Goal: Navigation & Orientation: Find specific page/section

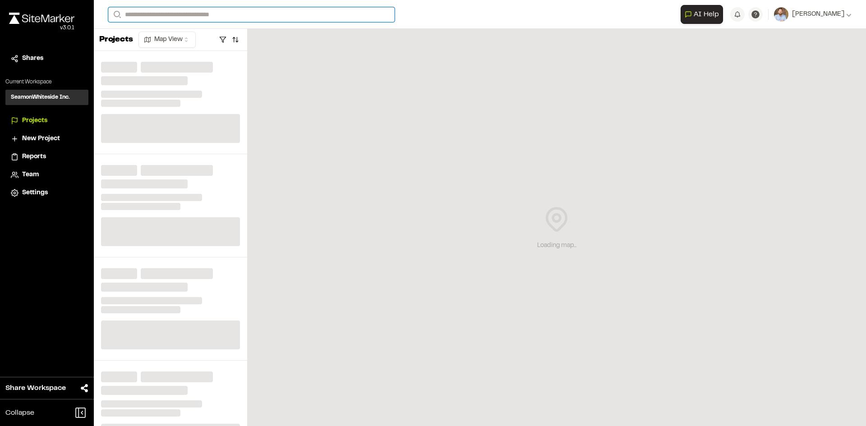
click at [173, 18] on input "Search" at bounding box center [251, 14] width 286 height 15
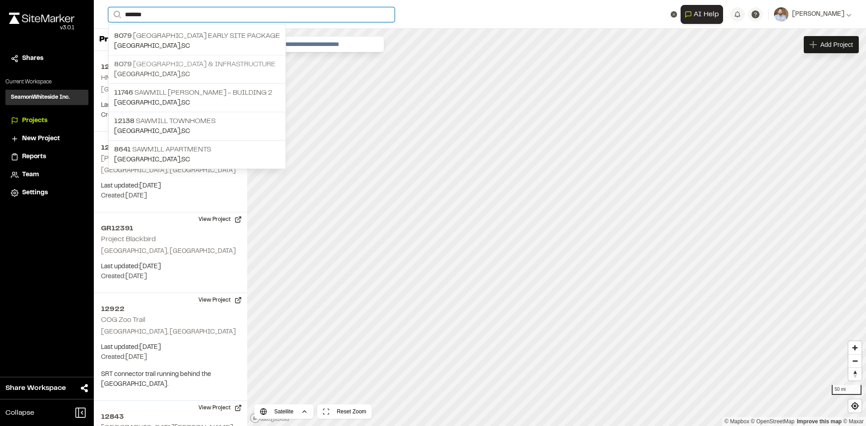
type input "*******"
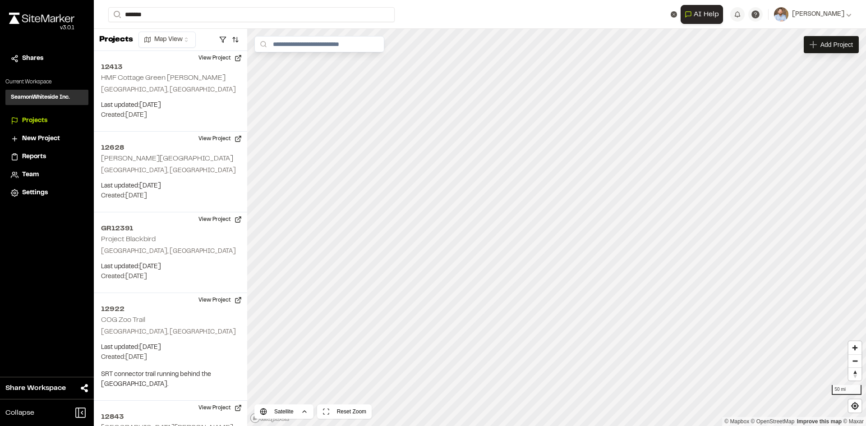
click at [196, 63] on p "8079 Sawmill Centre Roadway & Infrastructure" at bounding box center [197, 64] width 166 height 11
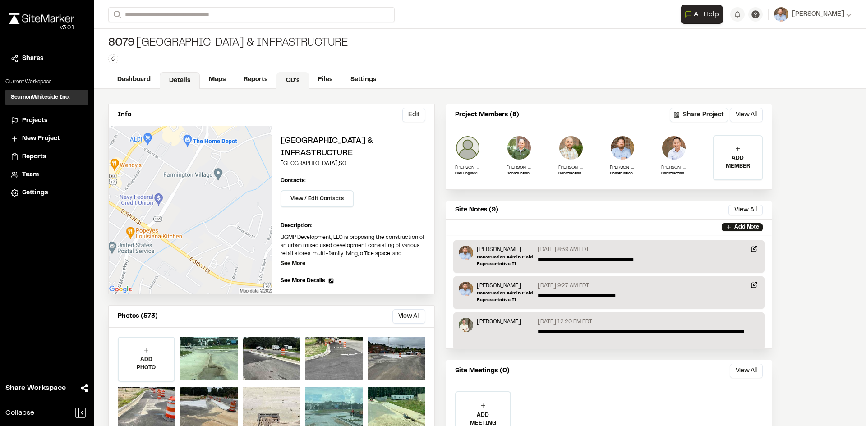
click at [295, 79] on link "CD's" at bounding box center [292, 80] width 32 height 17
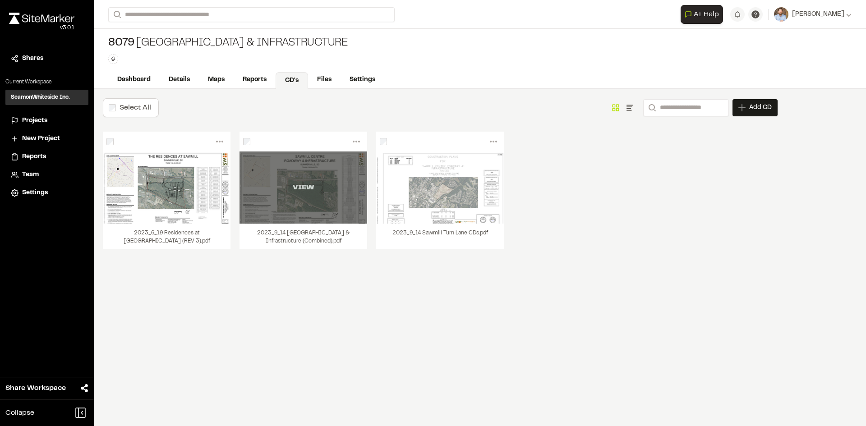
click at [307, 208] on div "VIEW" at bounding box center [303, 187] width 128 height 72
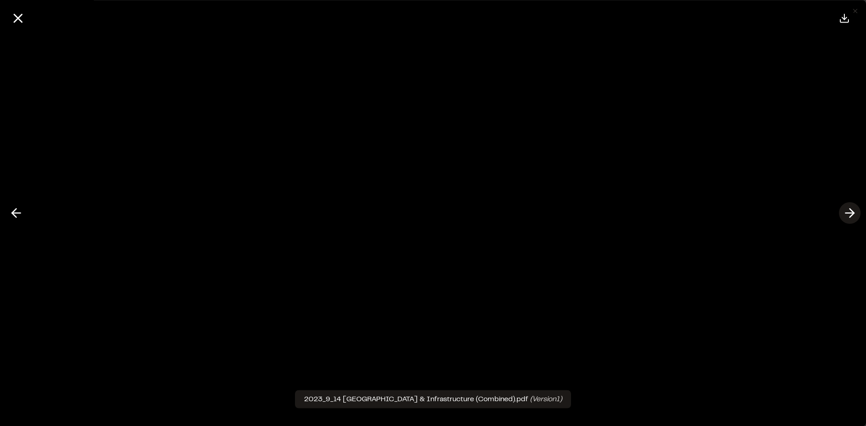
click at [844, 215] on icon at bounding box center [849, 213] width 14 height 15
click at [19, 213] on line at bounding box center [16, 213] width 9 height 0
click at [21, 19] on icon at bounding box center [17, 17] width 15 height 15
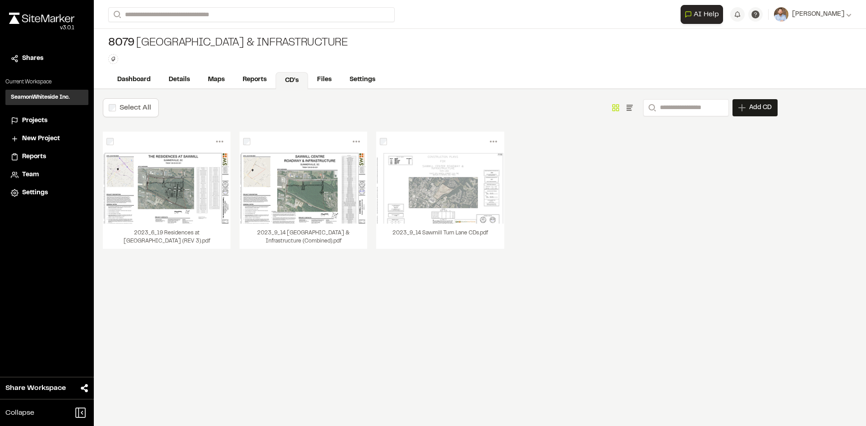
click at [40, 119] on span "Projects" at bounding box center [34, 121] width 25 height 10
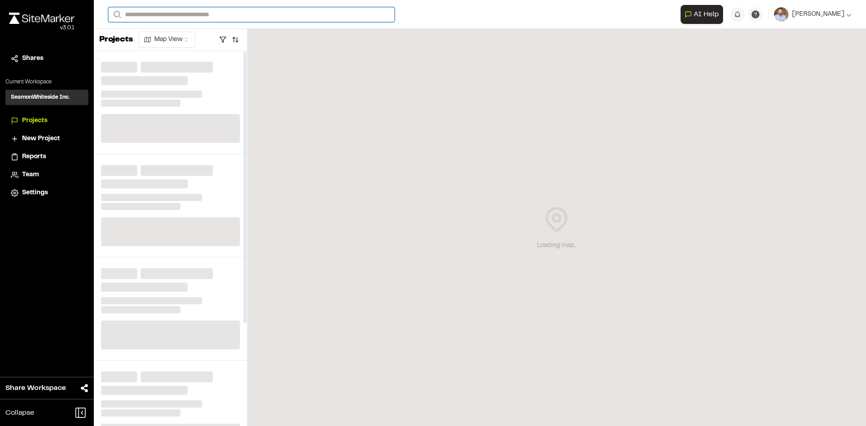
click at [145, 15] on input "Search" at bounding box center [251, 14] width 286 height 15
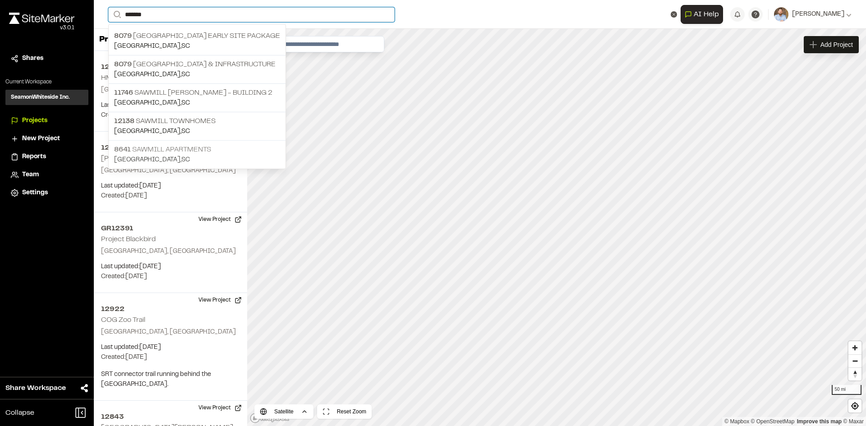
type input "*******"
click at [179, 154] on p "8641 Sawmill Apartments" at bounding box center [197, 149] width 166 height 11
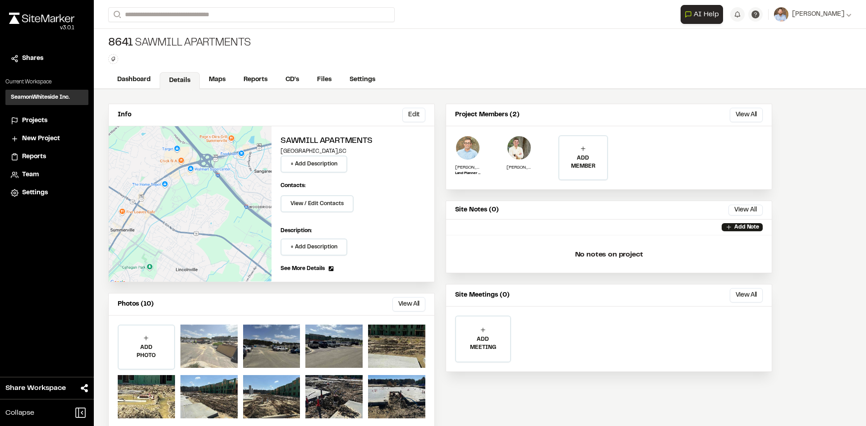
click at [210, 352] on div at bounding box center [208, 346] width 57 height 43
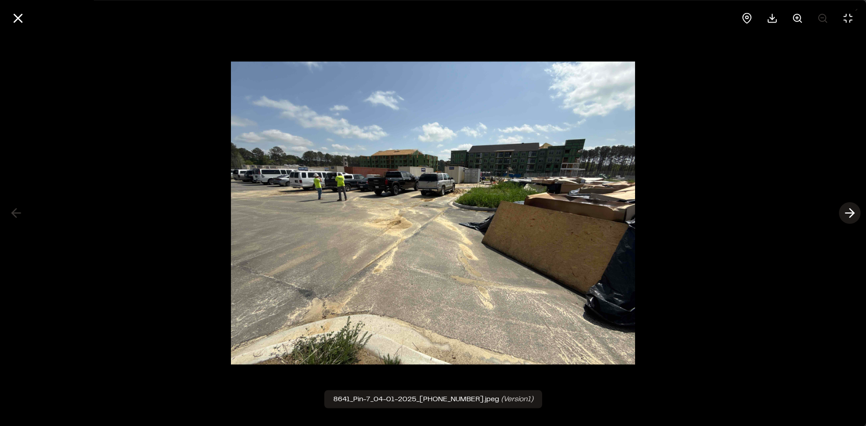
click at [848, 211] on icon at bounding box center [849, 213] width 14 height 15
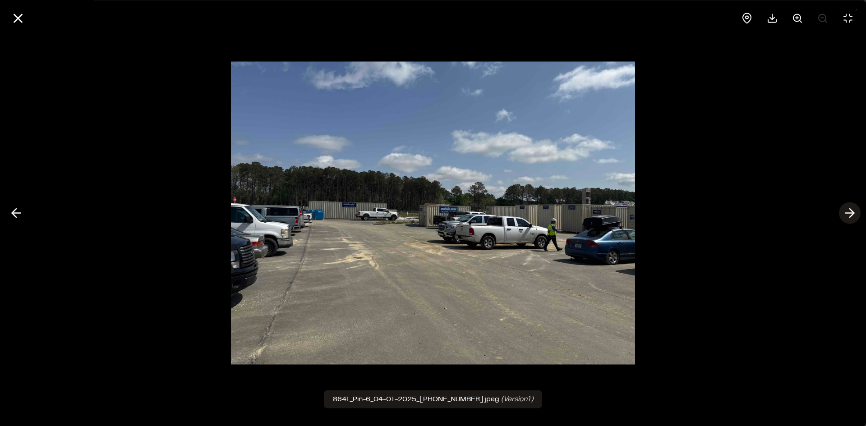
click at [851, 212] on icon at bounding box center [849, 213] width 14 height 15
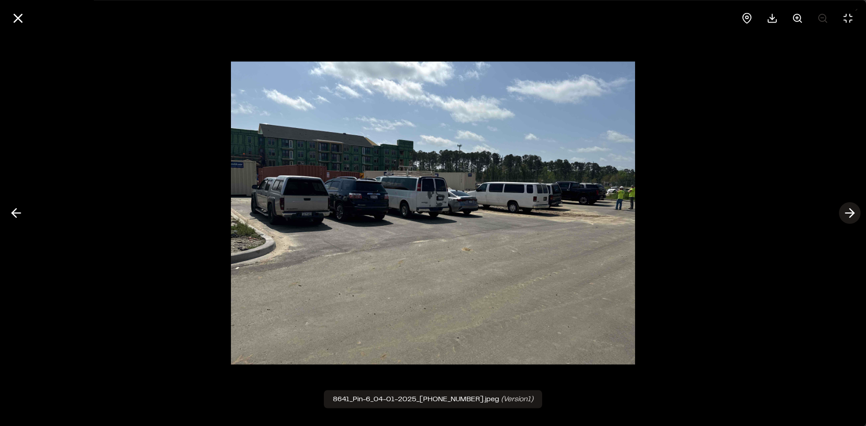
click at [851, 212] on icon at bounding box center [849, 213] width 14 height 15
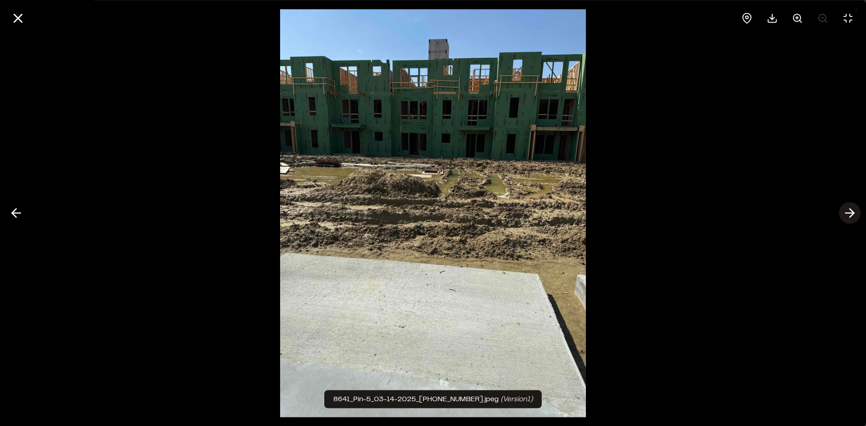
click at [851, 210] on polyline at bounding box center [851, 213] width 4 height 9
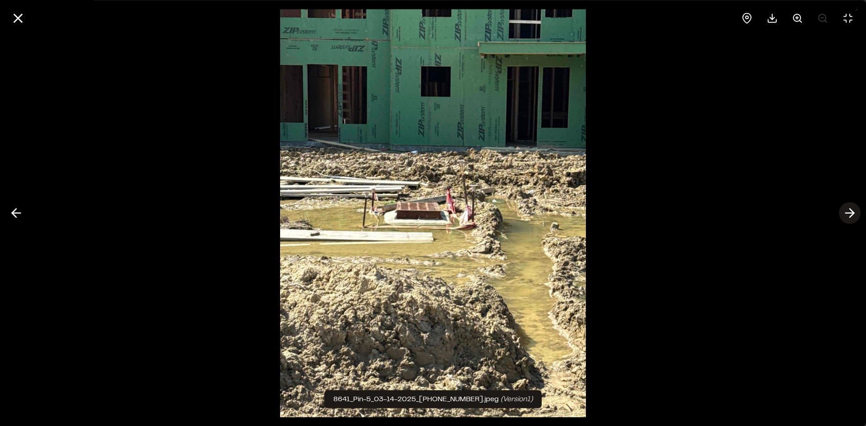
click at [851, 210] on polyline at bounding box center [851, 213] width 4 height 9
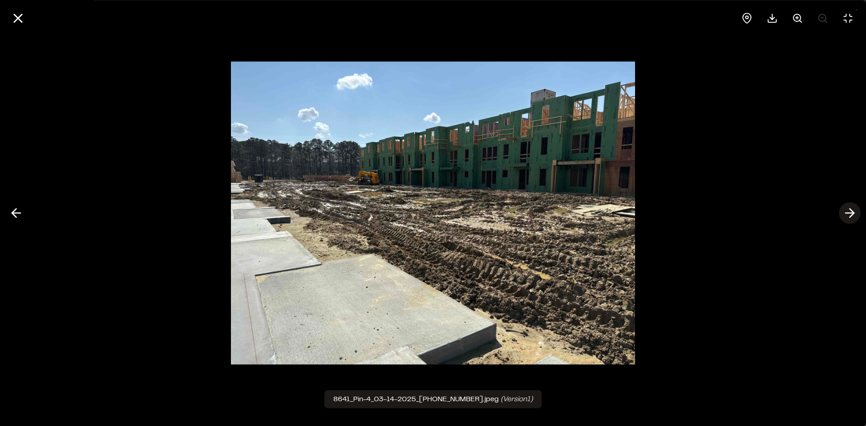
click at [851, 210] on polyline at bounding box center [851, 213] width 4 height 9
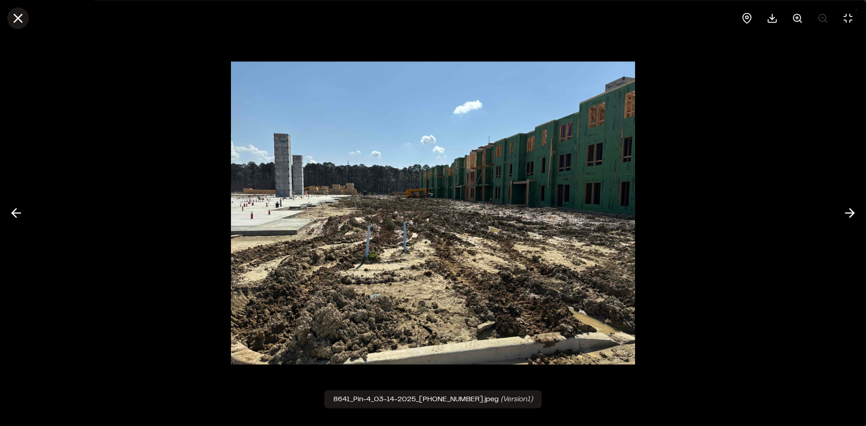
click at [19, 16] on line at bounding box center [18, 18] width 8 height 8
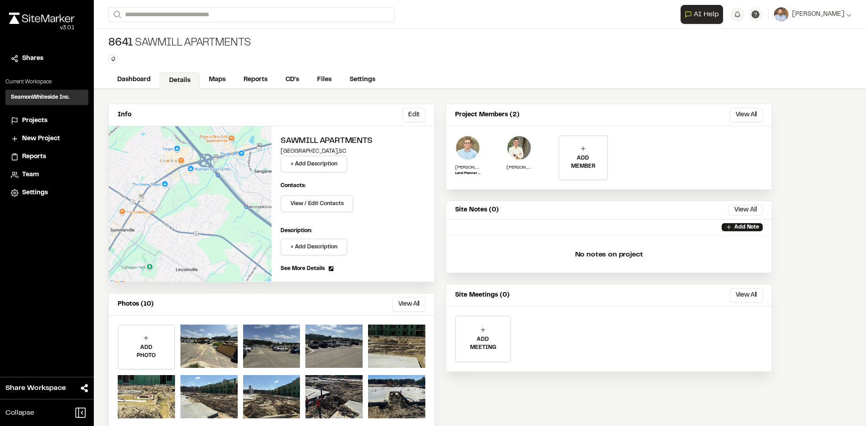
scroll to position [16, 0]
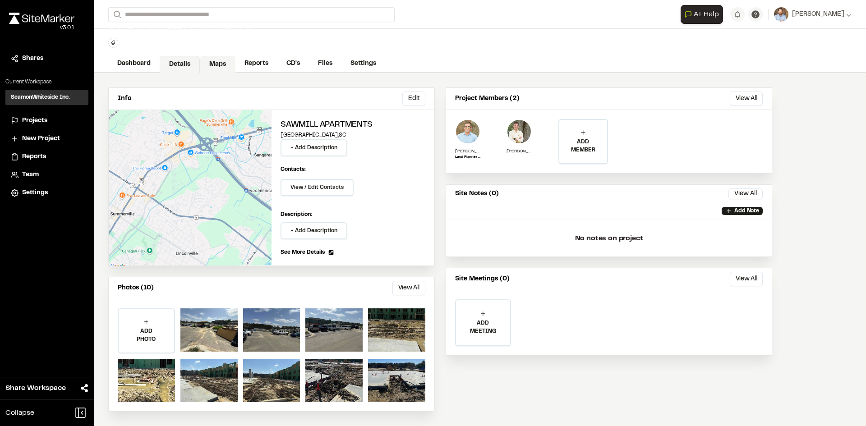
drag, startPoint x: 217, startPoint y: 63, endPoint x: 219, endPoint y: 74, distance: 11.9
click at [217, 63] on link "Maps" at bounding box center [218, 64] width 36 height 17
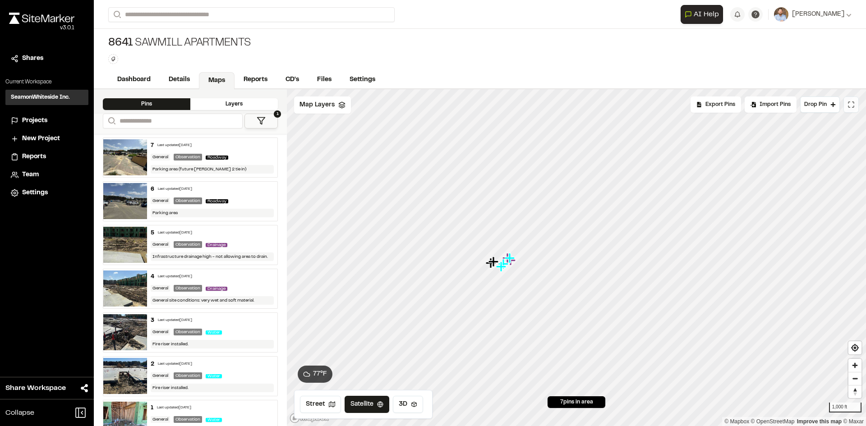
click at [853, 108] on button at bounding box center [850, 104] width 15 height 16
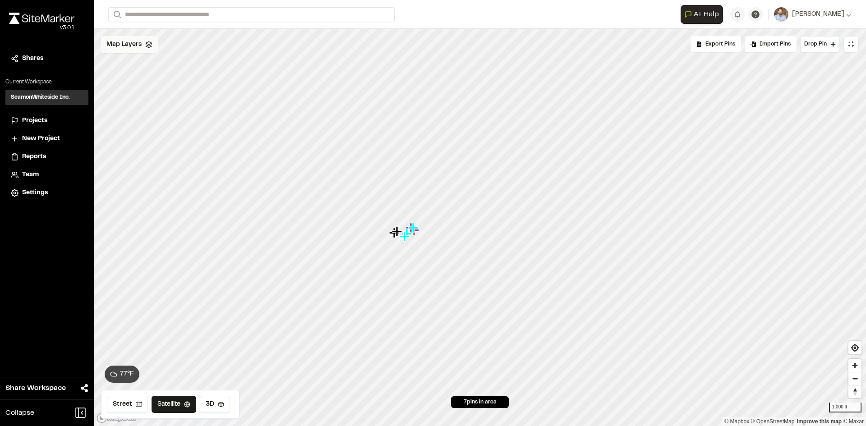
click at [147, 46] on polyline at bounding box center [149, 45] width 6 height 1
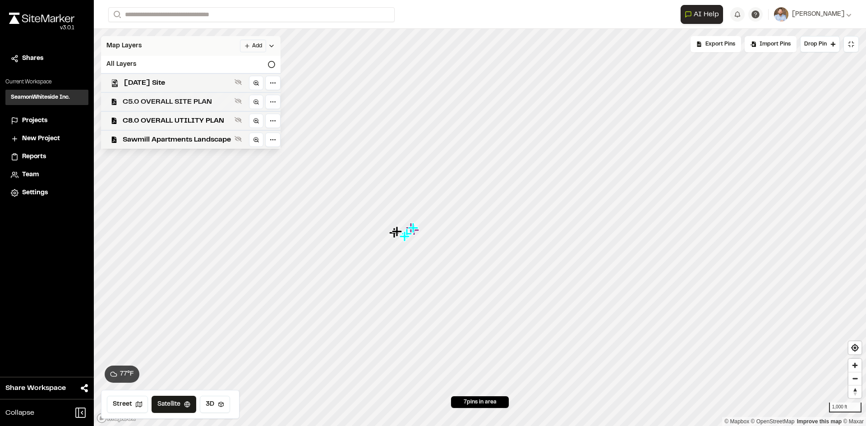
click at [190, 100] on span "C5.0 OVERALL SITE PLAN" at bounding box center [177, 101] width 108 height 11
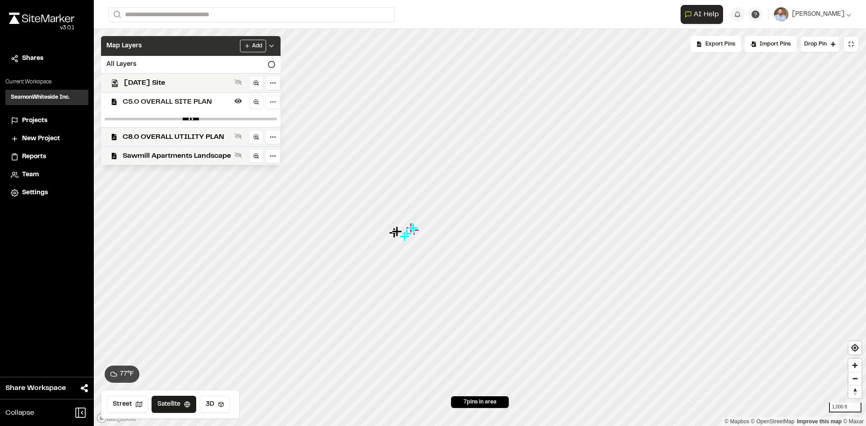
click at [274, 46] on icon at bounding box center [271, 45] width 7 height 7
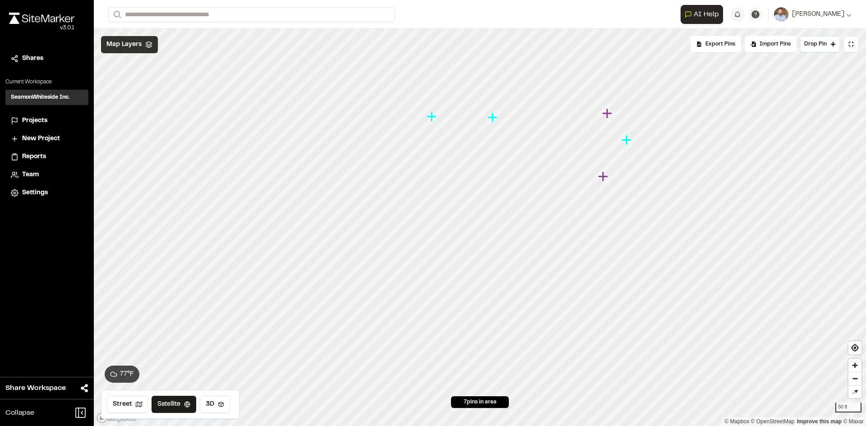
click at [132, 46] on span "Map Layers" at bounding box center [123, 45] width 35 height 10
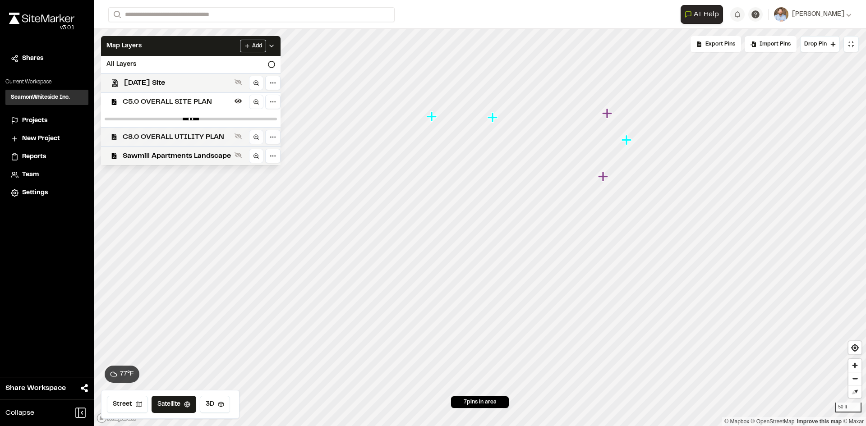
click at [166, 136] on span "C8.0 OVERALL UTILITY PLAN" at bounding box center [177, 137] width 108 height 11
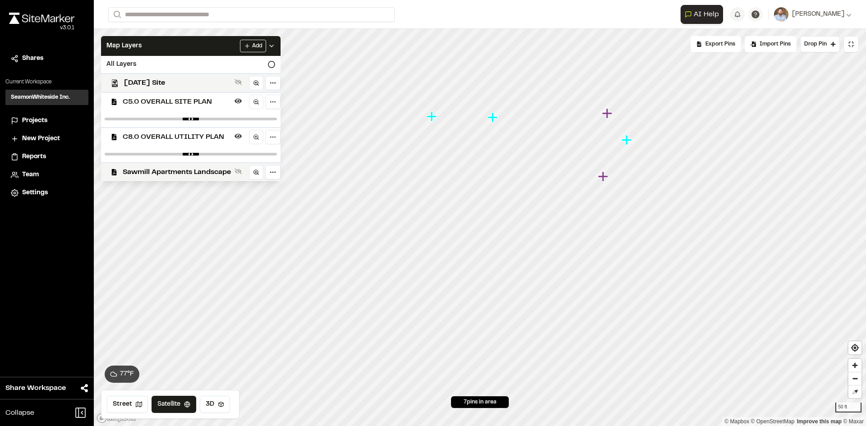
click at [275, 43] on icon at bounding box center [271, 45] width 7 height 7
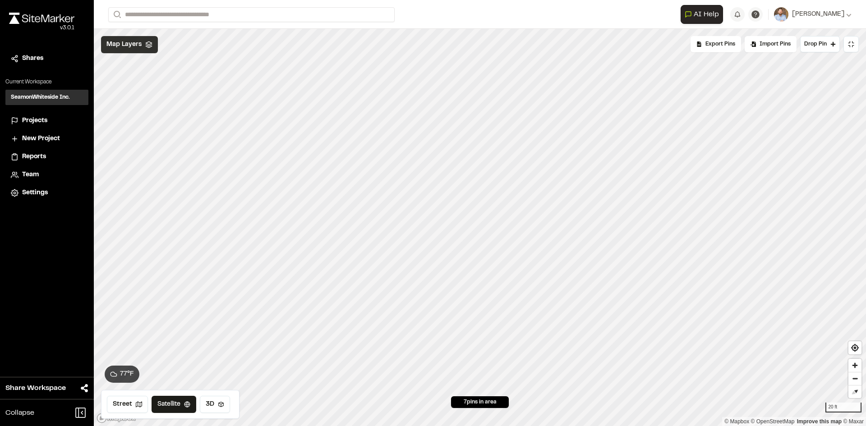
click at [130, 42] on span "Map Layers" at bounding box center [123, 45] width 35 height 10
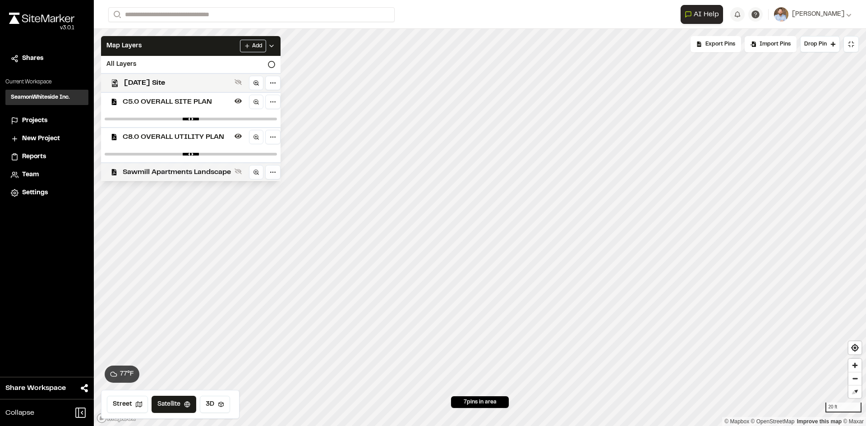
click at [195, 172] on span "Sawmill Apartments Landscape" at bounding box center [177, 172] width 108 height 11
click at [174, 172] on span "Sawmill Apartments Landscape" at bounding box center [177, 172] width 108 height 11
click at [272, 43] on icon at bounding box center [271, 45] width 7 height 7
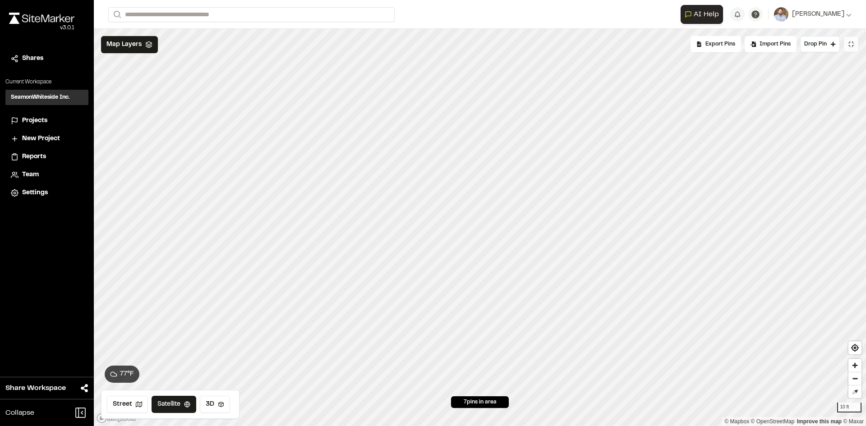
click at [851, 43] on icon at bounding box center [850, 44] width 7 height 7
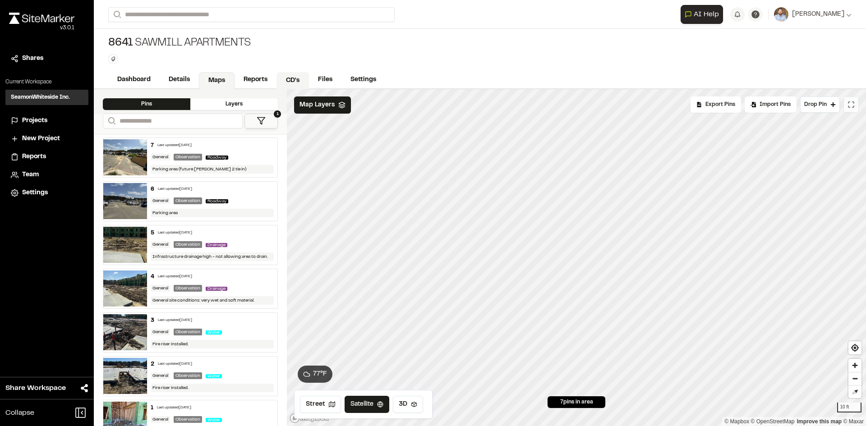
click at [284, 80] on link "CD's" at bounding box center [292, 80] width 32 height 17
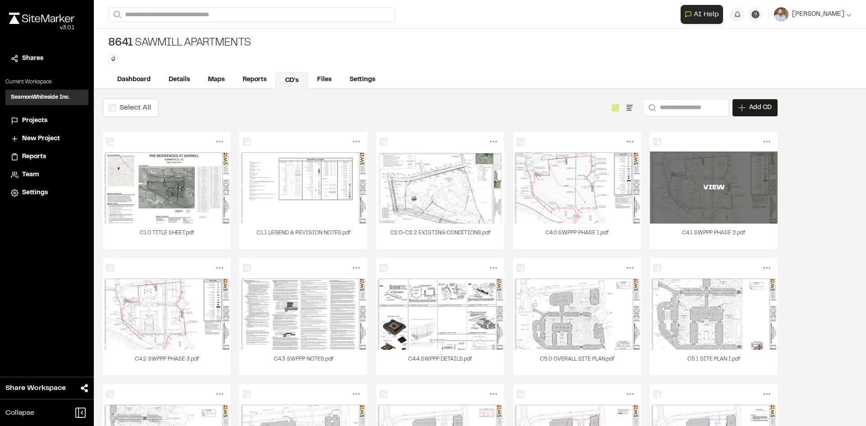
click at [716, 202] on div "VIEW" at bounding box center [714, 187] width 128 height 72
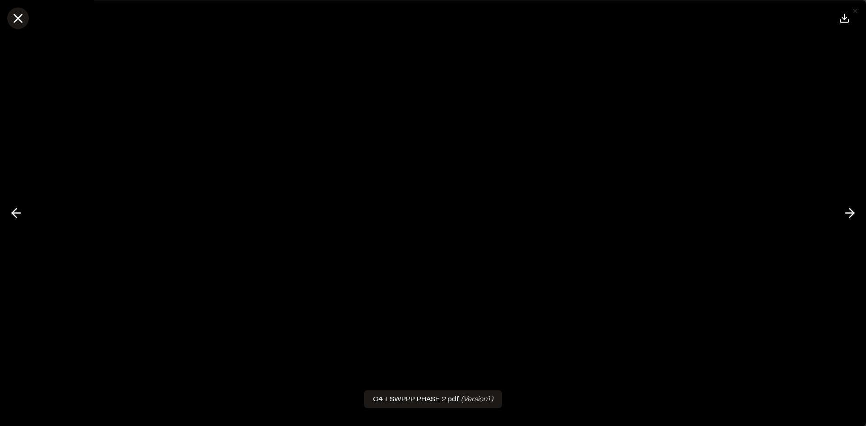
click at [17, 21] on icon at bounding box center [17, 17] width 15 height 15
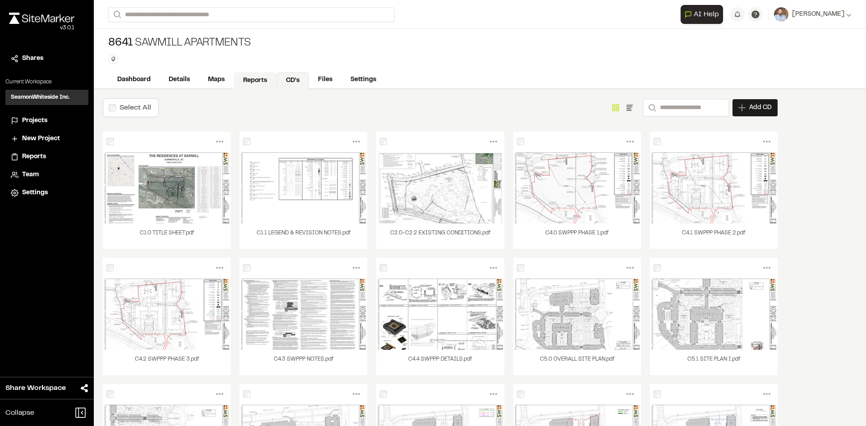
click at [260, 81] on link "Reports" at bounding box center [255, 80] width 43 height 17
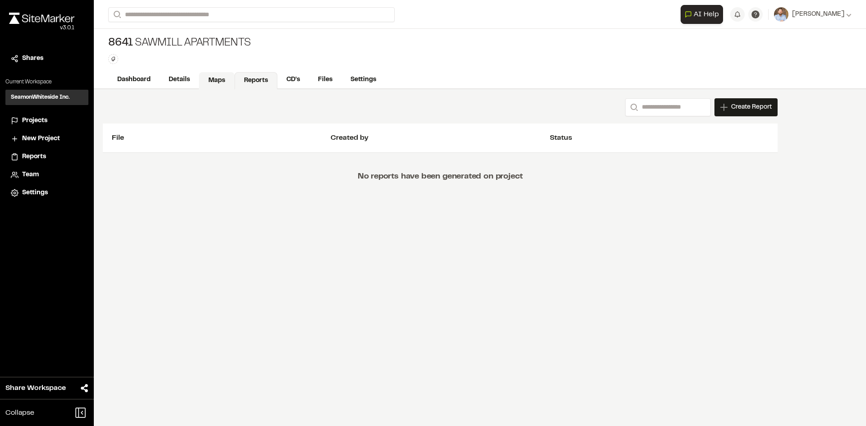
click at [220, 82] on link "Maps" at bounding box center [217, 80] width 36 height 17
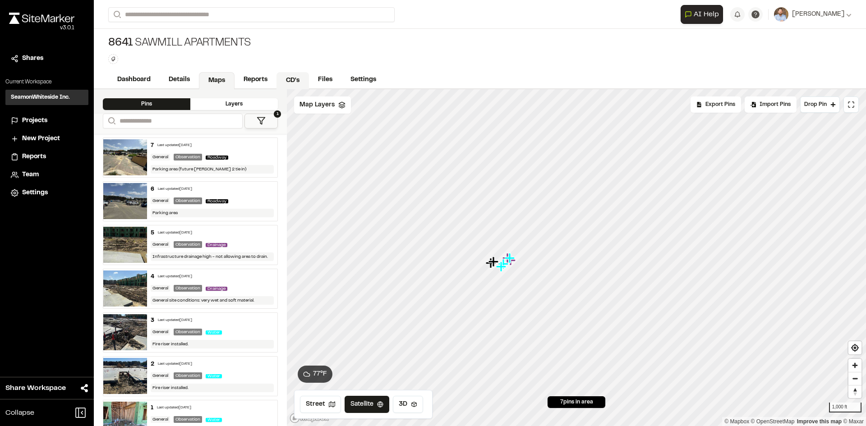
click at [292, 83] on link "CD's" at bounding box center [292, 80] width 32 height 17
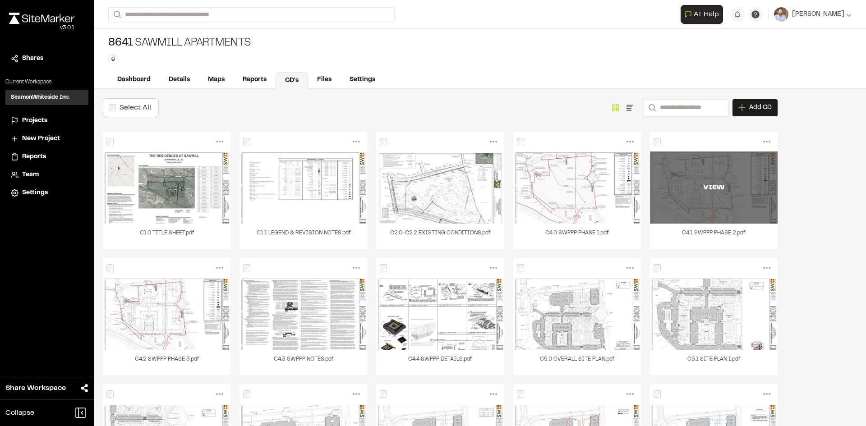
click at [720, 200] on div "VIEW" at bounding box center [714, 187] width 128 height 72
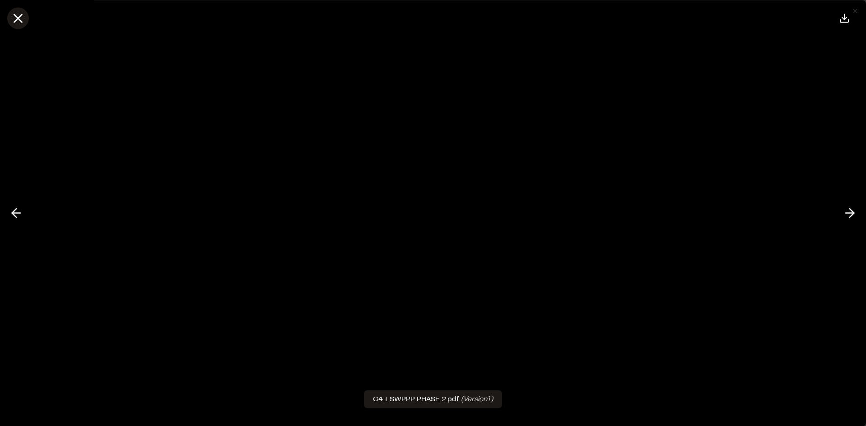
click at [15, 17] on icon at bounding box center [17, 17] width 15 height 15
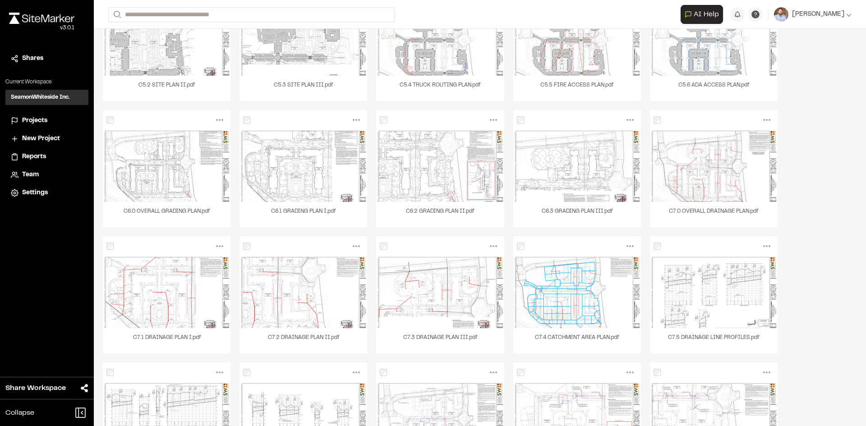
scroll to position [445, 0]
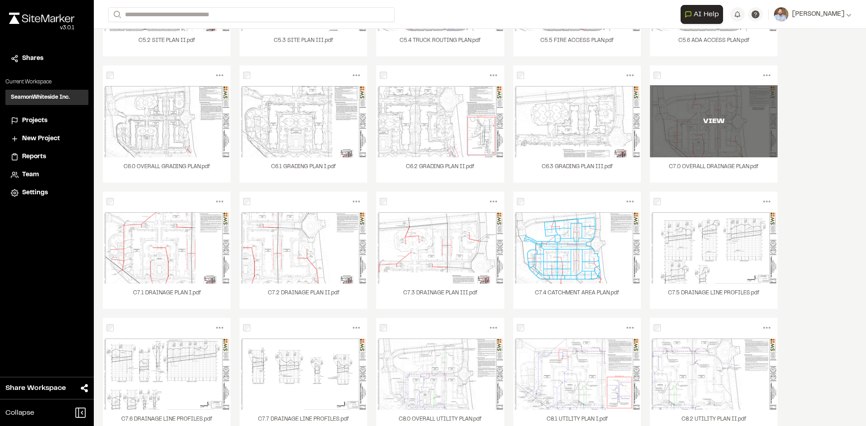
click at [703, 145] on div "VIEW" at bounding box center [714, 121] width 128 height 72
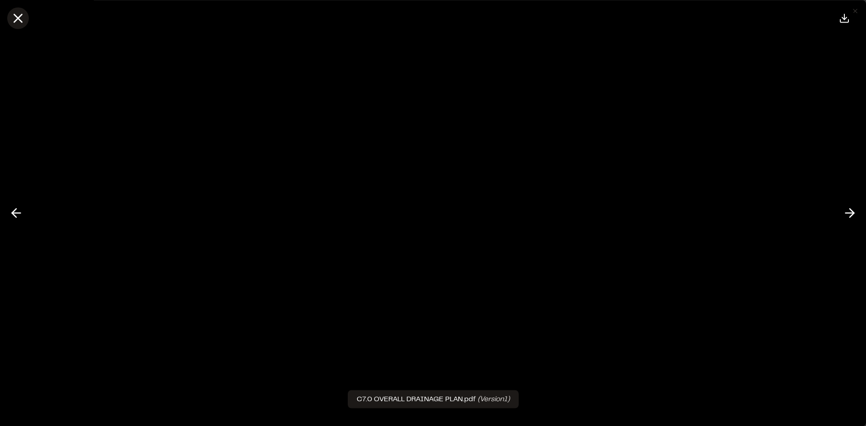
click at [21, 18] on icon at bounding box center [17, 17] width 15 height 15
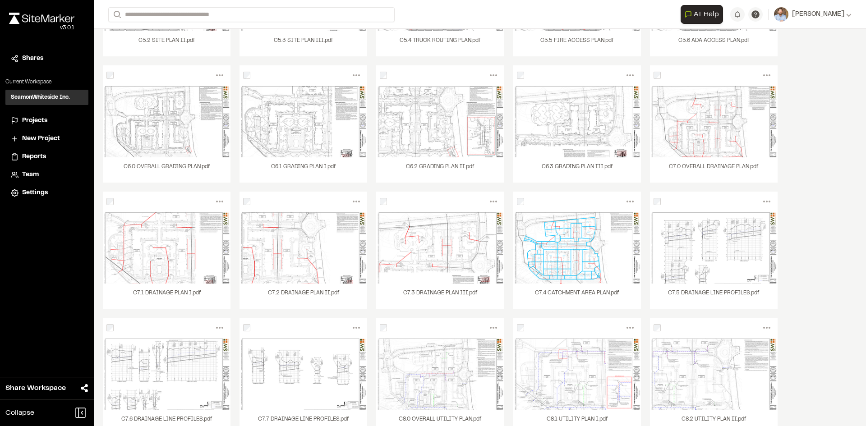
click at [40, 122] on span "Projects" at bounding box center [34, 121] width 25 height 10
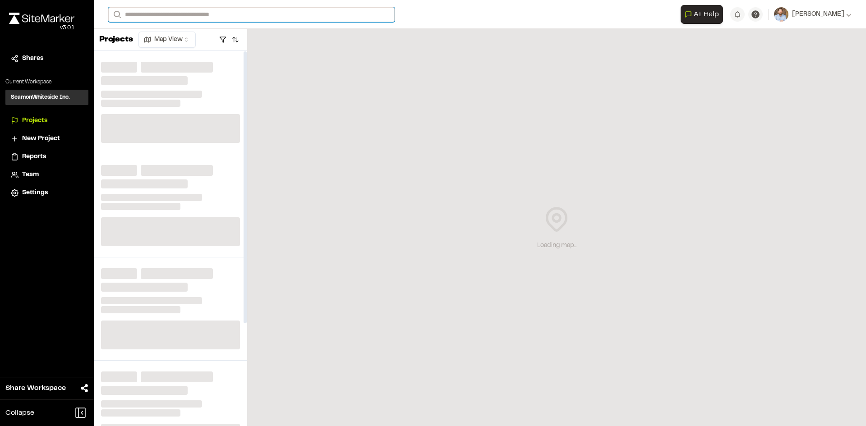
click at [174, 18] on input "Search" at bounding box center [251, 14] width 286 height 15
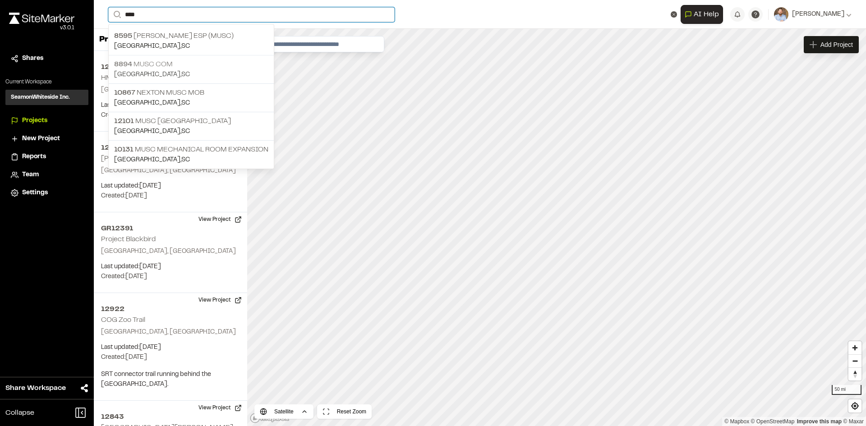
type input "****"
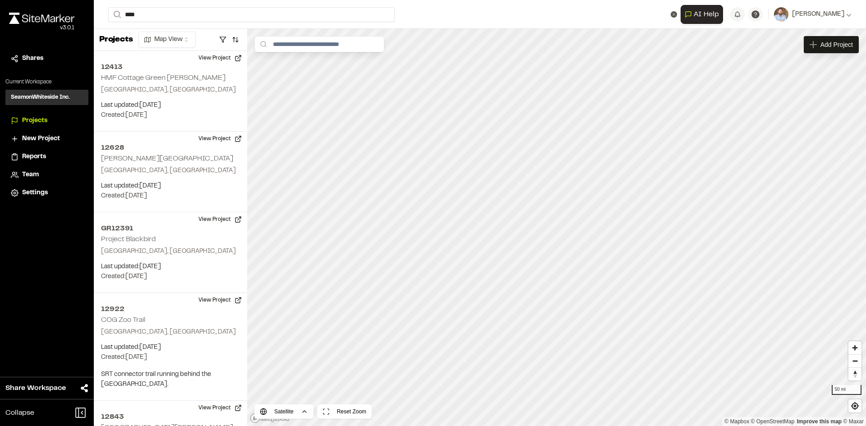
click at [164, 70] on p "Charleston , SC" at bounding box center [191, 75] width 154 height 10
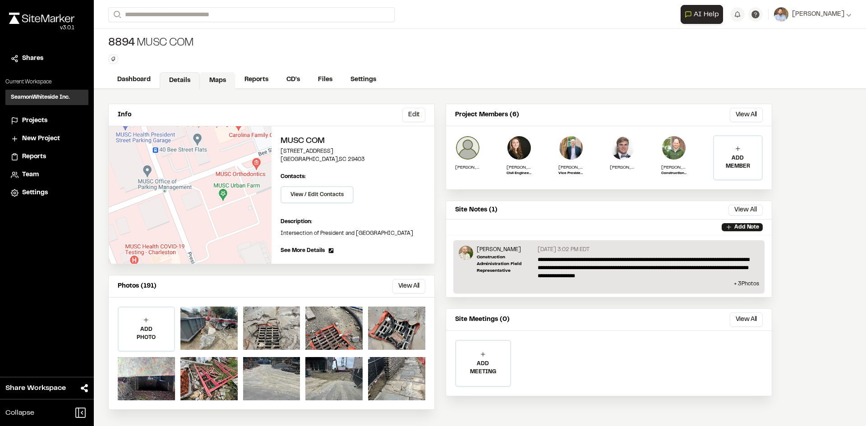
click at [223, 77] on link "Maps" at bounding box center [218, 80] width 36 height 17
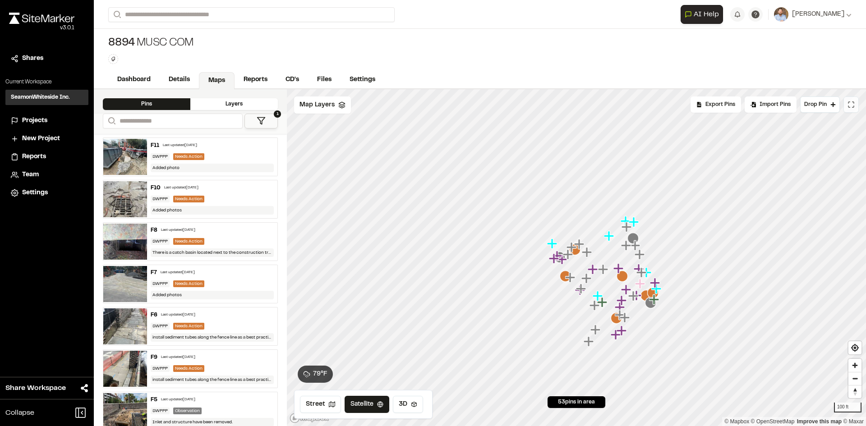
click at [849, 105] on icon at bounding box center [850, 104] width 7 height 7
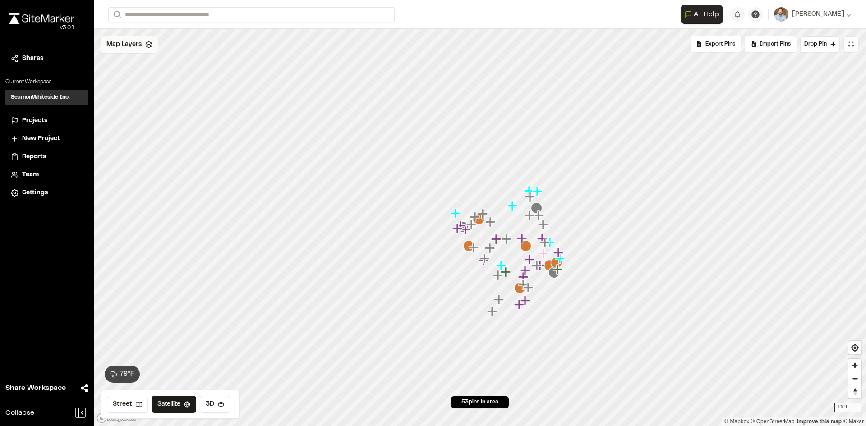
click at [142, 45] on div "Map Layers" at bounding box center [129, 44] width 57 height 17
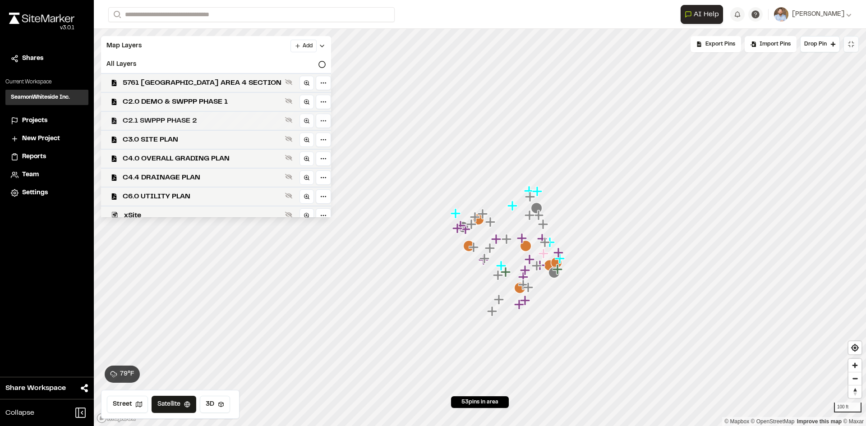
click at [201, 117] on span "C2.1 SWPPP PHASE 2" at bounding box center [202, 120] width 159 height 11
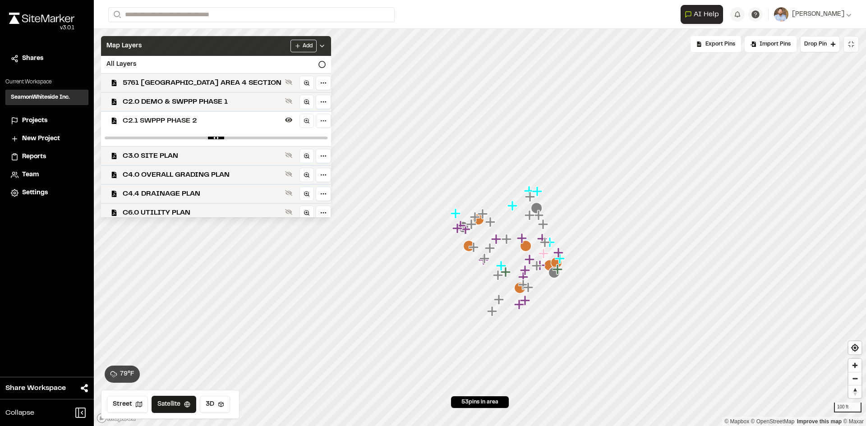
click at [318, 46] on icon at bounding box center [321, 45] width 7 height 7
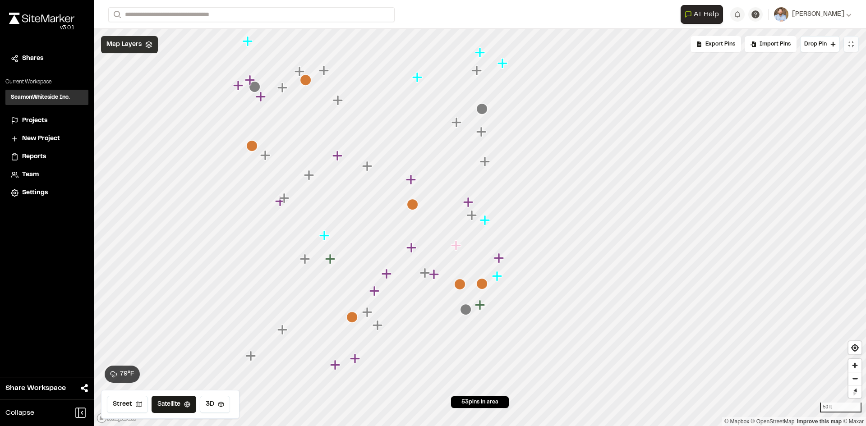
drag, startPoint x: 261, startPoint y: 243, endPoint x: 503, endPoint y: 278, distance: 243.7
click at [503, 278] on icon "Map marker" at bounding box center [498, 277] width 12 height 12
click at [134, 50] on div "Map Layers" at bounding box center [129, 44] width 57 height 17
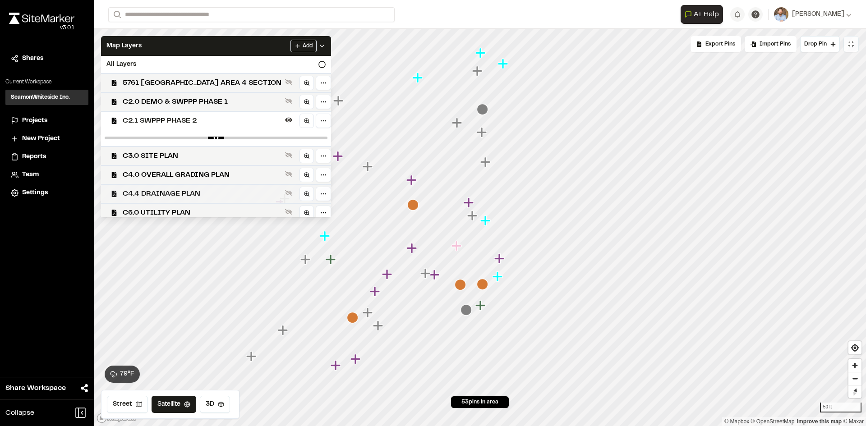
click at [188, 194] on span "C4.4 DRAINAGE PLAN" at bounding box center [202, 193] width 159 height 11
click at [318, 46] on icon at bounding box center [321, 45] width 7 height 7
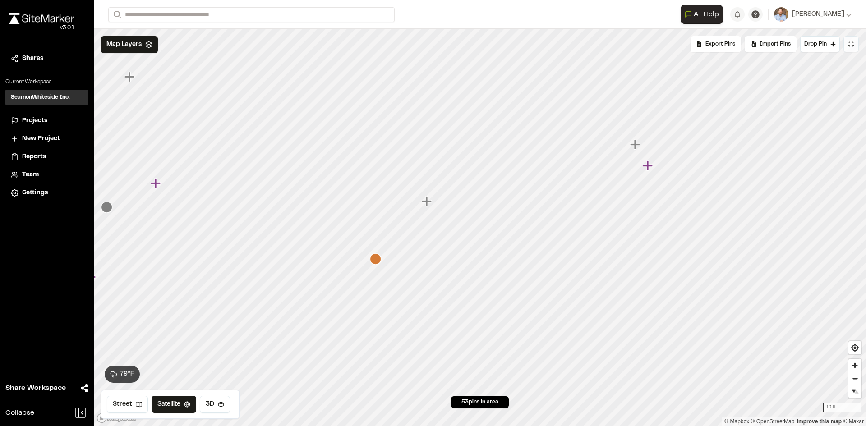
click at [34, 121] on span "Projects" at bounding box center [34, 121] width 25 height 10
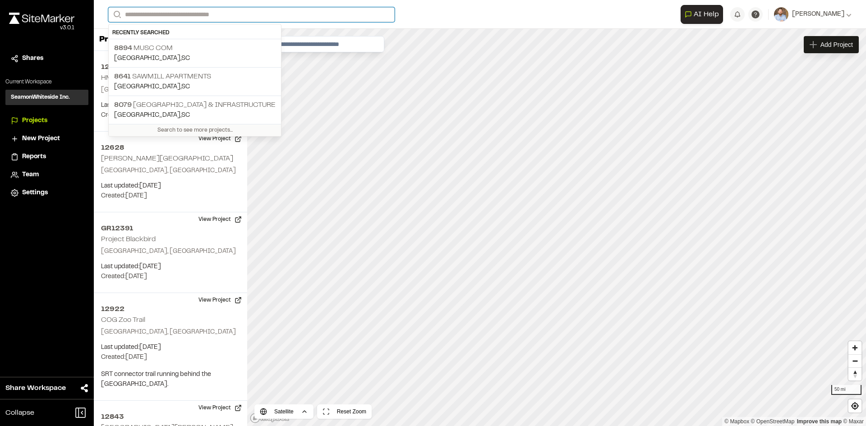
click at [182, 13] on input "Search" at bounding box center [251, 14] width 286 height 15
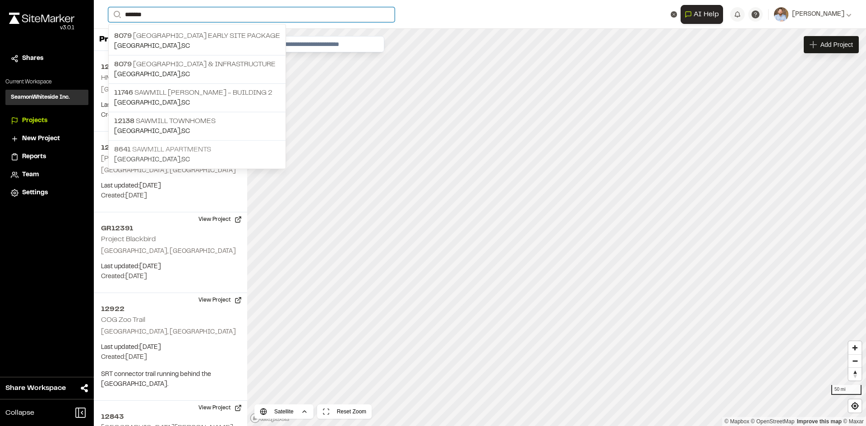
type input "*******"
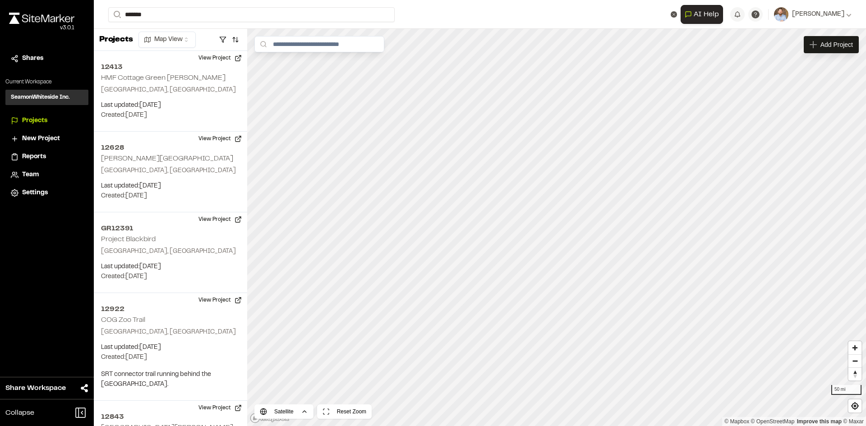
click at [182, 151] on p "8641 Sawmill Apartments" at bounding box center [197, 149] width 166 height 11
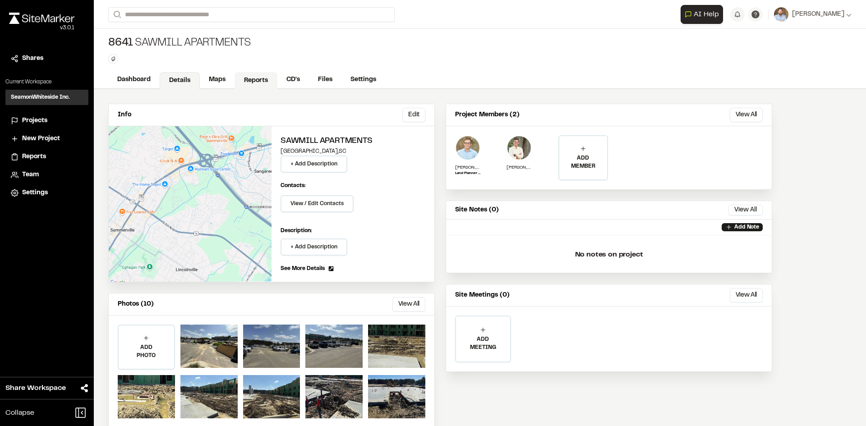
click at [261, 80] on link "Reports" at bounding box center [255, 80] width 43 height 17
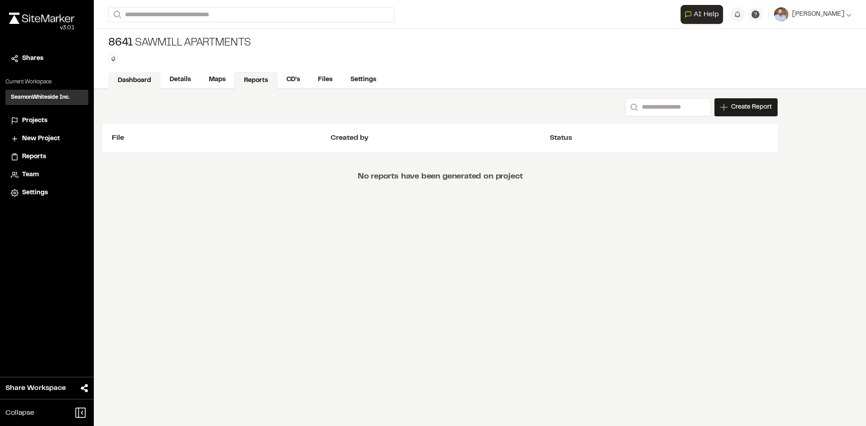
click at [142, 82] on link "Dashboard" at bounding box center [134, 80] width 52 height 17
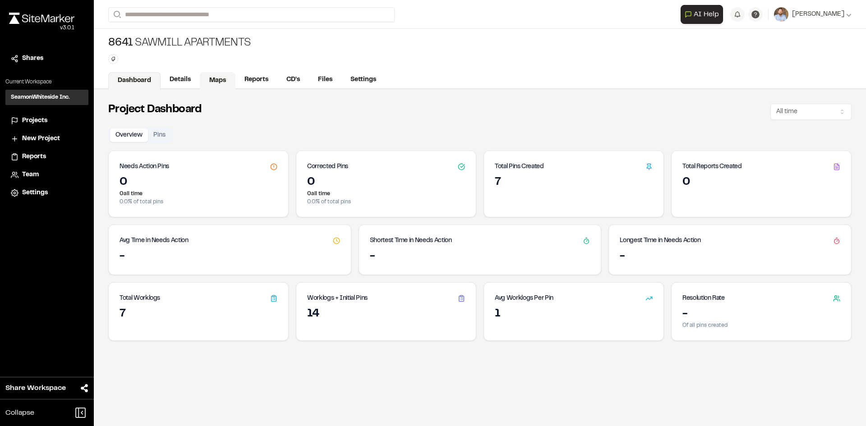
click at [224, 80] on link "Maps" at bounding box center [218, 80] width 36 height 17
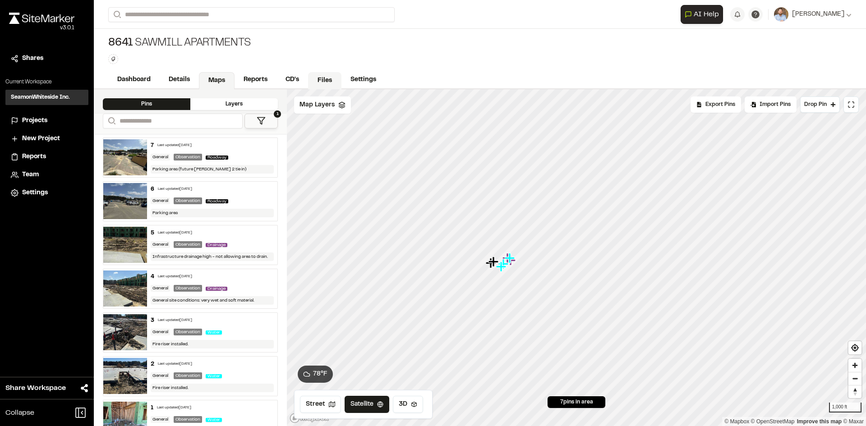
click at [325, 80] on link "Files" at bounding box center [324, 80] width 33 height 17
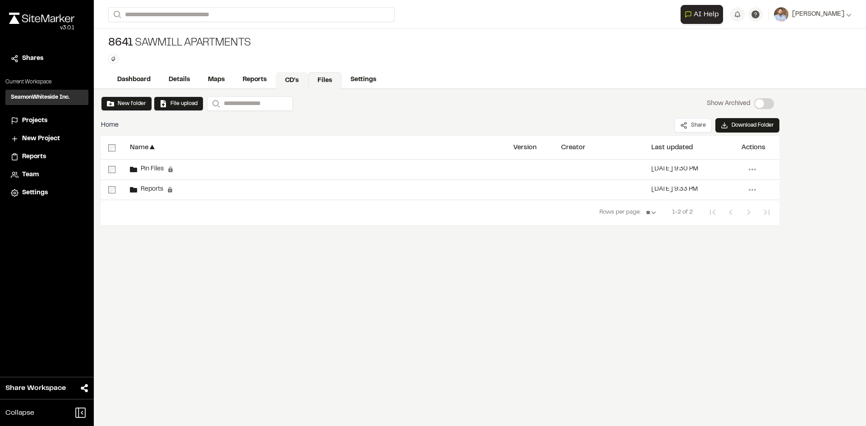
click at [290, 79] on link "CD's" at bounding box center [291, 80] width 32 height 17
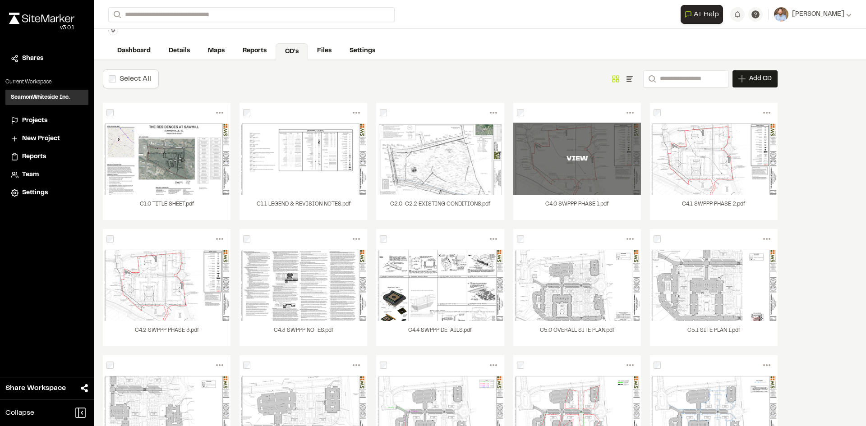
scroll to position [45, 0]
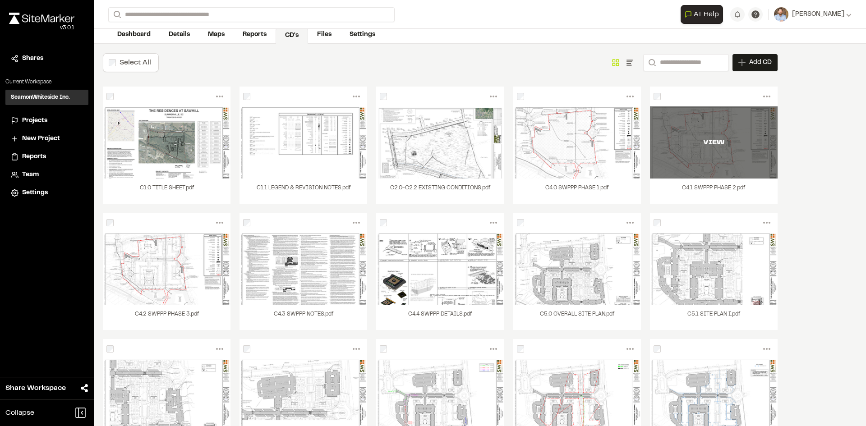
click at [692, 158] on div "VIEW" at bounding box center [714, 142] width 128 height 72
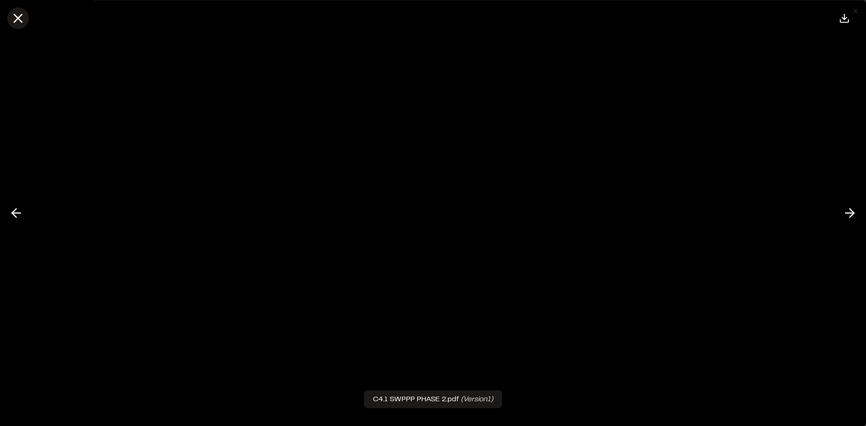
click at [16, 18] on icon at bounding box center [17, 17] width 15 height 15
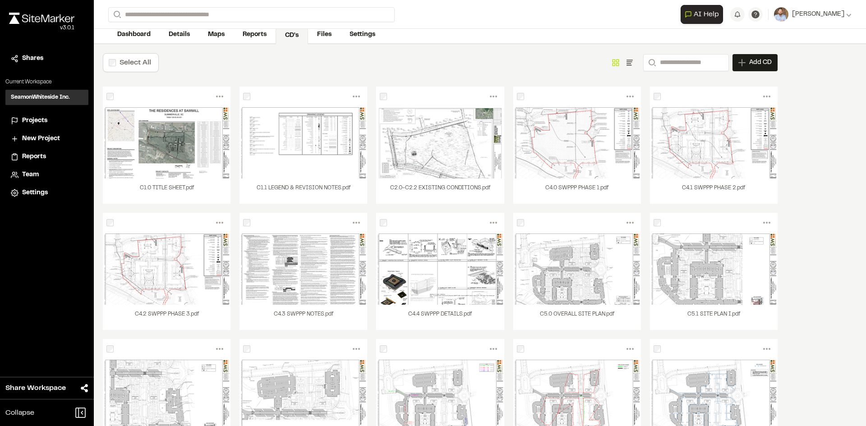
click at [42, 122] on span "Projects" at bounding box center [34, 121] width 25 height 10
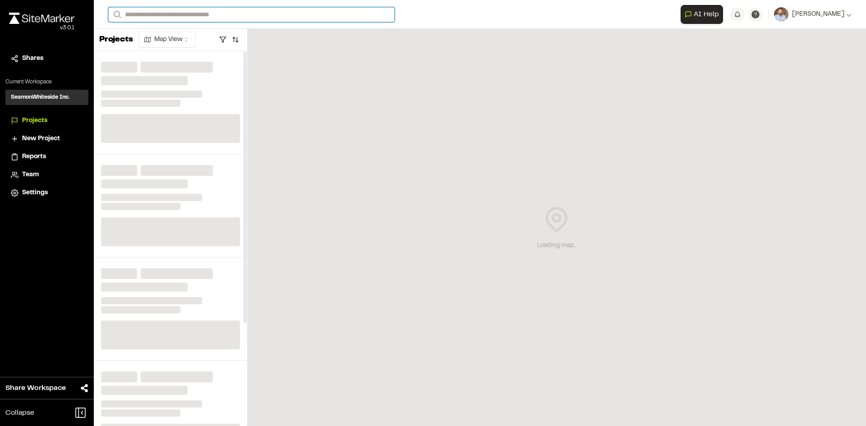
click at [144, 15] on input "Search" at bounding box center [251, 14] width 286 height 15
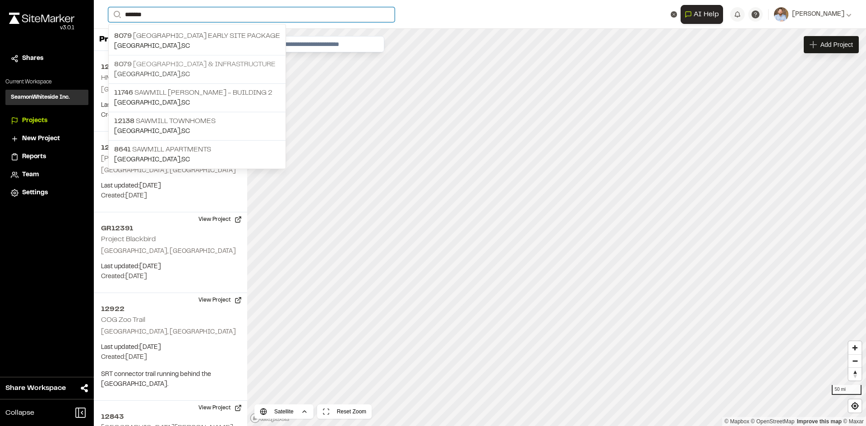
type input "*******"
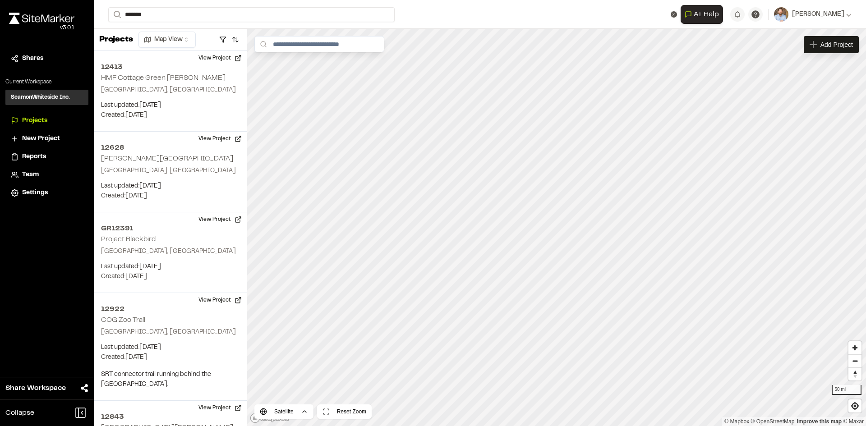
click at [228, 67] on p "8079 Sawmill Centre Roadway & Infrastructure" at bounding box center [197, 64] width 166 height 11
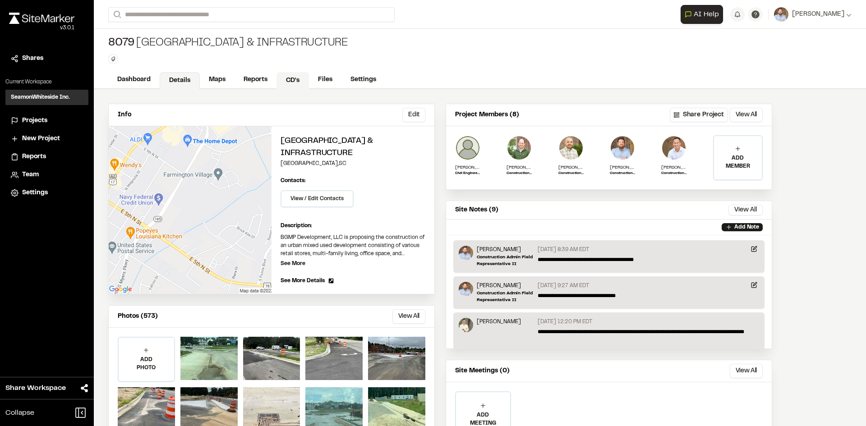
click at [298, 78] on link "CD's" at bounding box center [292, 80] width 32 height 17
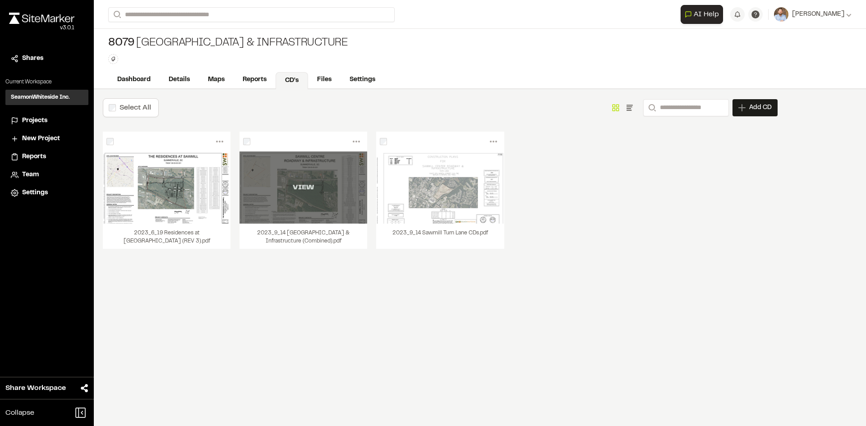
click at [306, 204] on div "VIEW" at bounding box center [303, 187] width 128 height 72
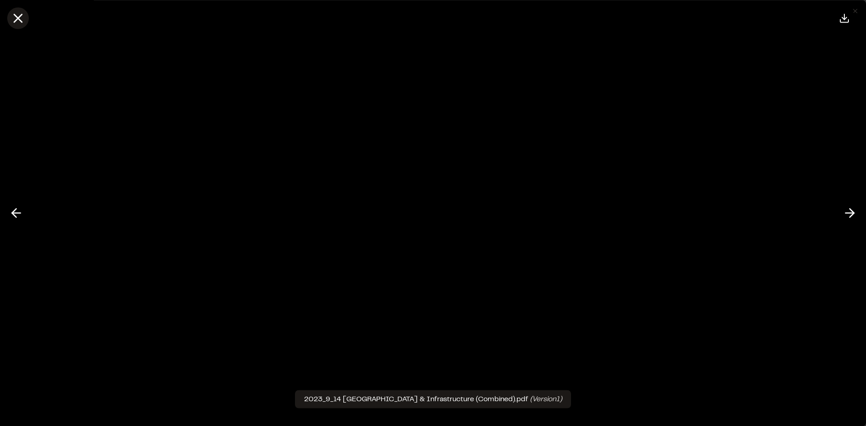
click at [19, 22] on icon at bounding box center [17, 17] width 15 height 15
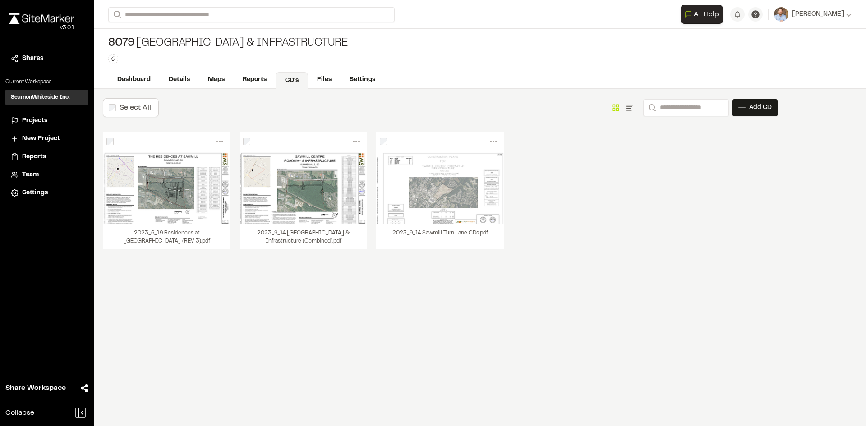
click at [40, 122] on span "Projects" at bounding box center [34, 121] width 25 height 10
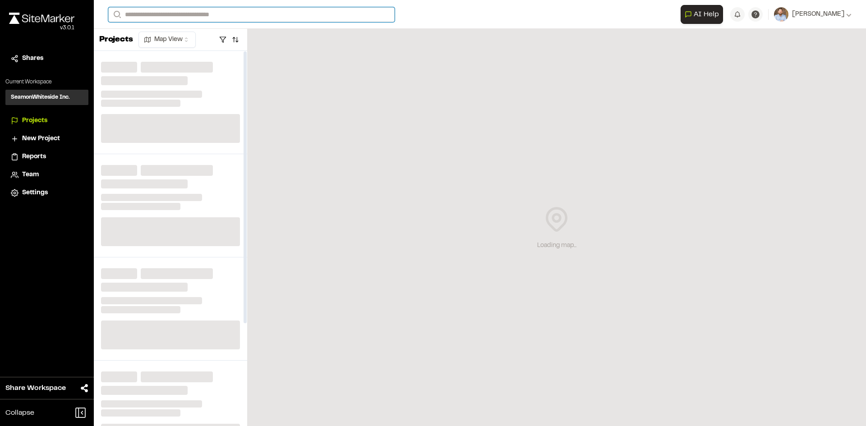
click at [161, 15] on input "Search" at bounding box center [251, 14] width 286 height 15
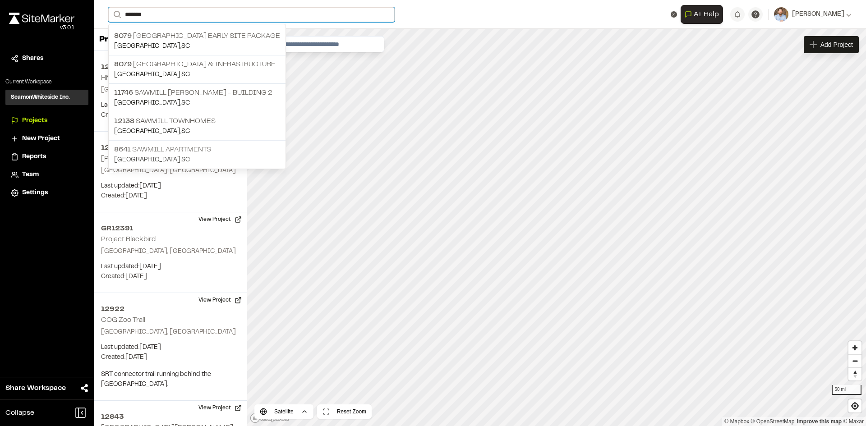
type input "*******"
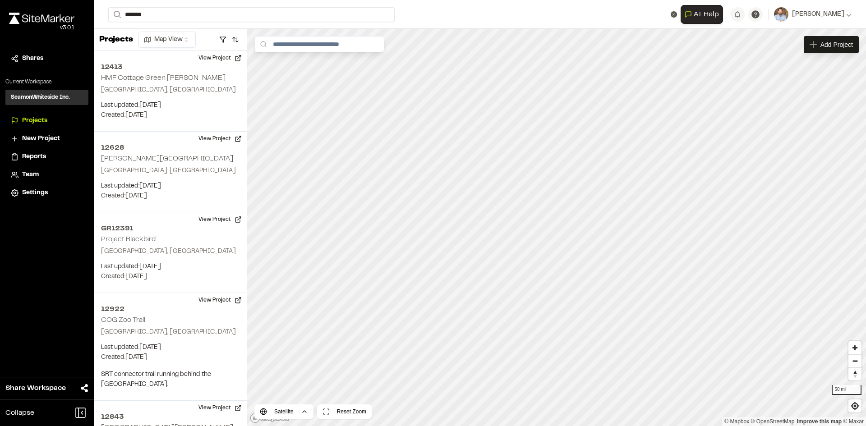
click at [201, 147] on p "8641 Sawmill Apartments" at bounding box center [197, 149] width 166 height 11
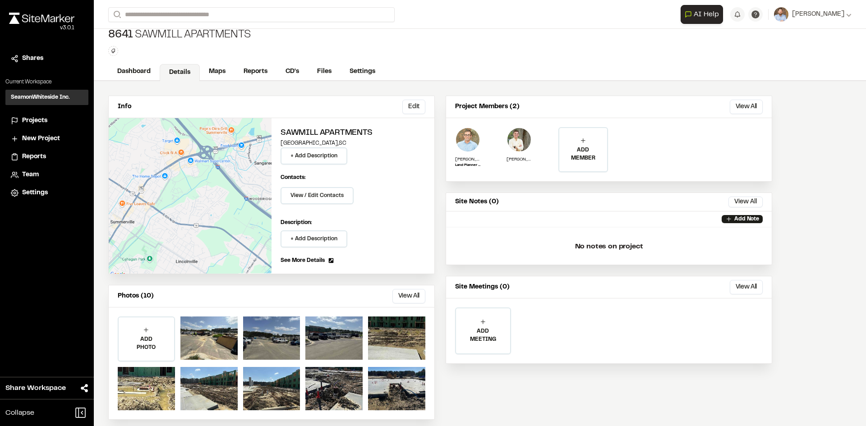
scroll to position [16, 0]
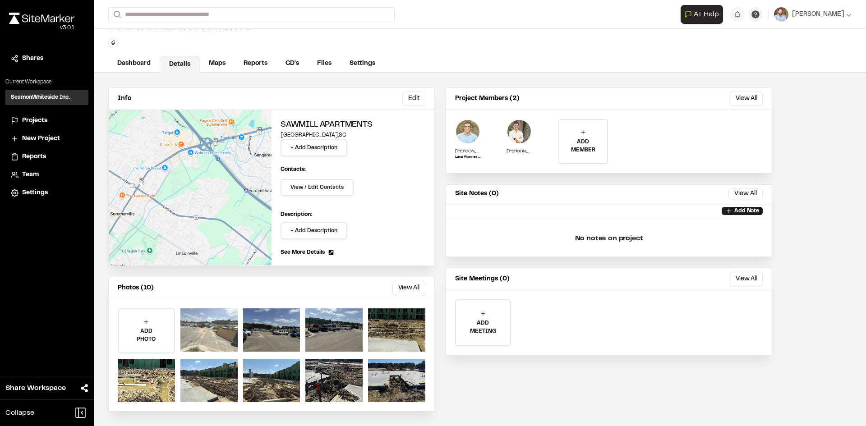
click at [221, 328] on div at bounding box center [208, 329] width 57 height 43
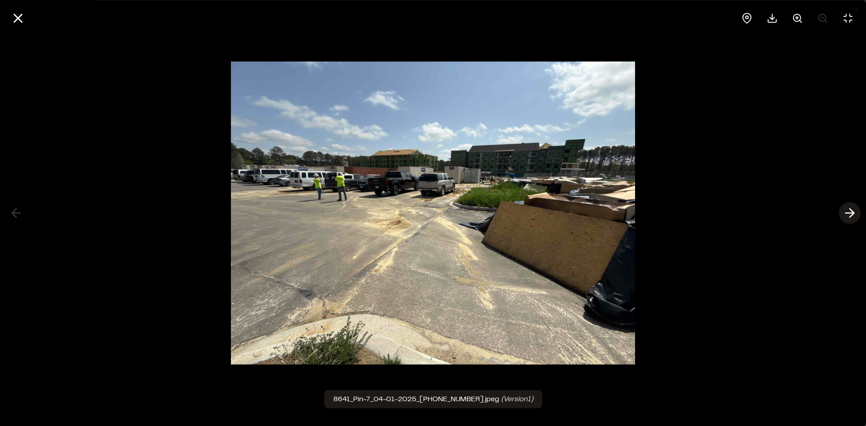
click at [848, 211] on icon at bounding box center [849, 213] width 14 height 15
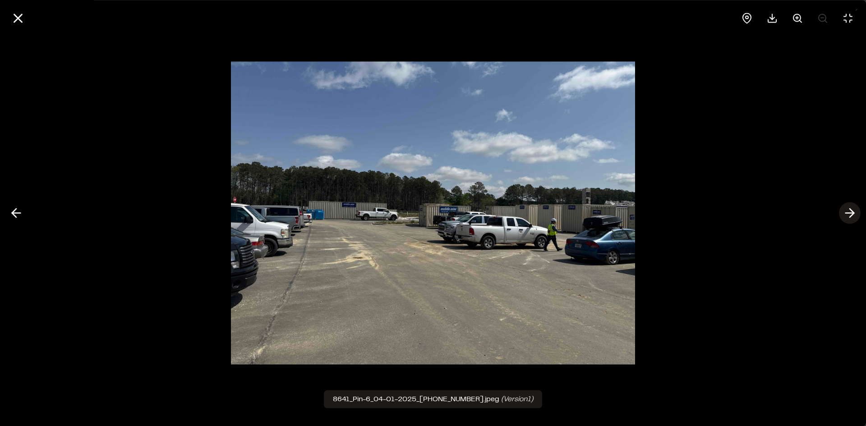
click at [849, 211] on icon at bounding box center [849, 213] width 14 height 15
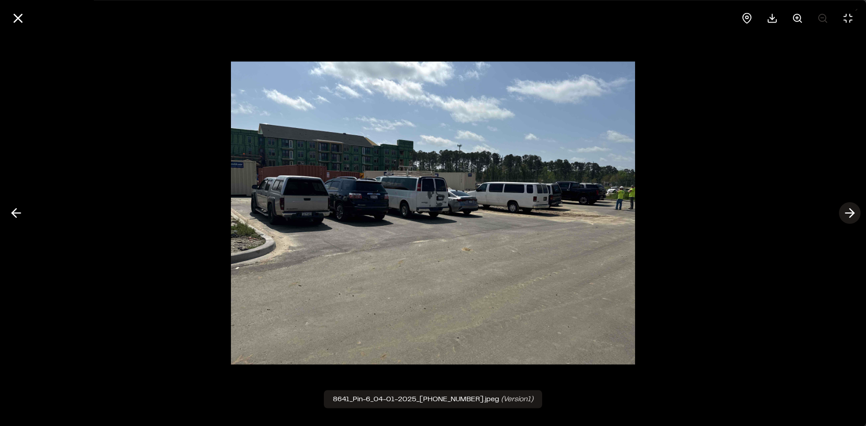
click at [849, 211] on icon at bounding box center [849, 213] width 14 height 15
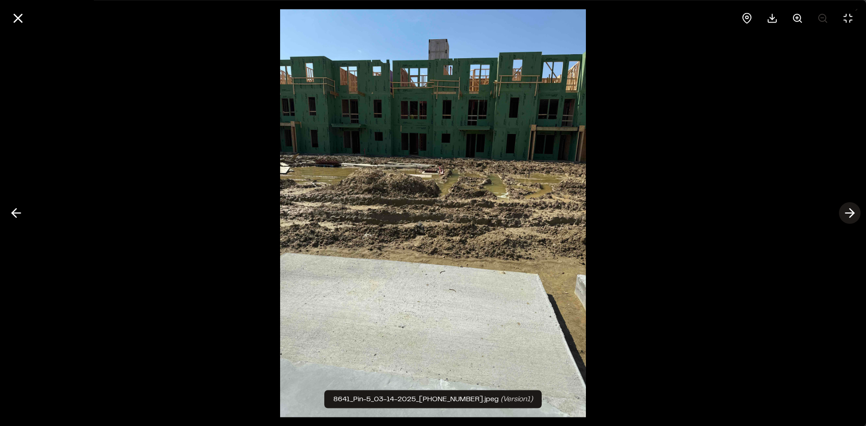
click at [849, 211] on icon at bounding box center [849, 213] width 14 height 15
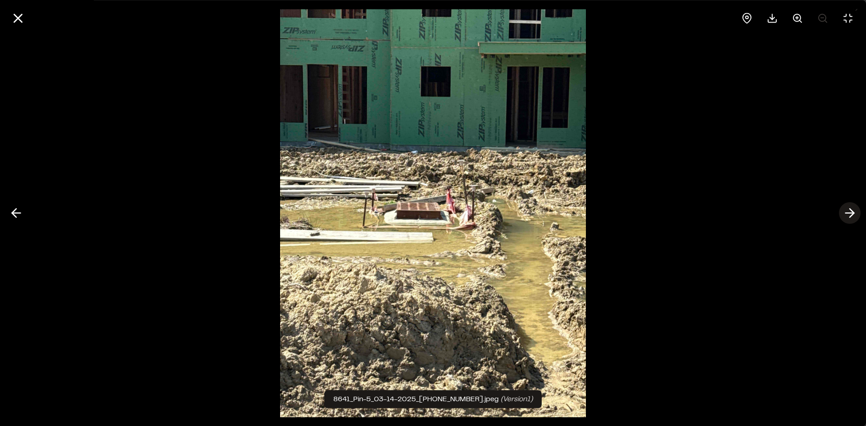
click at [849, 211] on icon at bounding box center [849, 213] width 14 height 15
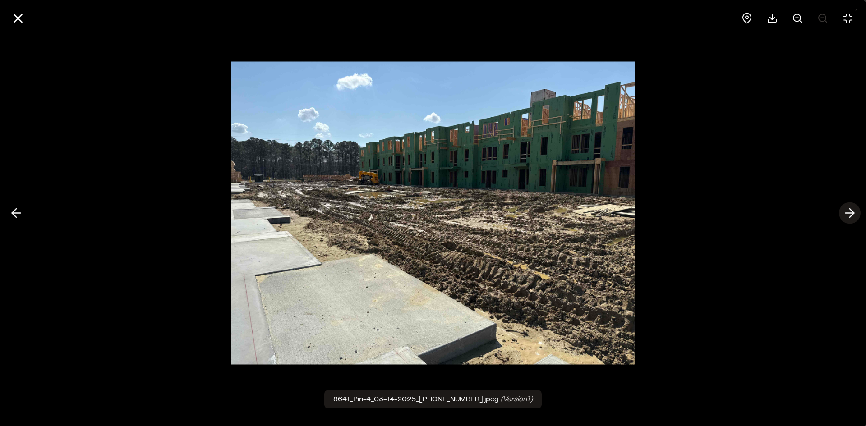
click at [847, 216] on icon at bounding box center [849, 213] width 14 height 15
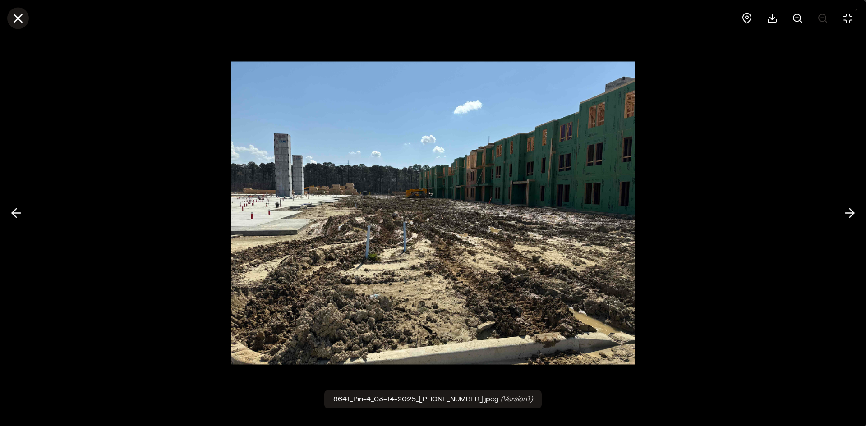
click at [17, 19] on line at bounding box center [18, 18] width 8 height 8
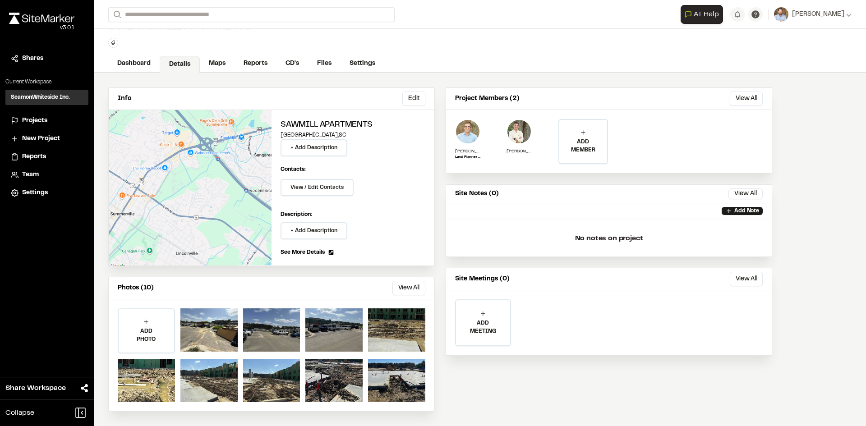
click at [40, 118] on span "Projects" at bounding box center [34, 121] width 25 height 10
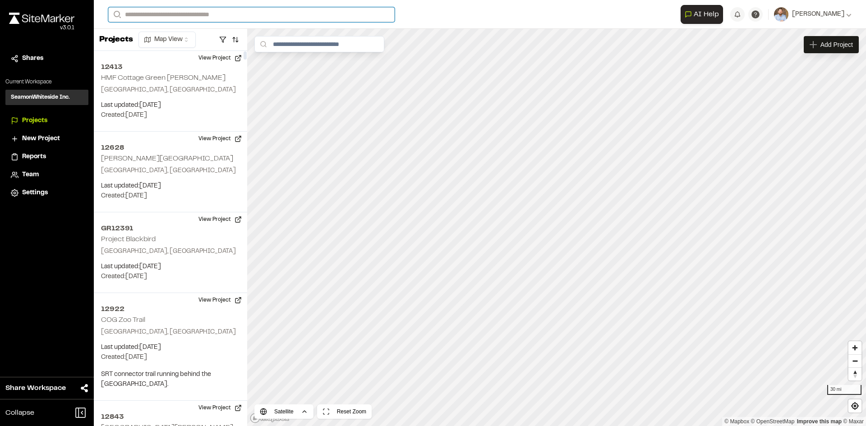
click at [152, 15] on input "Search" at bounding box center [251, 14] width 286 height 15
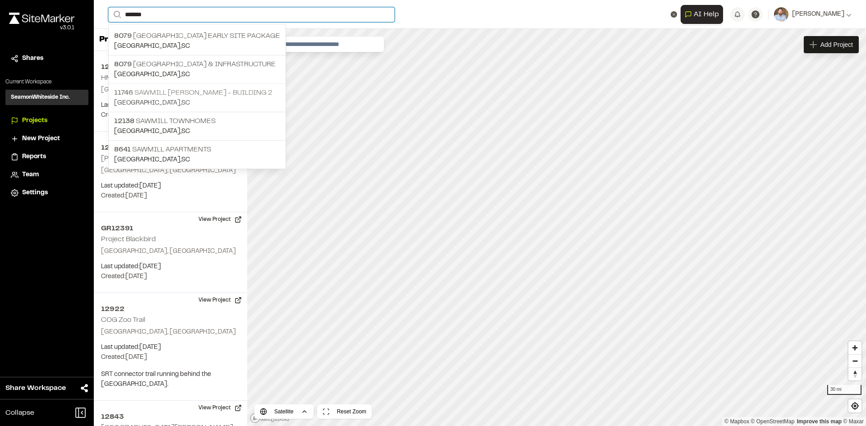
type input "*******"
click at [55, 281] on div "Close sidebar v 3.0.1 Shares Current Workspace SeamonWhiteside Inc. SI Projects…" at bounding box center [47, 213] width 94 height 426
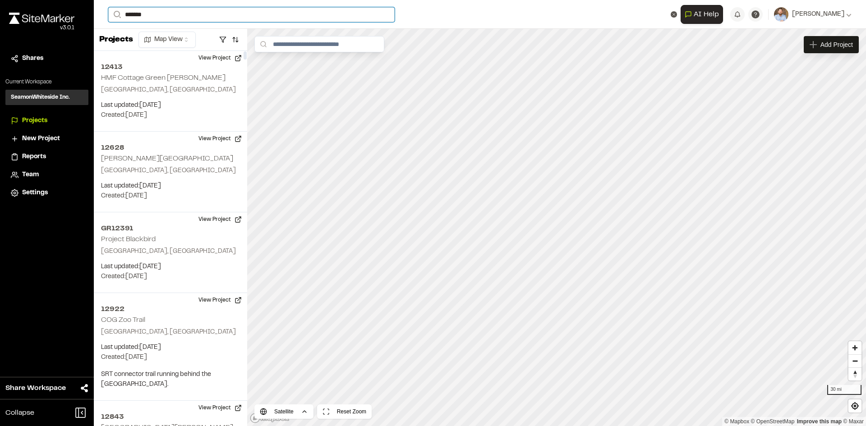
click at [153, 14] on input "*******" at bounding box center [251, 14] width 286 height 15
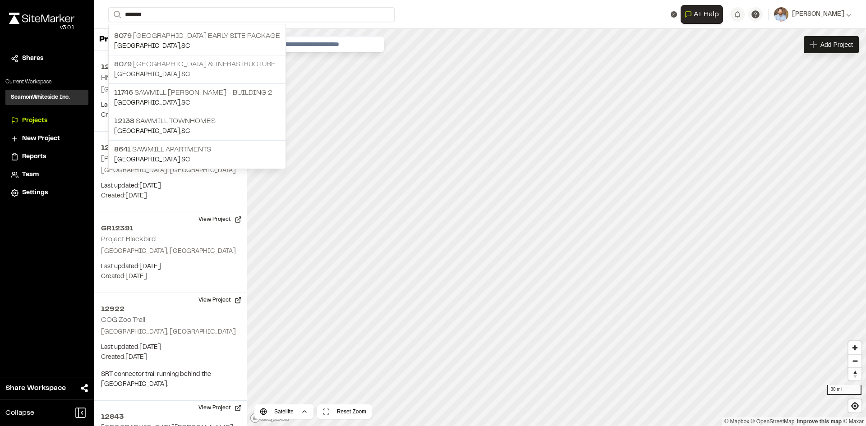
click at [212, 66] on p "8079 Sawmill Centre Roadway & Infrastructure" at bounding box center [197, 64] width 166 height 11
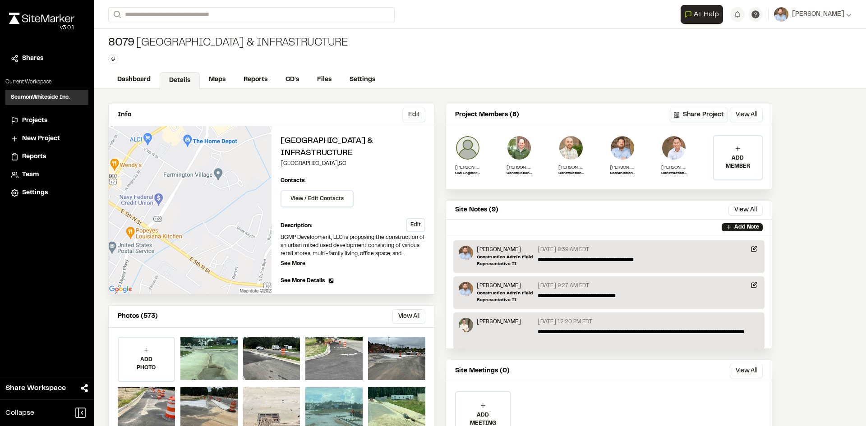
scroll to position [47, 0]
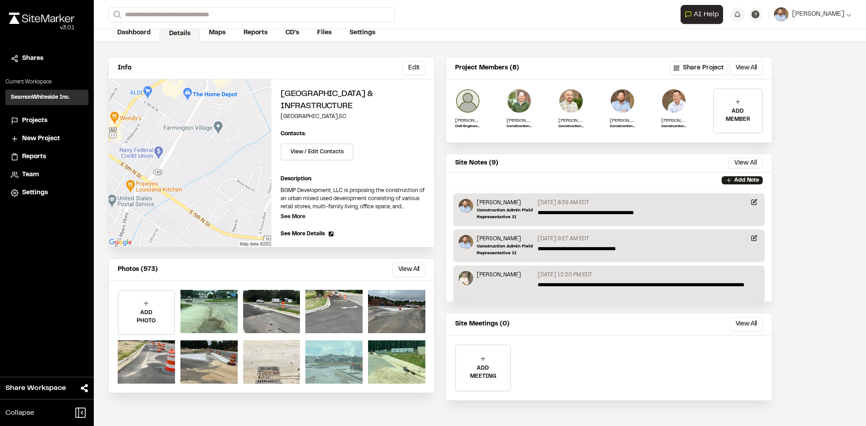
click at [335, 363] on div at bounding box center [333, 361] width 57 height 43
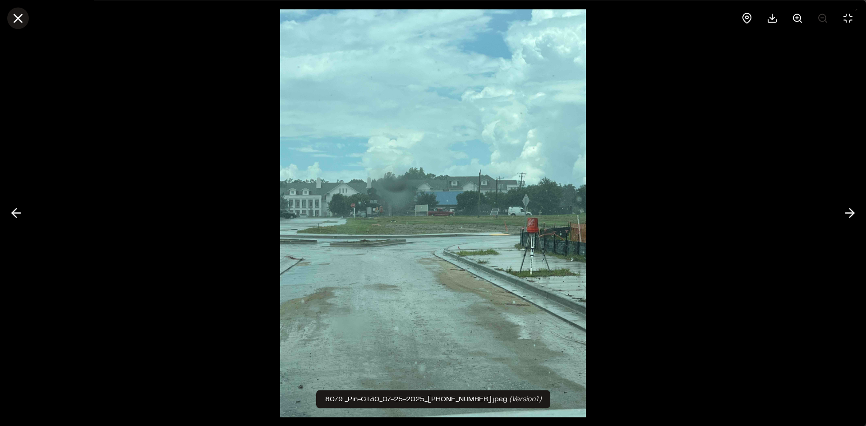
click at [22, 21] on line at bounding box center [18, 18] width 8 height 8
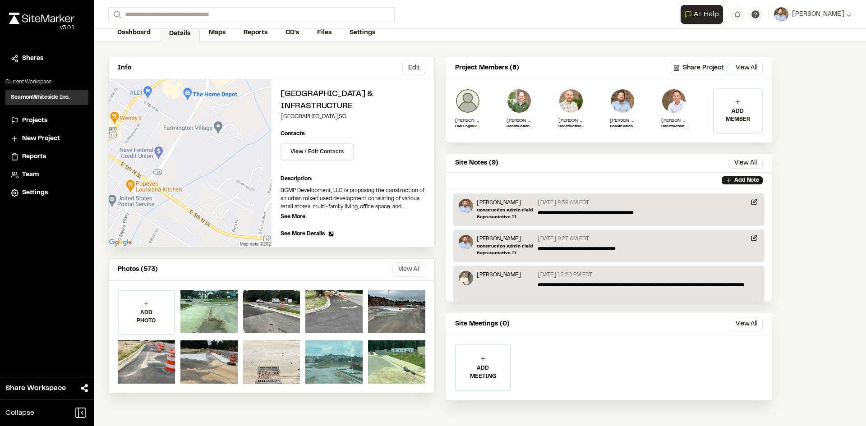
click at [407, 269] on button "View All" at bounding box center [408, 269] width 33 height 14
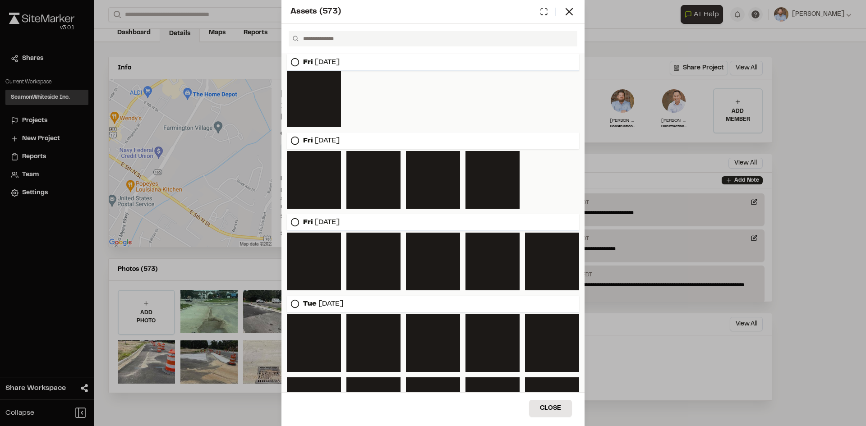
scroll to position [3040, 0]
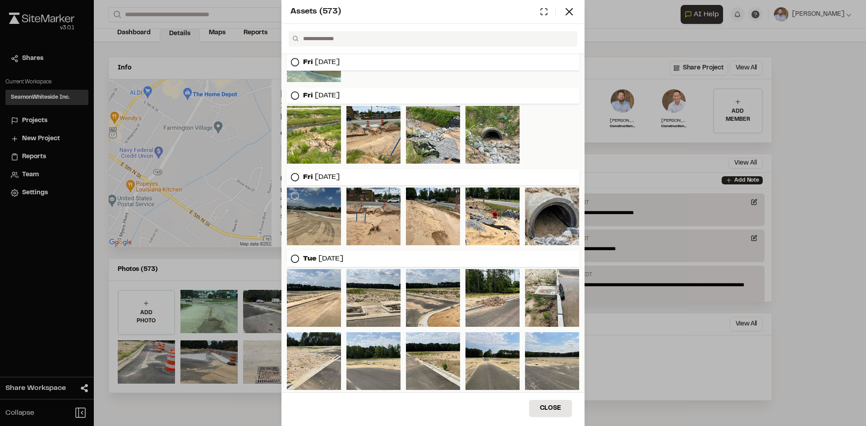
click at [317, 212] on div at bounding box center [314, 217] width 54 height 58
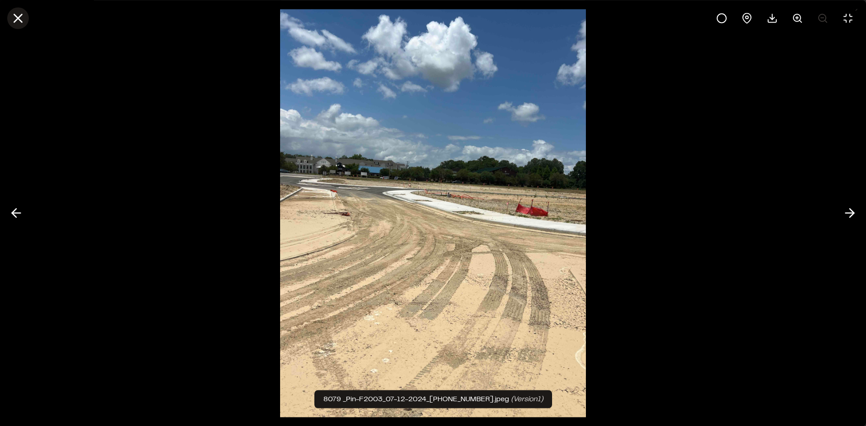
click at [20, 14] on icon at bounding box center [17, 17] width 15 height 15
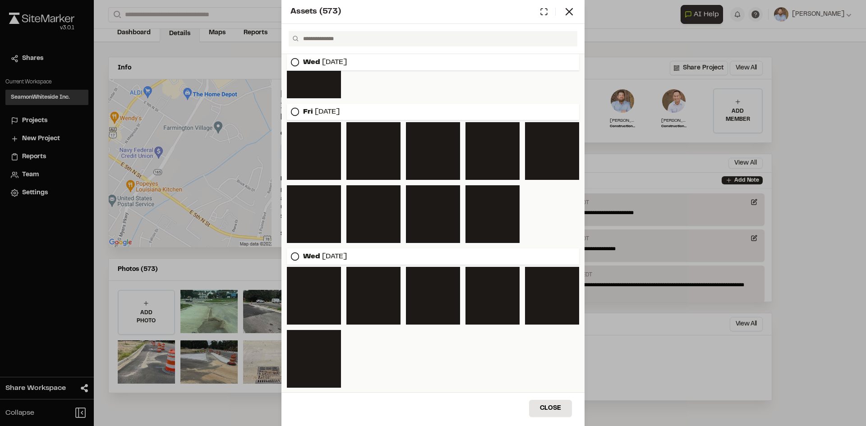
scroll to position [4913, 0]
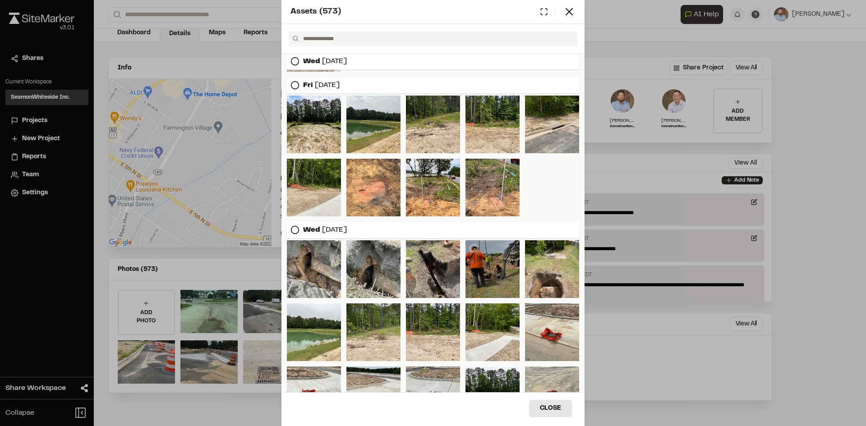
click at [484, 264] on div at bounding box center [492, 269] width 54 height 58
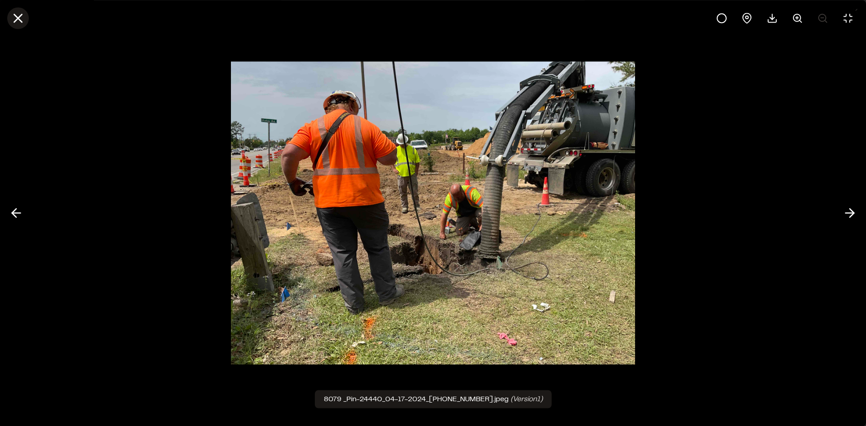
click at [21, 24] on icon at bounding box center [17, 17] width 15 height 15
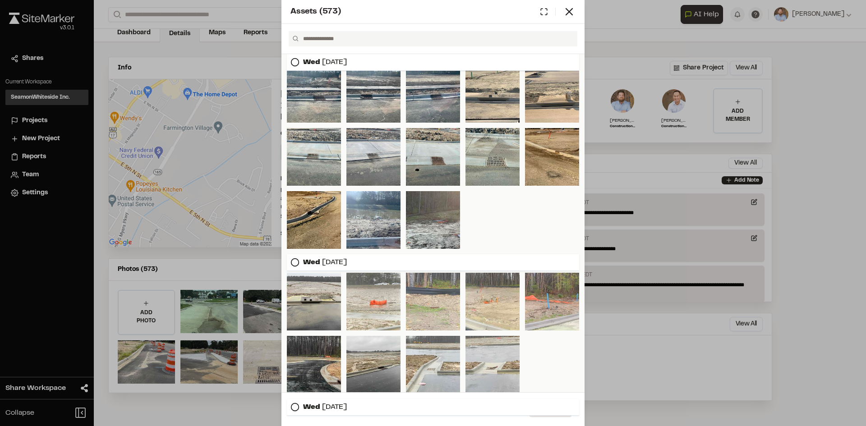
scroll to position [6151, 0]
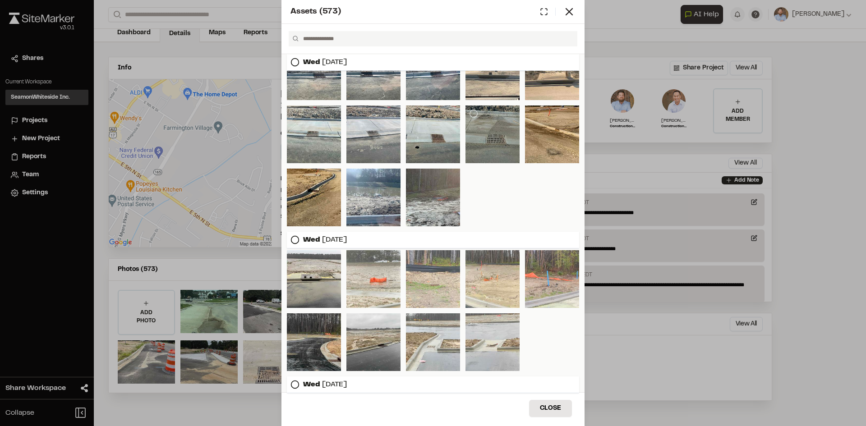
click at [489, 135] on div at bounding box center [492, 135] width 54 height 58
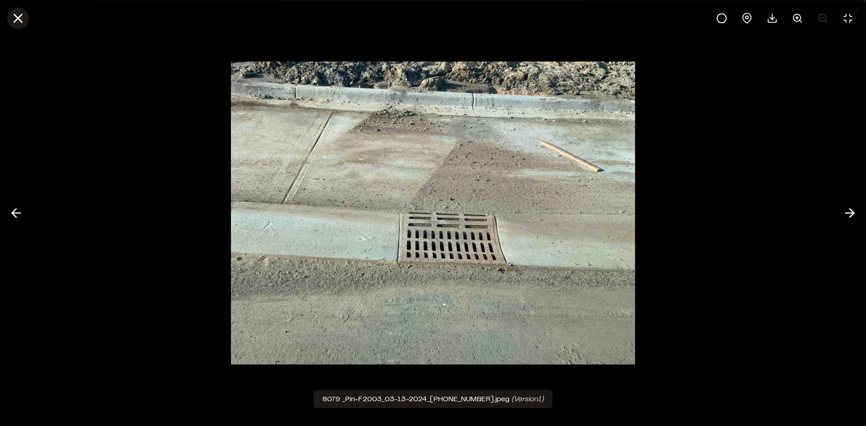
click at [19, 16] on line at bounding box center [18, 18] width 8 height 8
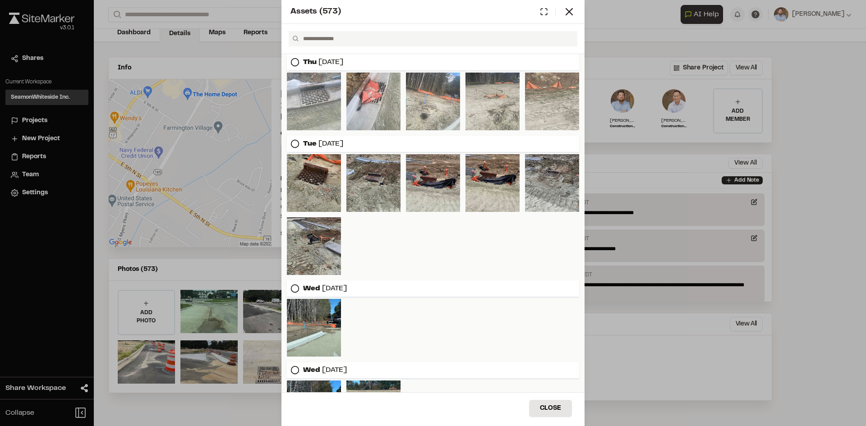
scroll to position [7410, 0]
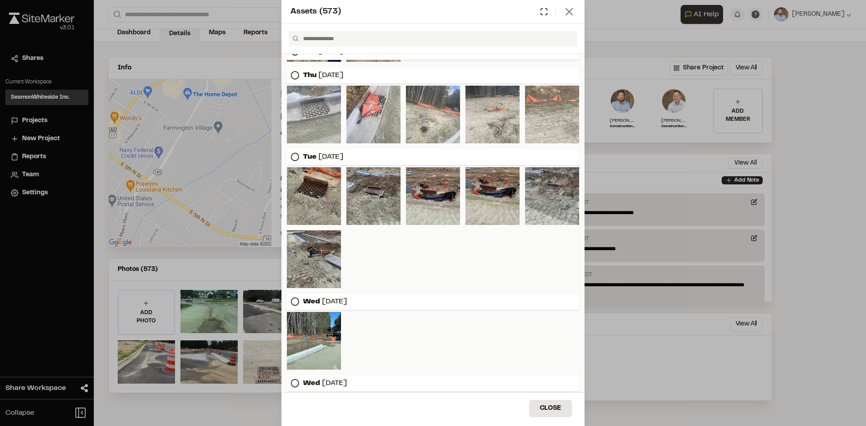
click at [570, 8] on icon at bounding box center [569, 11] width 13 height 13
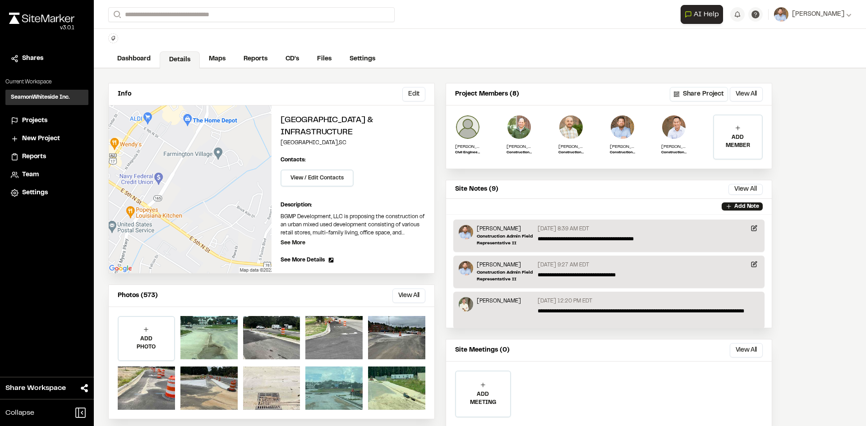
scroll to position [0, 0]
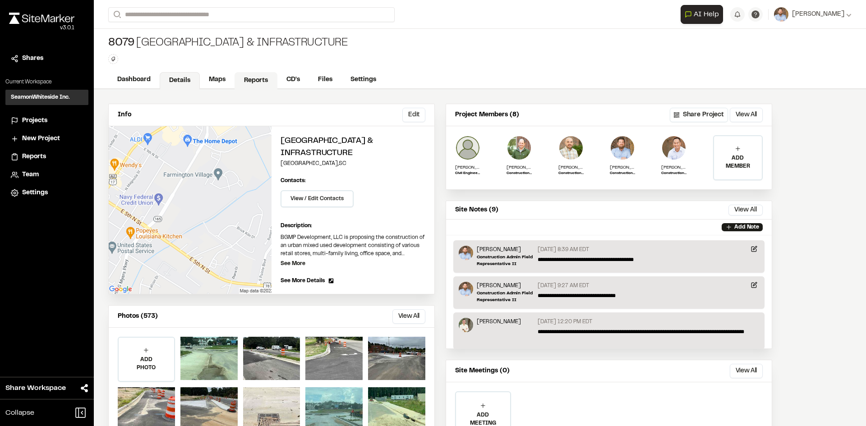
click at [259, 79] on link "Reports" at bounding box center [255, 80] width 43 height 17
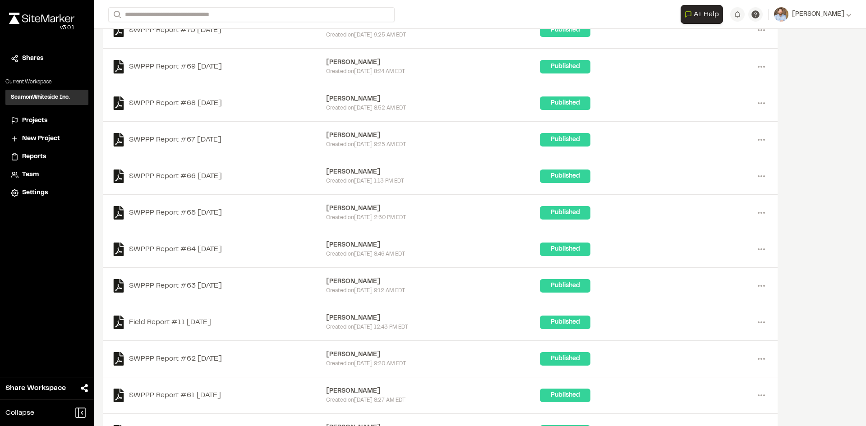
scroll to position [1494, 0]
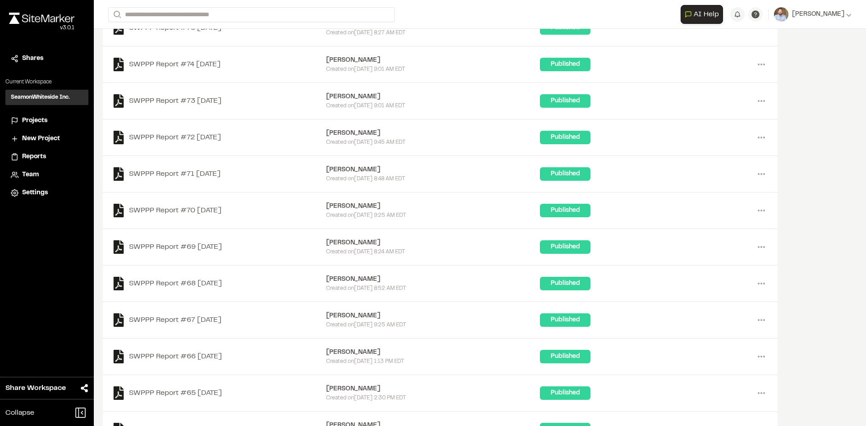
click at [41, 119] on span "Projects" at bounding box center [34, 121] width 25 height 10
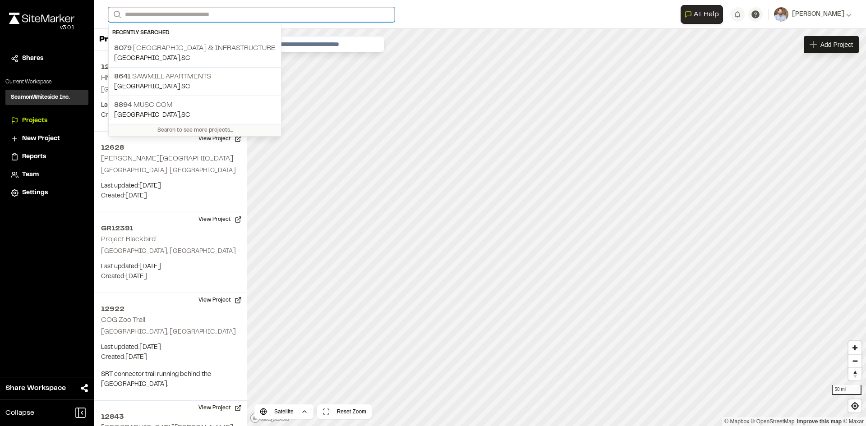
click at [160, 18] on input "Search" at bounding box center [251, 14] width 286 height 15
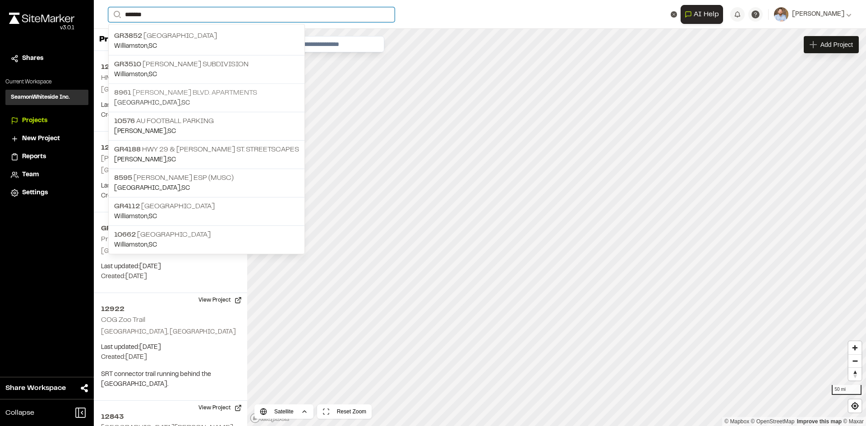
type input "*******"
click at [193, 92] on p "8961 William E. Murray Blvd. Apartments" at bounding box center [206, 92] width 185 height 11
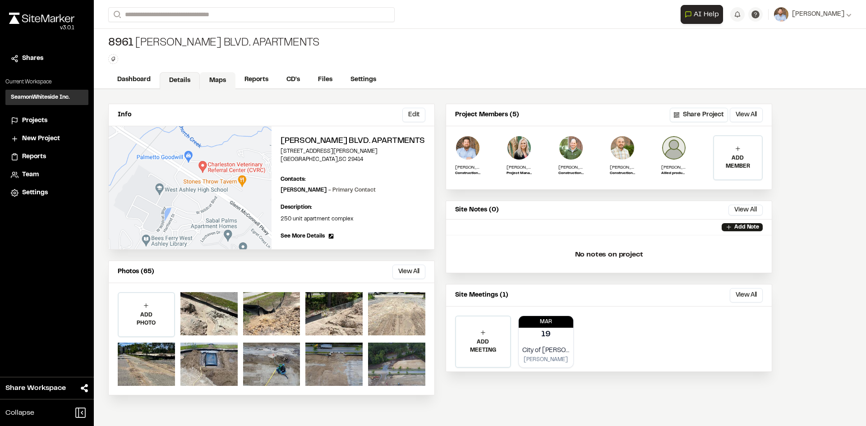
click at [223, 78] on link "Maps" at bounding box center [218, 80] width 36 height 17
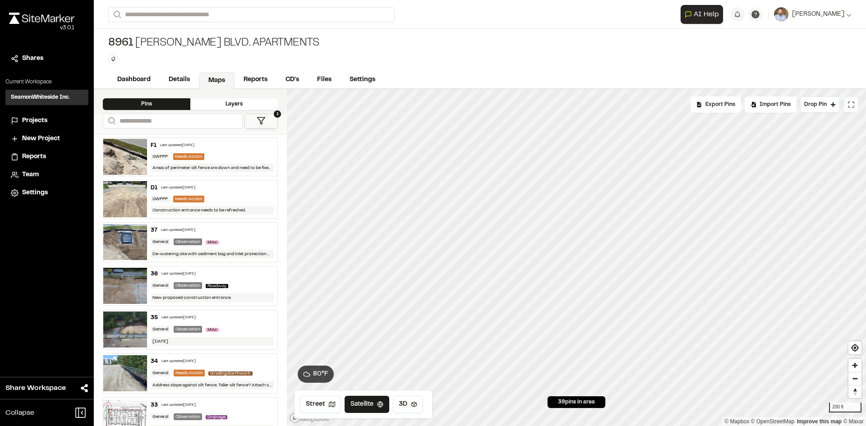
click at [854, 111] on button at bounding box center [850, 104] width 15 height 16
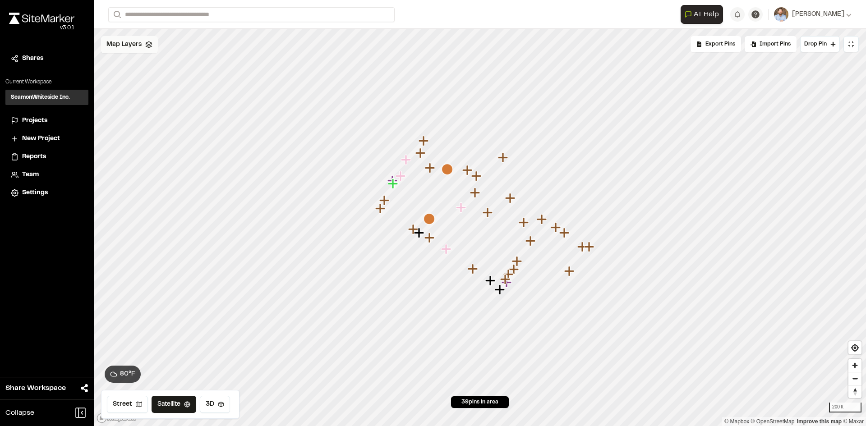
click at [127, 45] on span "Map Layers" at bounding box center [123, 45] width 35 height 10
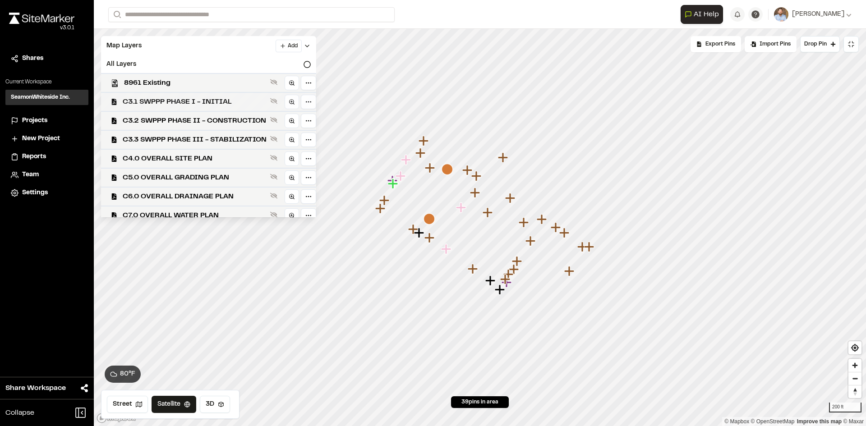
click at [209, 102] on span "C3.1 SWPPP PHASE I - INITIAL" at bounding box center [195, 101] width 144 height 11
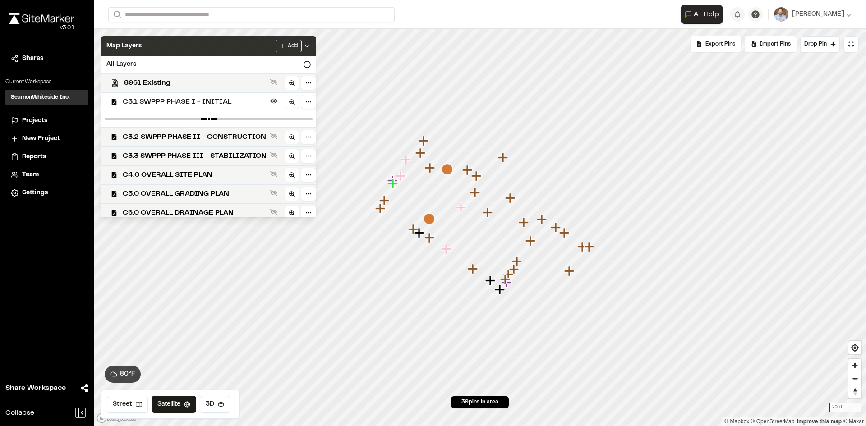
click at [311, 50] on div "Add" at bounding box center [292, 46] width 35 height 13
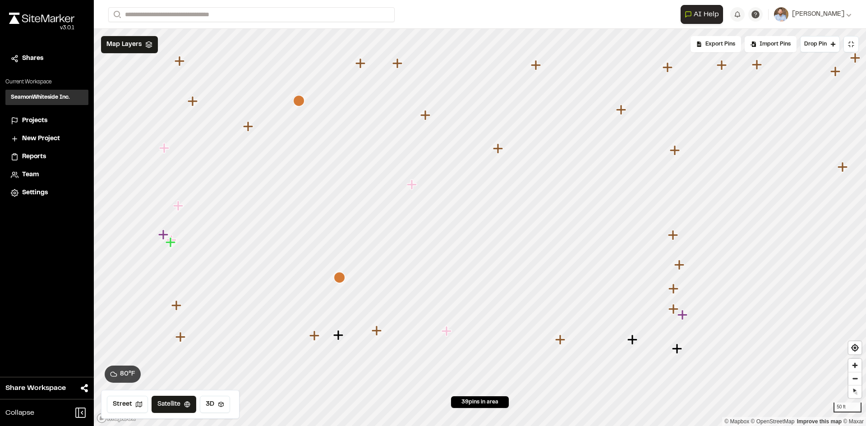
click at [339, 278] on icon "Map marker" at bounding box center [339, 277] width 11 height 11
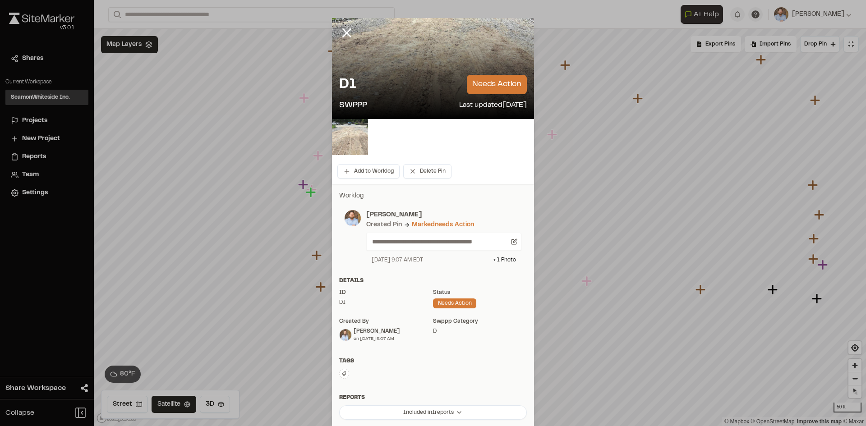
click at [333, 135] on img at bounding box center [350, 137] width 36 height 36
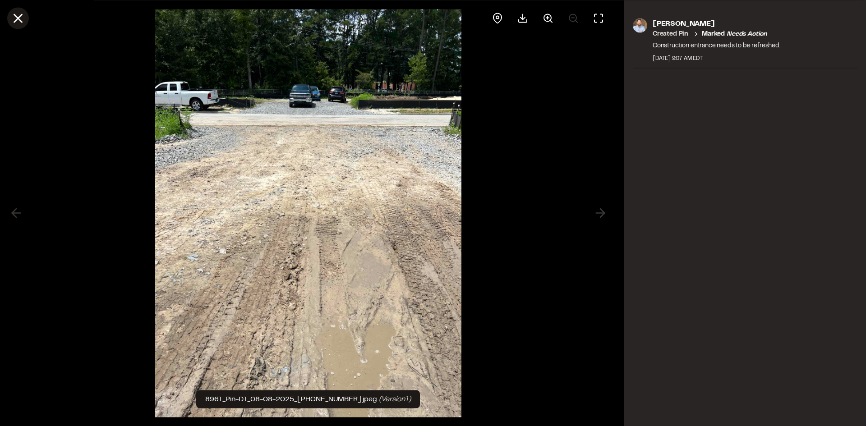
click at [21, 20] on line at bounding box center [18, 18] width 8 height 8
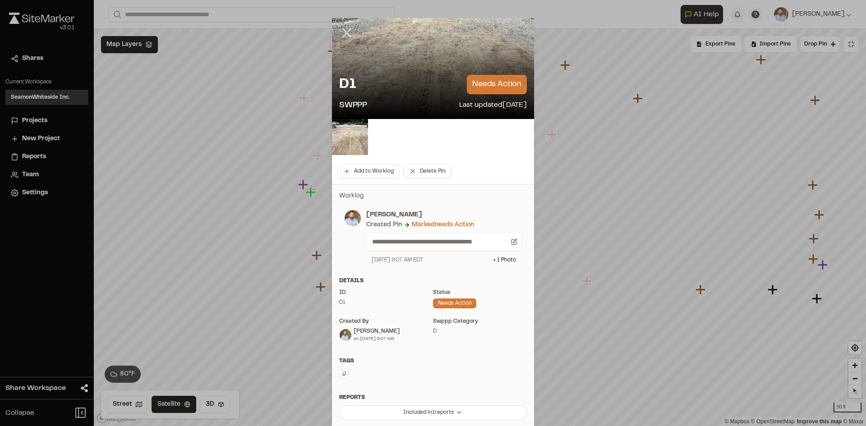
click at [343, 36] on line at bounding box center [347, 33] width 8 height 8
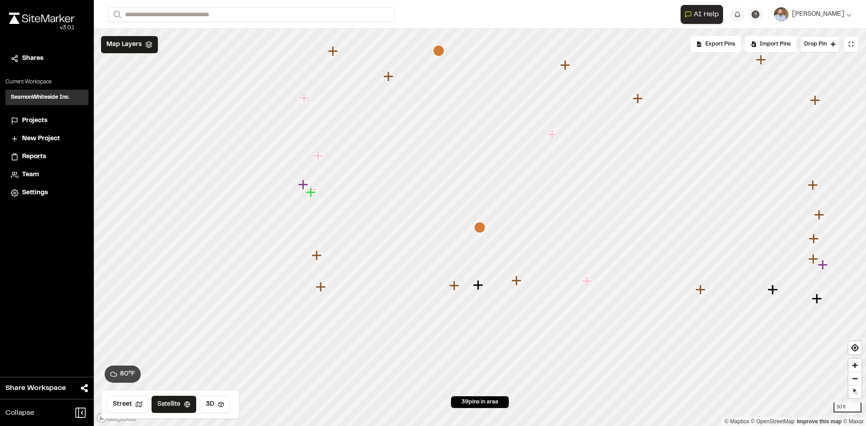
click at [44, 119] on span "Projects" at bounding box center [34, 121] width 25 height 10
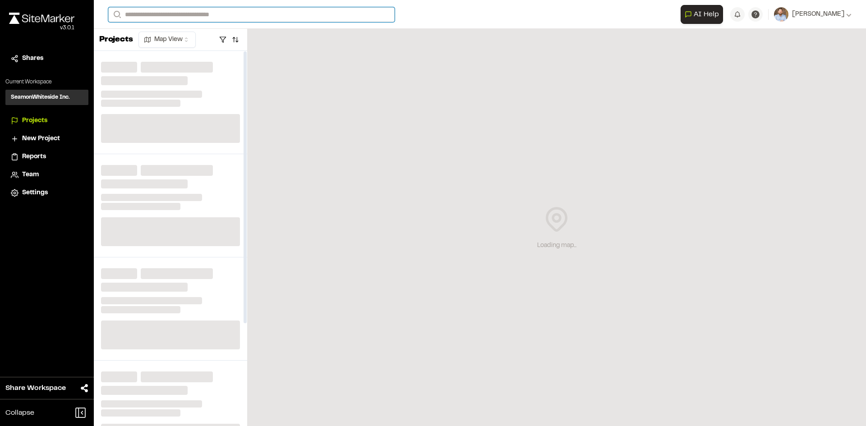
click at [176, 16] on input "Search" at bounding box center [251, 14] width 286 height 15
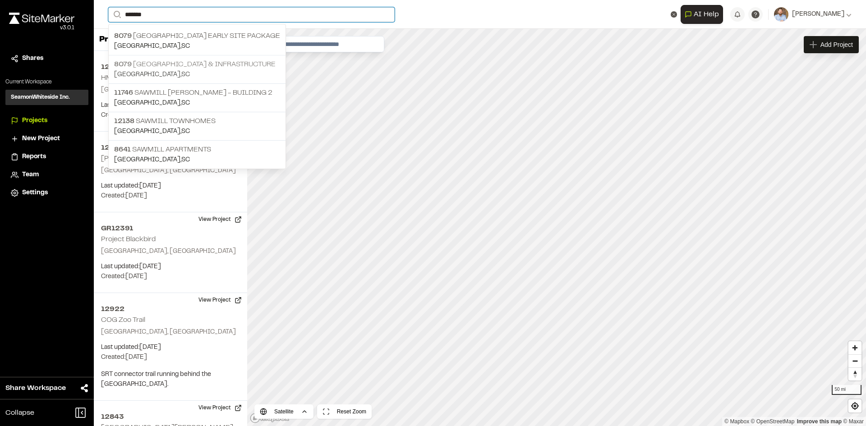
type input "*******"
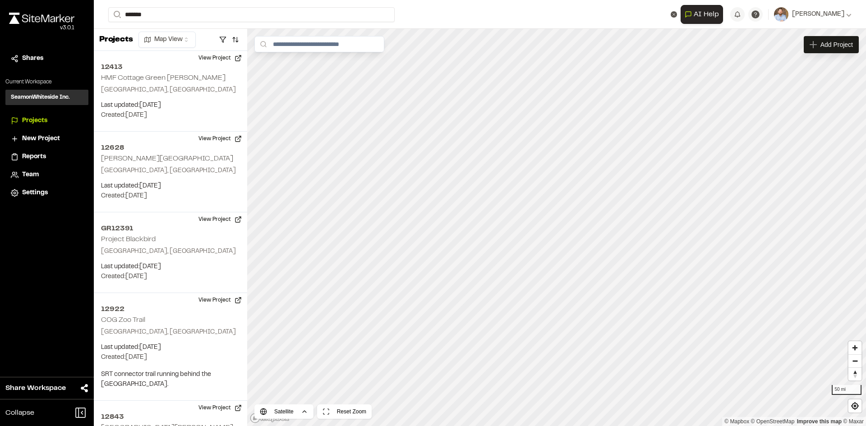
click at [227, 68] on p "8079 Sawmill Centre Roadway & Infrastructure" at bounding box center [197, 64] width 166 height 11
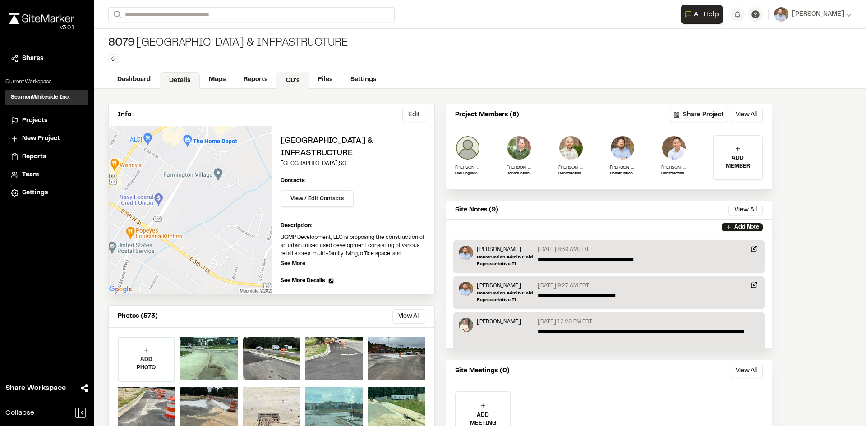
click at [292, 79] on link "CD's" at bounding box center [292, 80] width 32 height 17
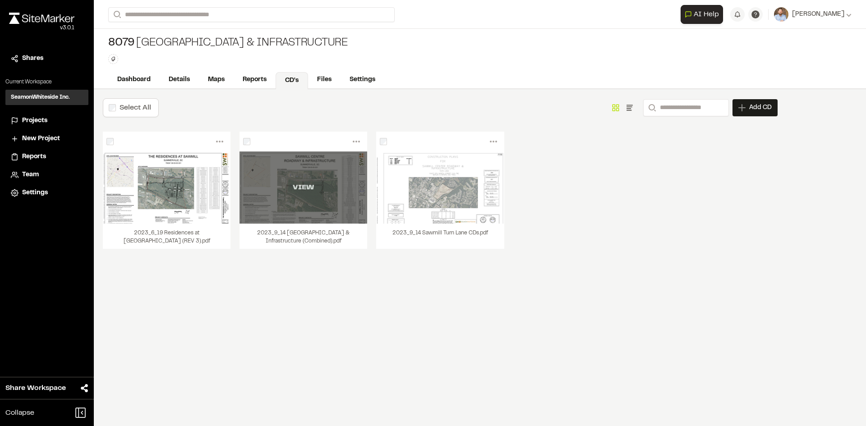
click at [307, 203] on div "VIEW" at bounding box center [303, 187] width 128 height 72
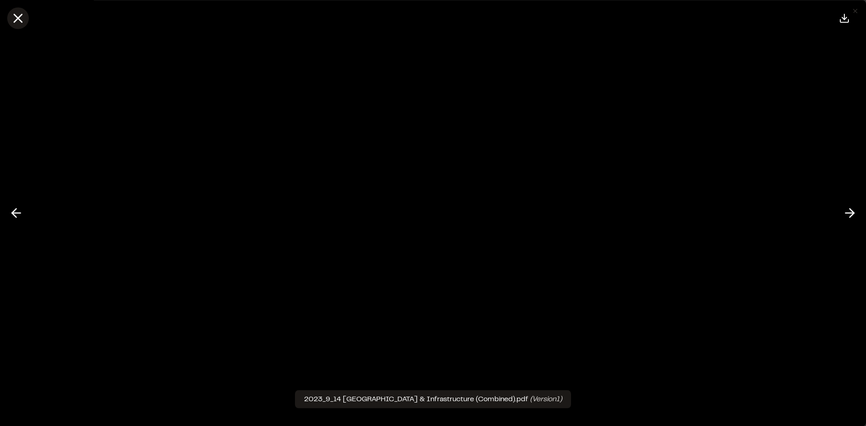
click at [14, 21] on line at bounding box center [18, 18] width 8 height 8
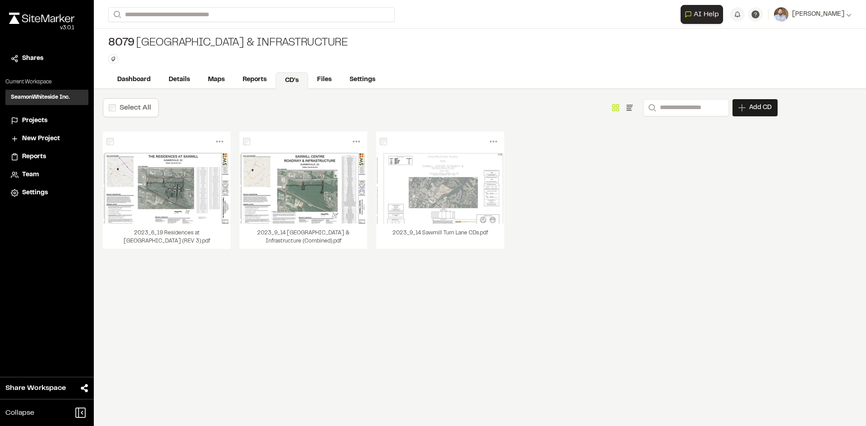
click at [42, 120] on span "Projects" at bounding box center [34, 121] width 25 height 10
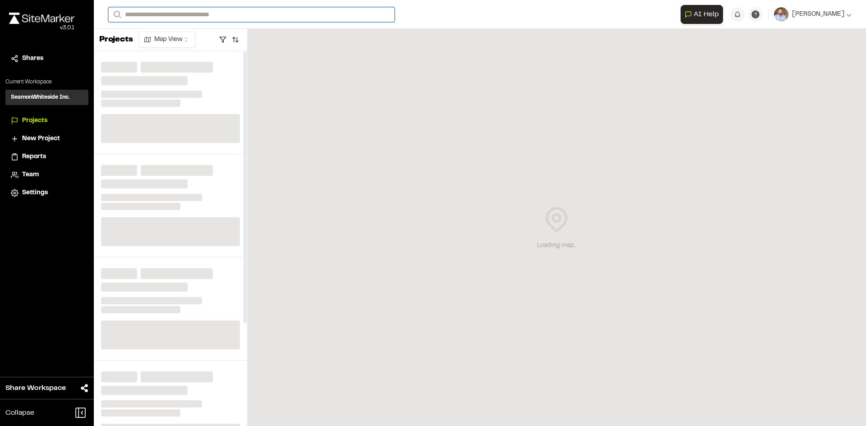
click at [175, 12] on input "Search" at bounding box center [251, 14] width 286 height 15
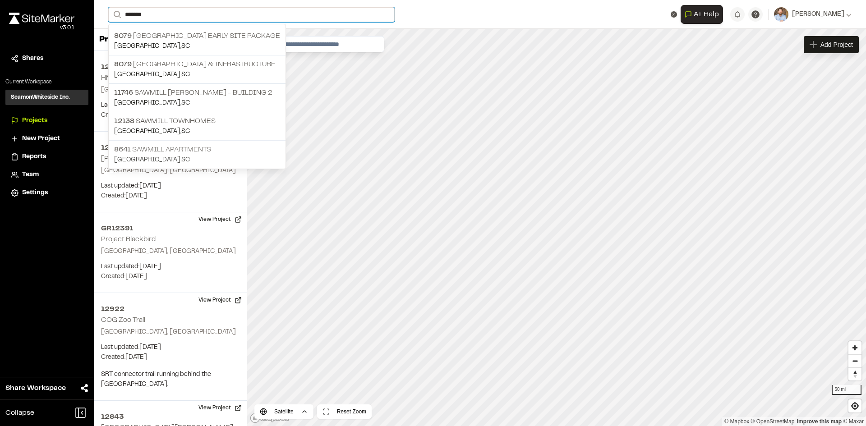
type input "*******"
click at [175, 150] on p "8641 Sawmill Apartments" at bounding box center [197, 149] width 166 height 11
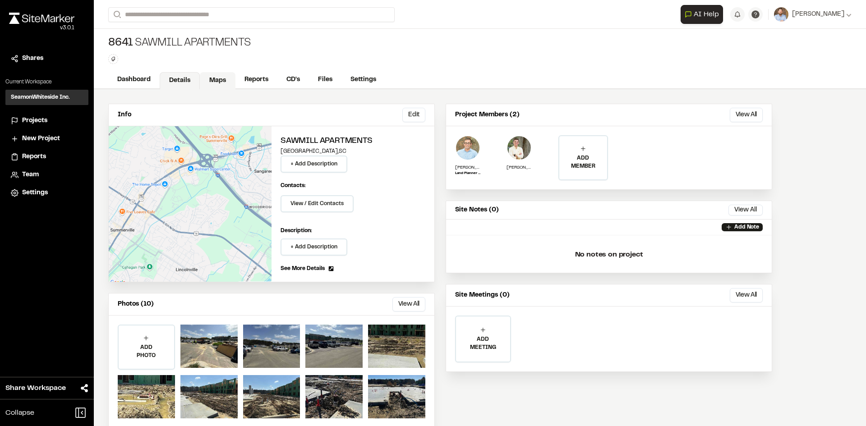
click at [223, 79] on link "Maps" at bounding box center [218, 80] width 36 height 17
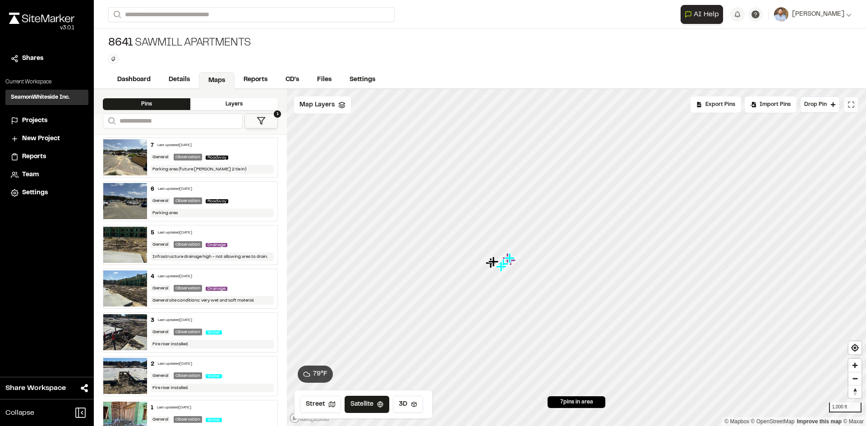
click at [853, 110] on button at bounding box center [850, 104] width 15 height 16
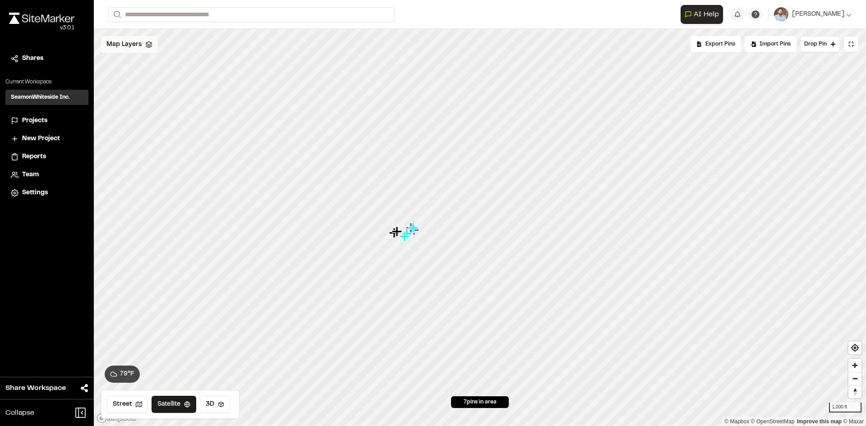
click at [133, 45] on span "Map Layers" at bounding box center [123, 45] width 35 height 10
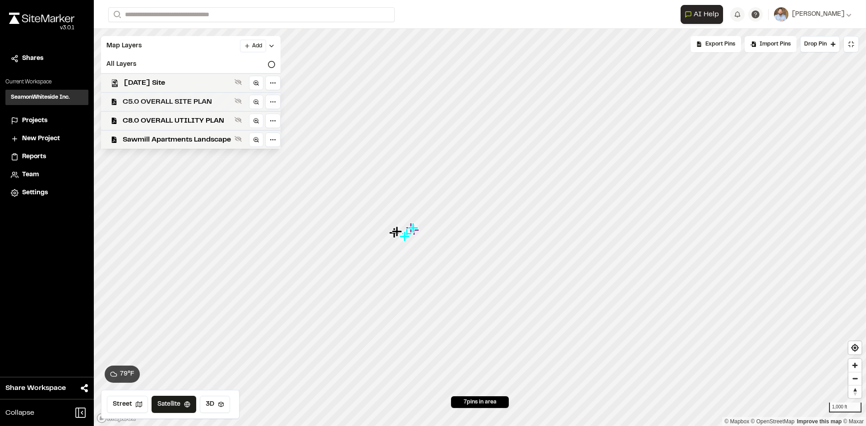
click at [190, 100] on span "C5.0 OVERALL SITE PLAN" at bounding box center [177, 101] width 108 height 11
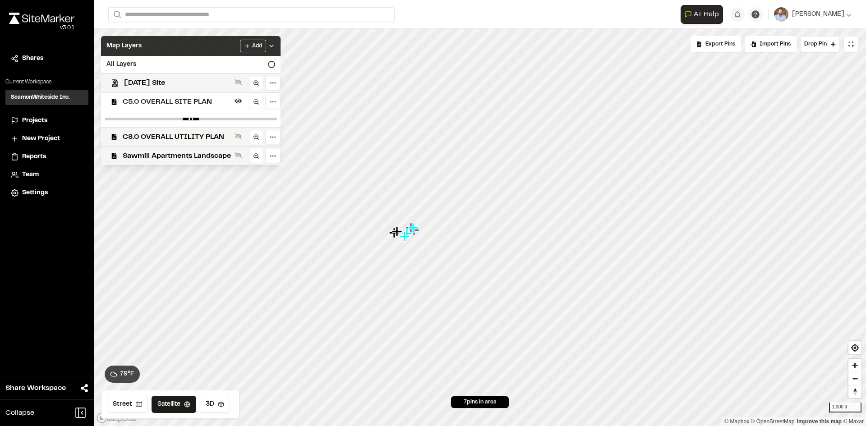
click at [273, 44] on icon at bounding box center [271, 45] width 7 height 7
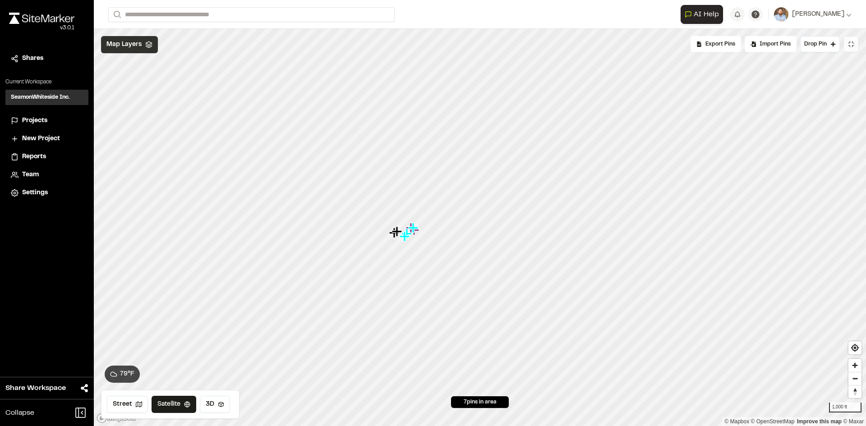
click at [853, 50] on button at bounding box center [850, 44] width 15 height 16
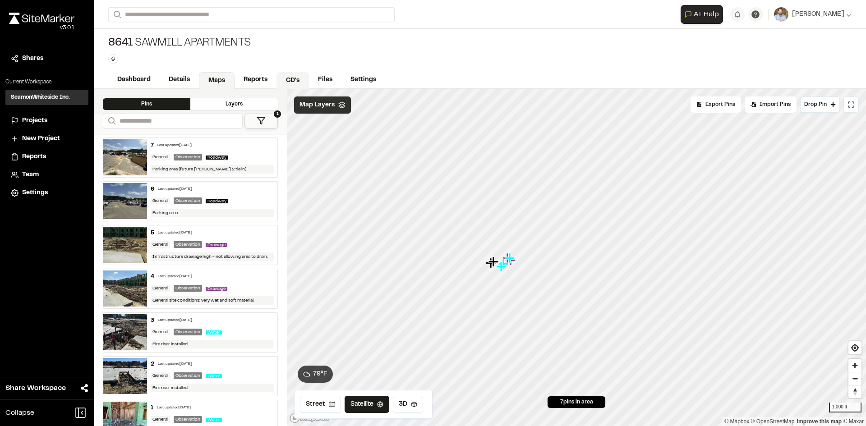
click at [291, 76] on link "CD's" at bounding box center [292, 80] width 32 height 17
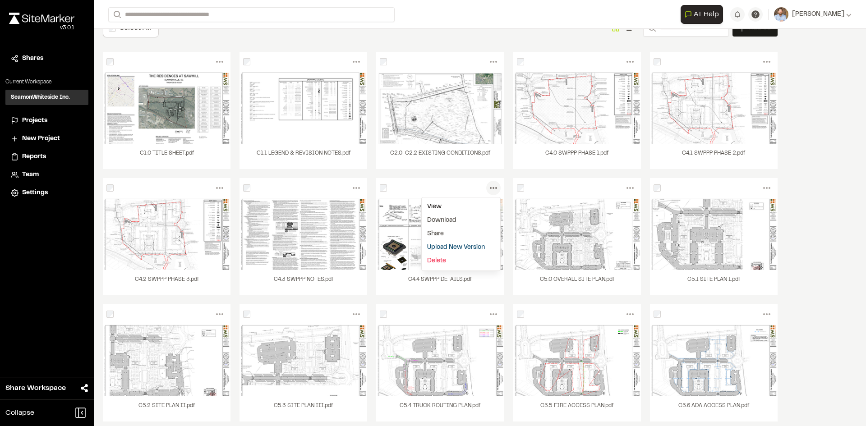
scroll to position [90, 0]
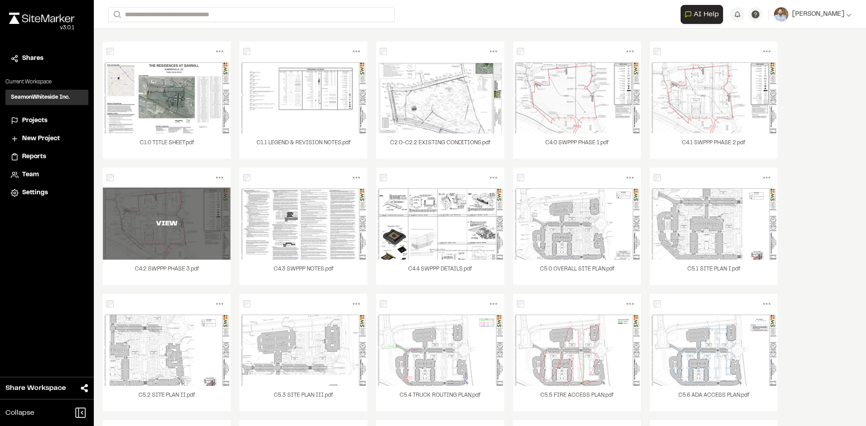
click at [179, 243] on div "VIEW" at bounding box center [167, 224] width 128 height 72
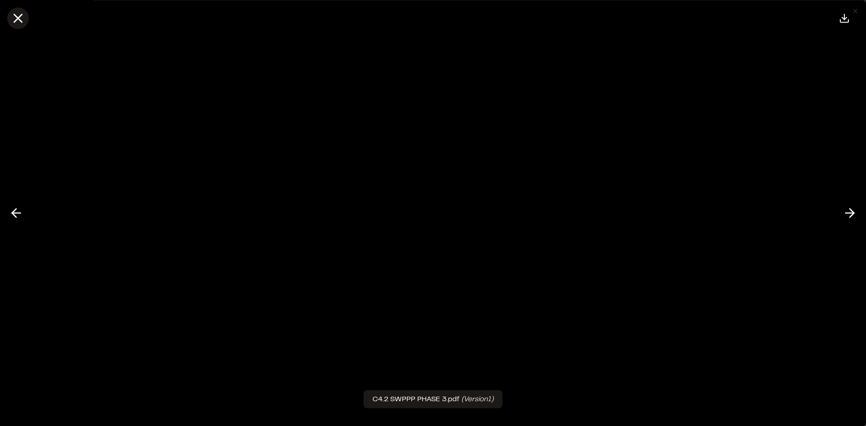
click at [20, 21] on line at bounding box center [18, 18] width 8 height 8
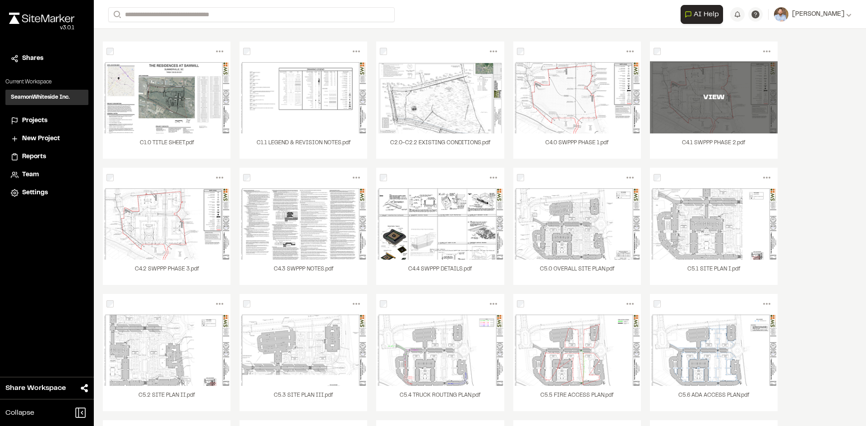
click at [705, 112] on div "VIEW" at bounding box center [714, 97] width 128 height 72
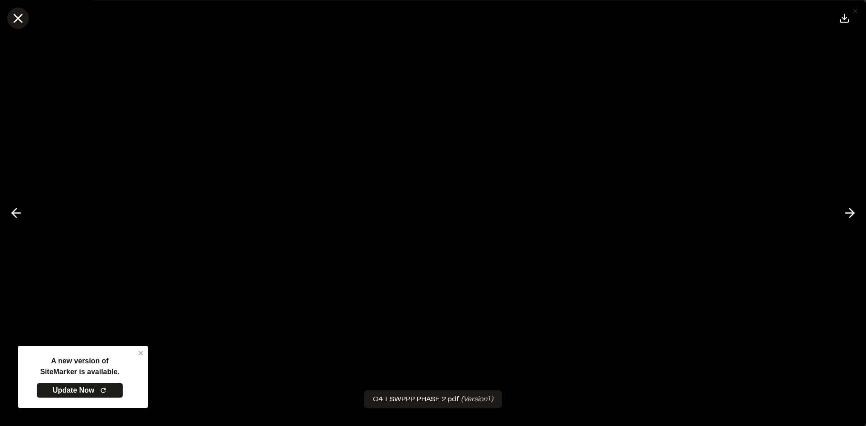
click at [18, 15] on icon at bounding box center [17, 17] width 15 height 15
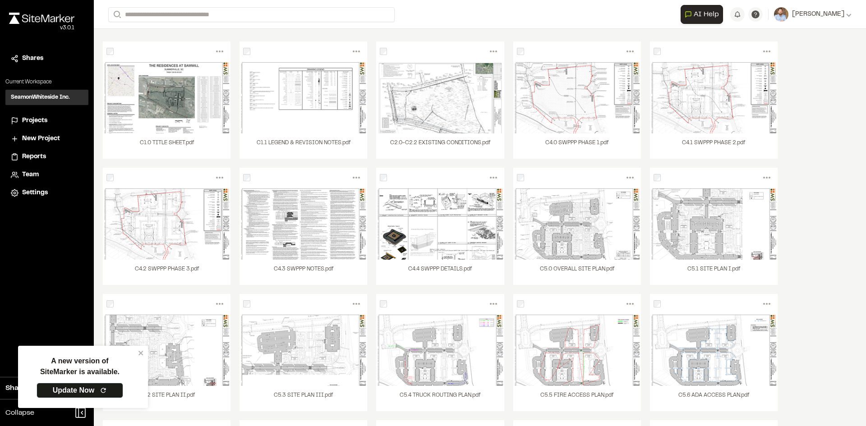
click at [44, 120] on span "Projects" at bounding box center [34, 121] width 25 height 10
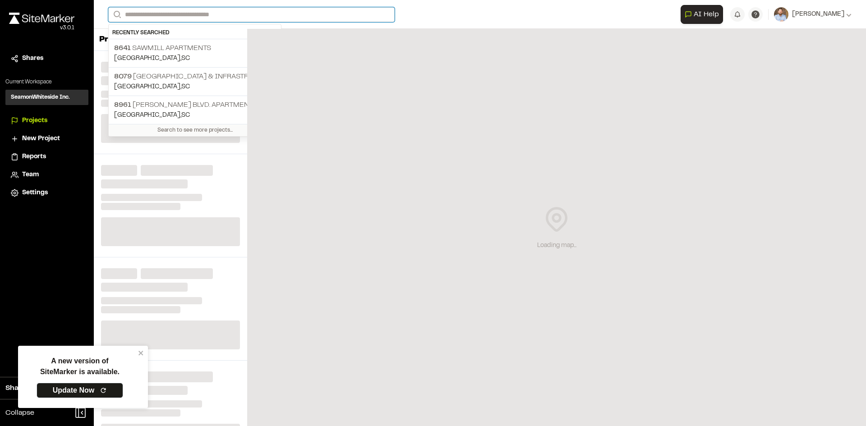
click at [188, 13] on input "Search" at bounding box center [251, 14] width 286 height 15
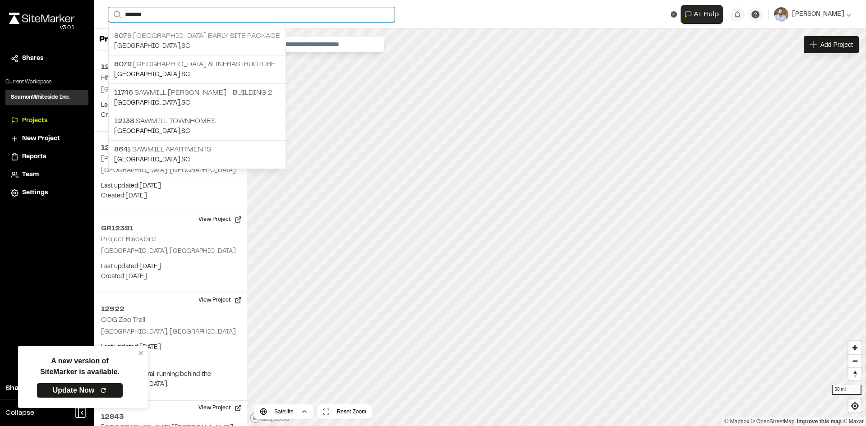
type input "*******"
click at [185, 35] on p "8079 Sawmill Centre Early Site Package" at bounding box center [197, 36] width 166 height 11
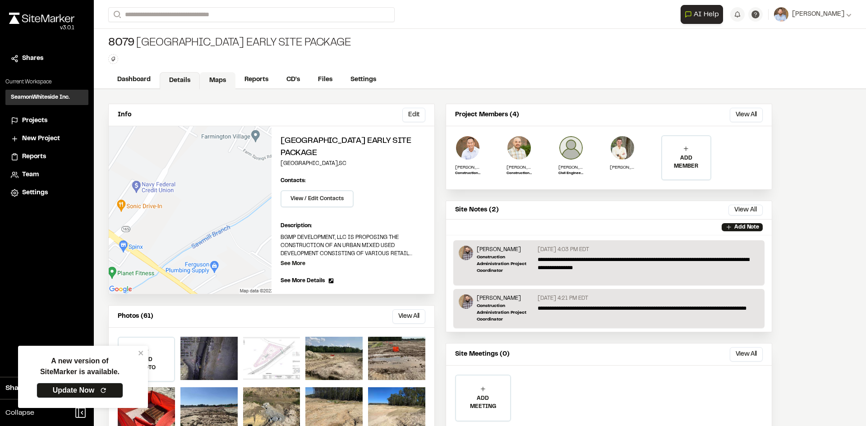
click at [218, 78] on link "Maps" at bounding box center [218, 80] width 36 height 17
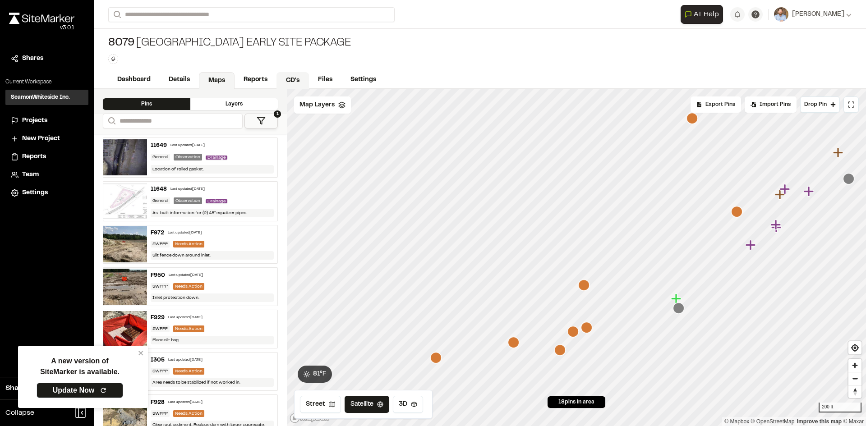
click at [294, 80] on link "CD's" at bounding box center [292, 80] width 32 height 17
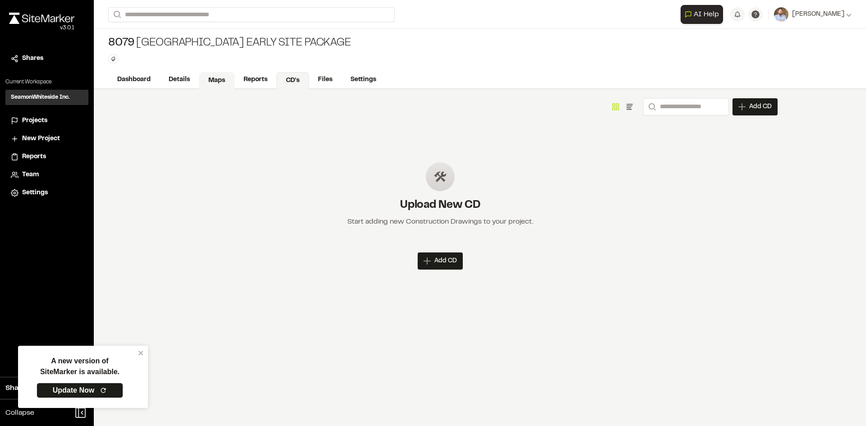
click at [224, 80] on link "Maps" at bounding box center [217, 80] width 36 height 17
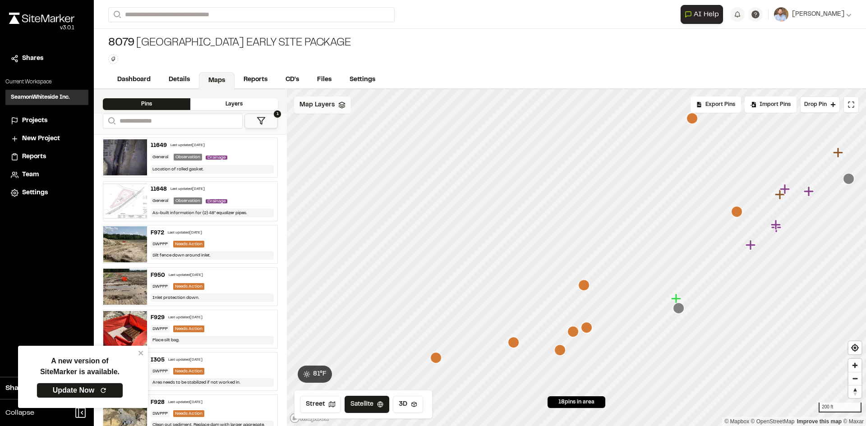
click at [326, 105] on span "Map Layers" at bounding box center [316, 105] width 35 height 10
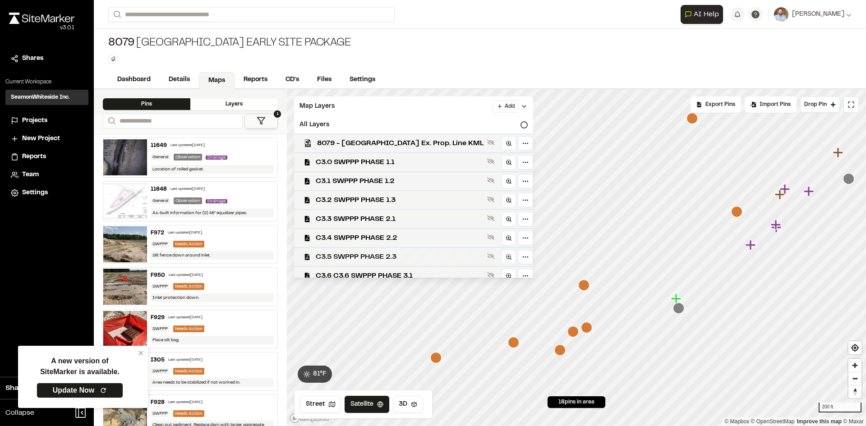
click at [399, 254] on span "C3.5 SWPPP PHASE 2.3" at bounding box center [400, 257] width 168 height 11
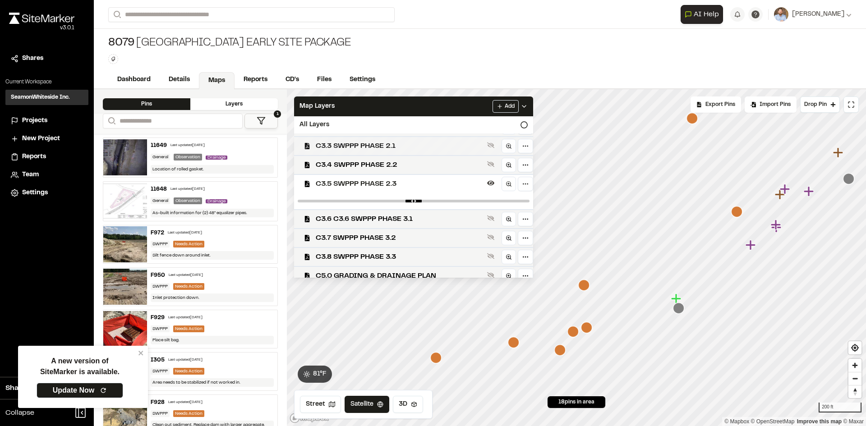
scroll to position [80, 0]
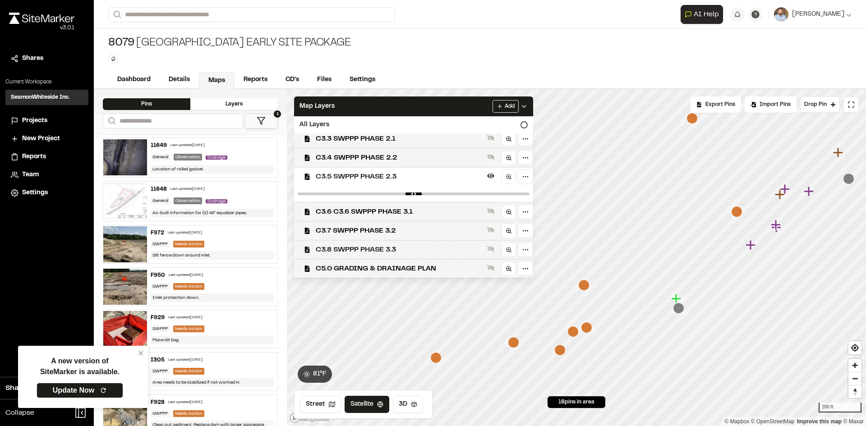
click at [397, 251] on span "C3.8 SWPPP PHASE 3.3" at bounding box center [400, 249] width 168 height 11
click at [403, 248] on span "C3.8 SWPPP PHASE 3.3" at bounding box center [400, 249] width 168 height 11
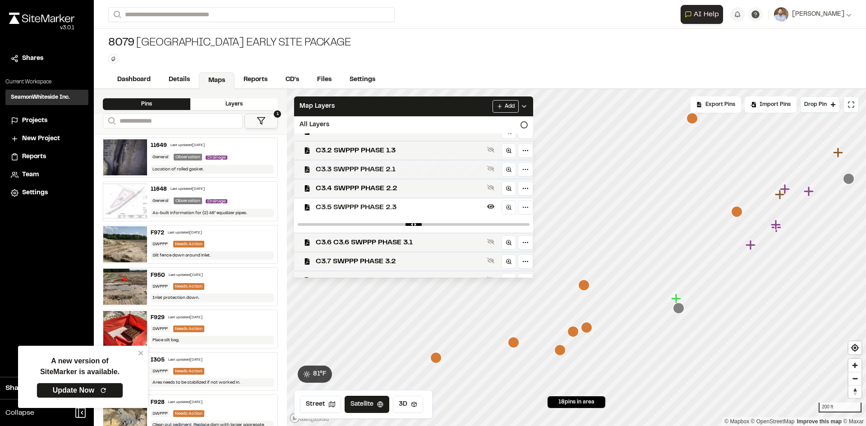
scroll to position [35, 0]
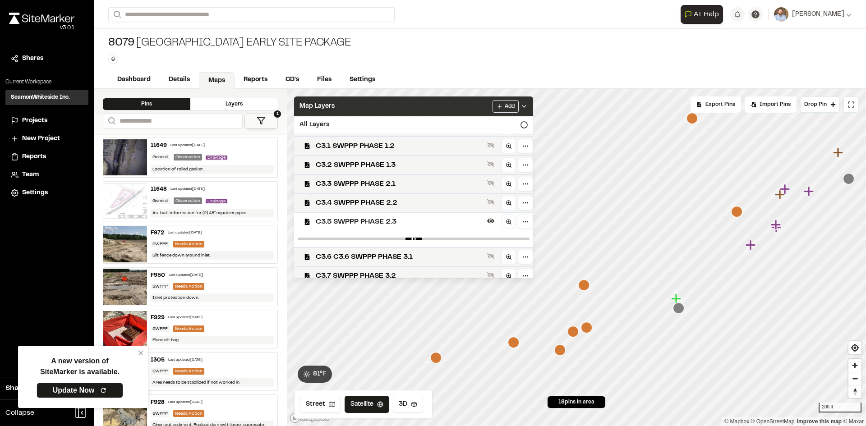
click at [520, 103] on icon at bounding box center [523, 106] width 7 height 7
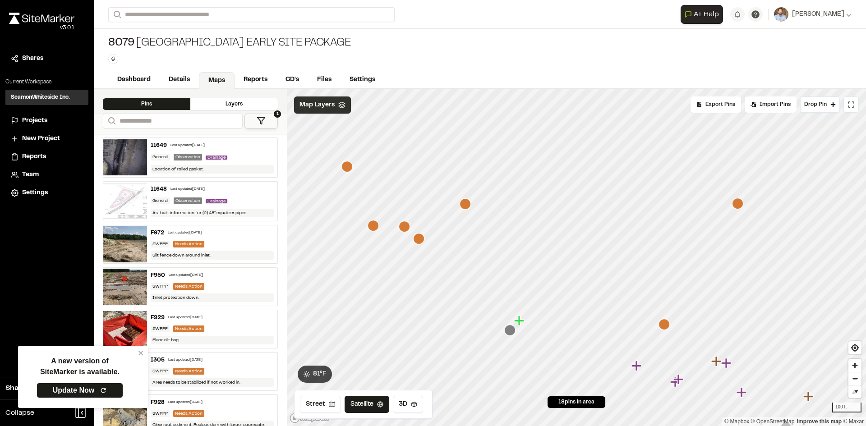
click at [330, 101] on span "Map Layers" at bounding box center [316, 105] width 35 height 10
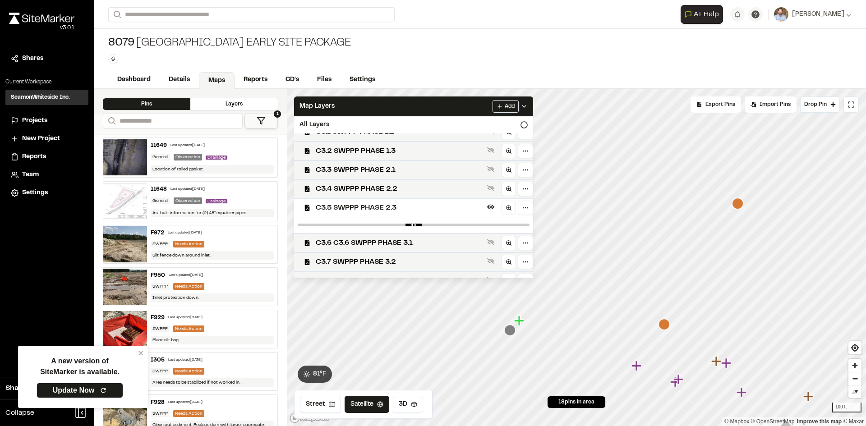
scroll to position [80, 0]
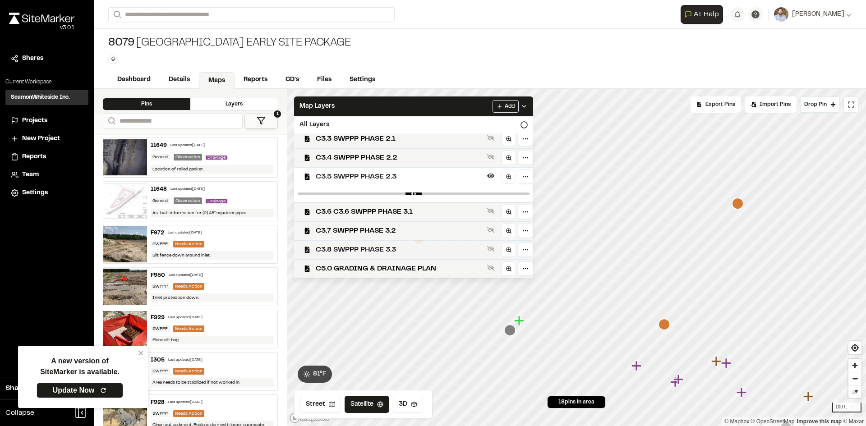
click at [407, 245] on span "C3.8 SWPPP PHASE 3.3" at bounding box center [400, 249] width 168 height 11
click at [408, 250] on span "C3.8 SWPPP PHASE 3.3" at bounding box center [400, 249] width 168 height 11
click at [393, 175] on span "C3.5 SWPPP PHASE 2.3" at bounding box center [400, 176] width 168 height 11
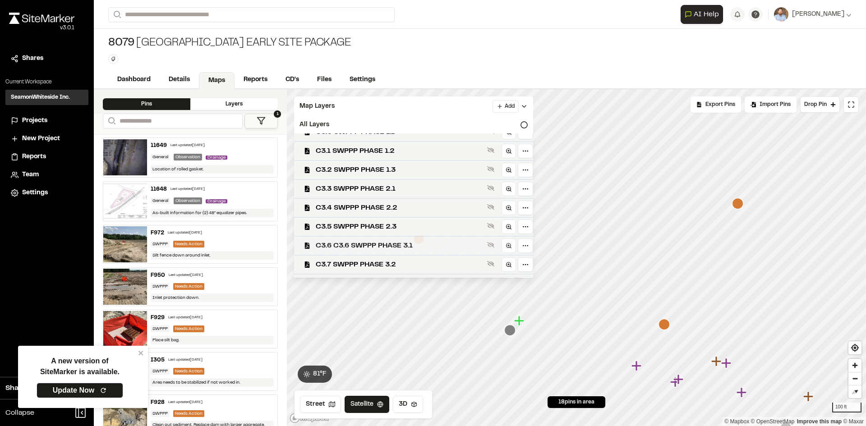
scroll to position [0, 0]
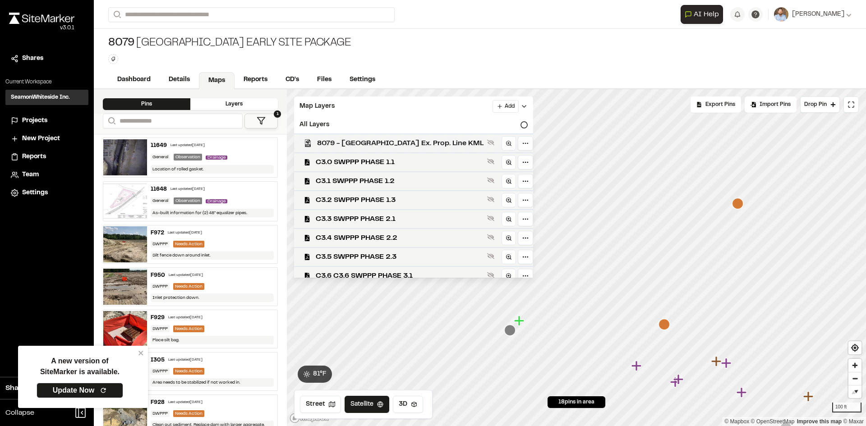
click at [394, 143] on span "8079 - Sawmill Centre Ex. Prop. Line KML" at bounding box center [400, 143] width 166 height 11
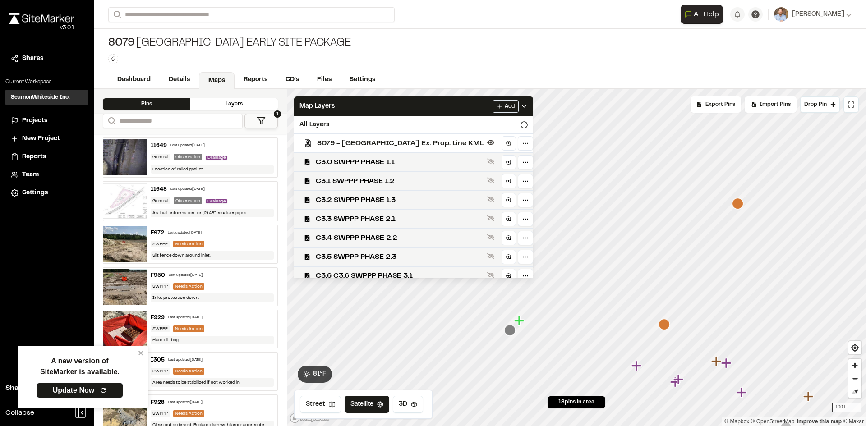
click at [394, 143] on span "8079 - Sawmill Centre Ex. Prop. Line KML" at bounding box center [400, 143] width 166 height 11
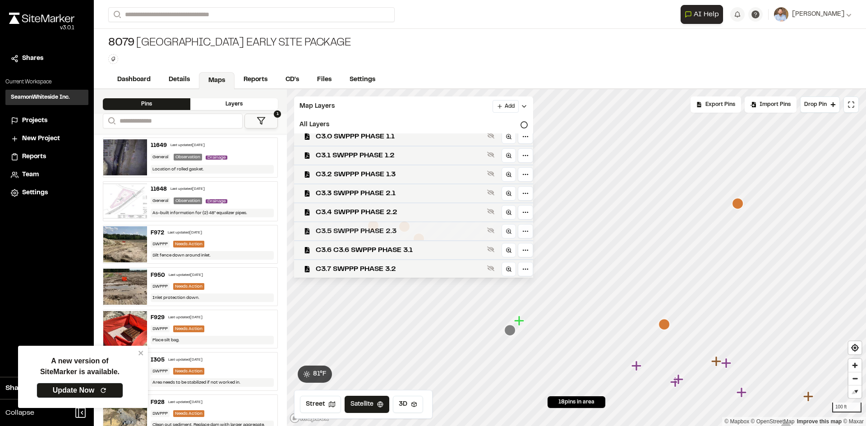
scroll to position [64, 0]
click at [386, 268] on span "C5.0 GRADING & DRAINAGE PLAN" at bounding box center [400, 268] width 168 height 11
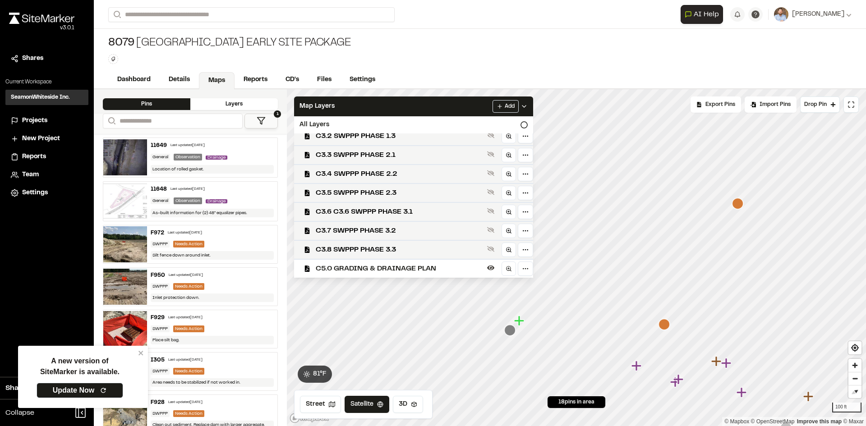
click at [520, 106] on icon at bounding box center [523, 106] width 7 height 7
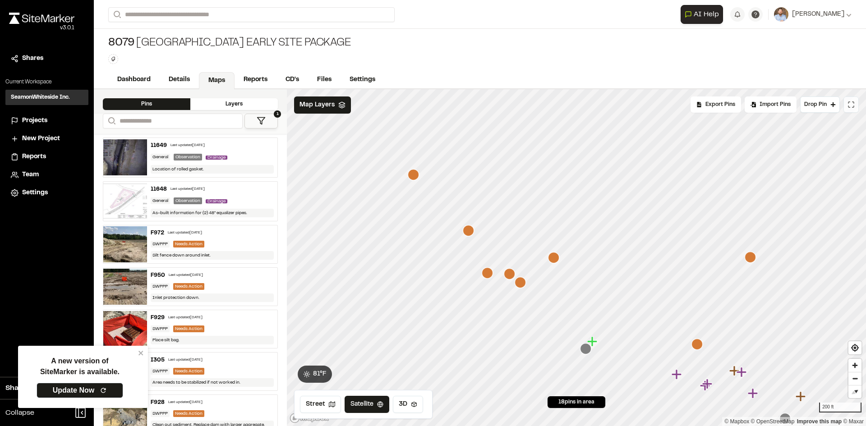
click at [853, 105] on icon at bounding box center [850, 104] width 7 height 7
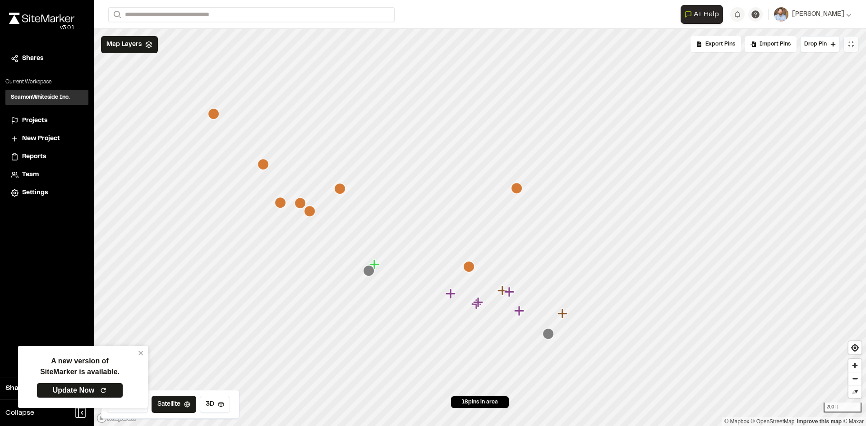
click at [470, 266] on icon "Map marker" at bounding box center [468, 266] width 11 height 11
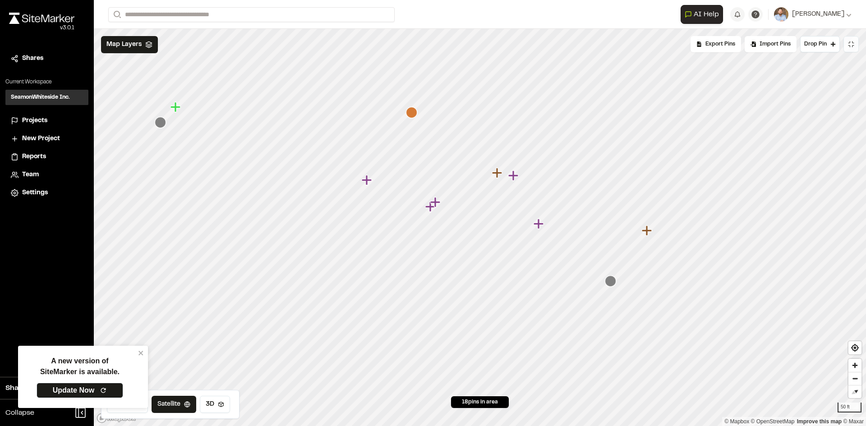
click at [36, 120] on span "Projects" at bounding box center [34, 121] width 25 height 10
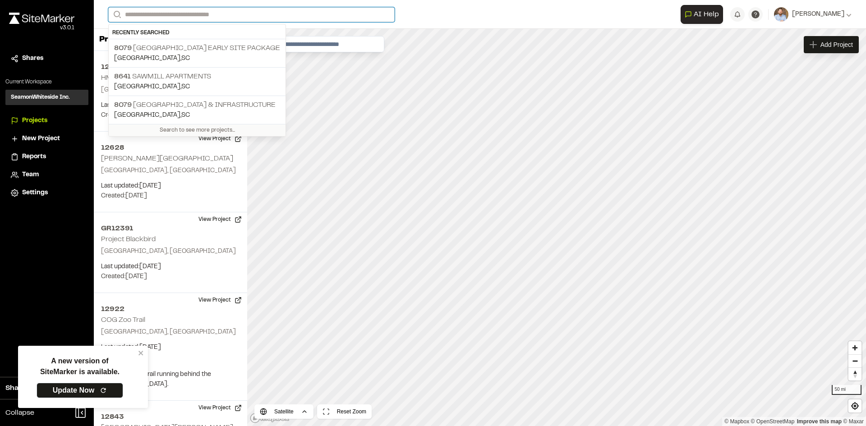
click at [155, 16] on input "Search" at bounding box center [251, 14] width 286 height 15
type input "*"
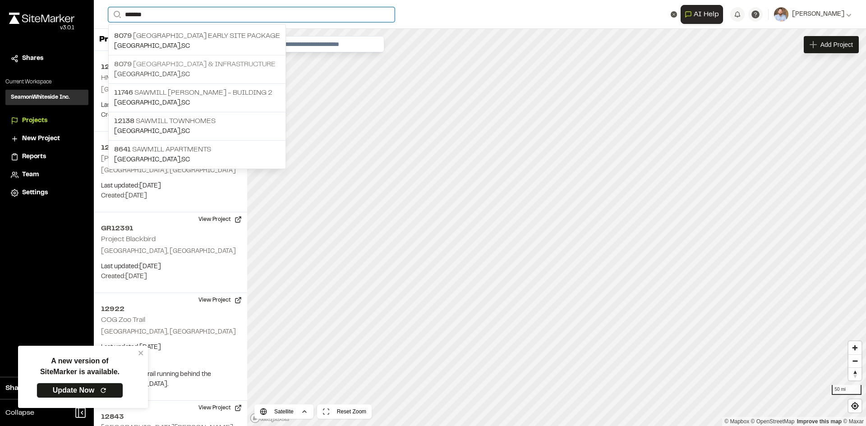
type input "*******"
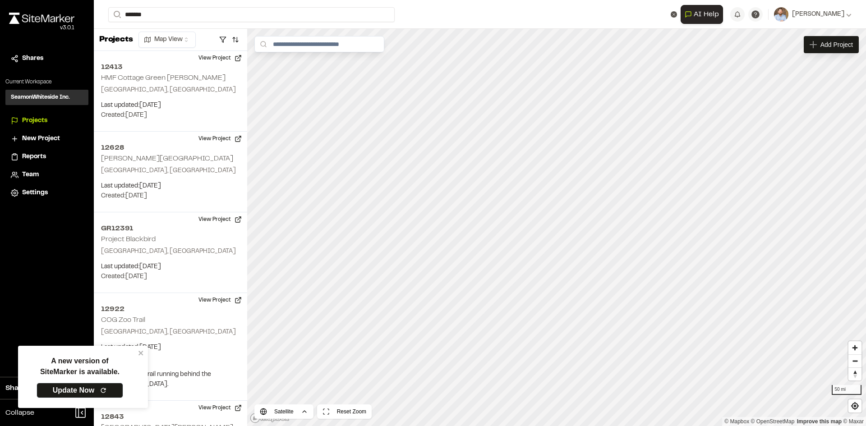
click at [192, 67] on p "8079 Sawmill Centre Roadway & Infrastructure" at bounding box center [197, 64] width 166 height 11
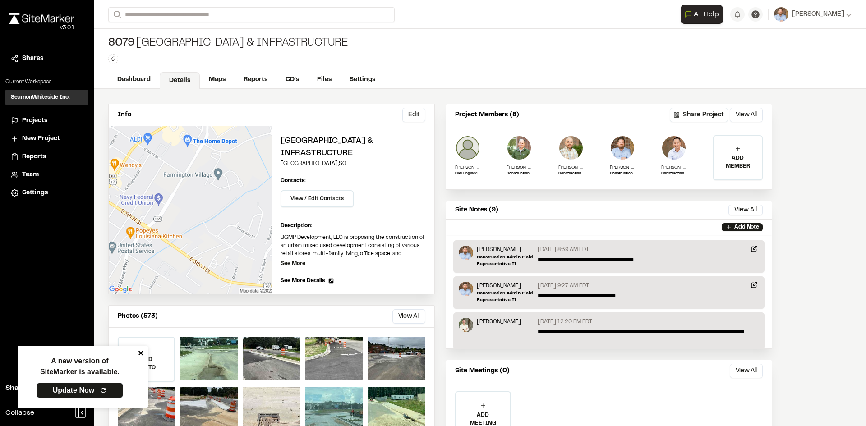
click at [141, 351] on icon "close" at bounding box center [141, 352] width 6 height 7
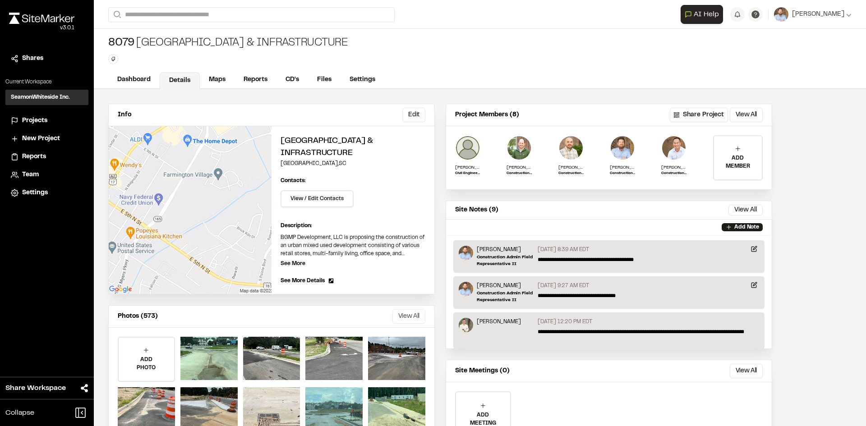
click at [412, 316] on button "View All" at bounding box center [408, 316] width 33 height 14
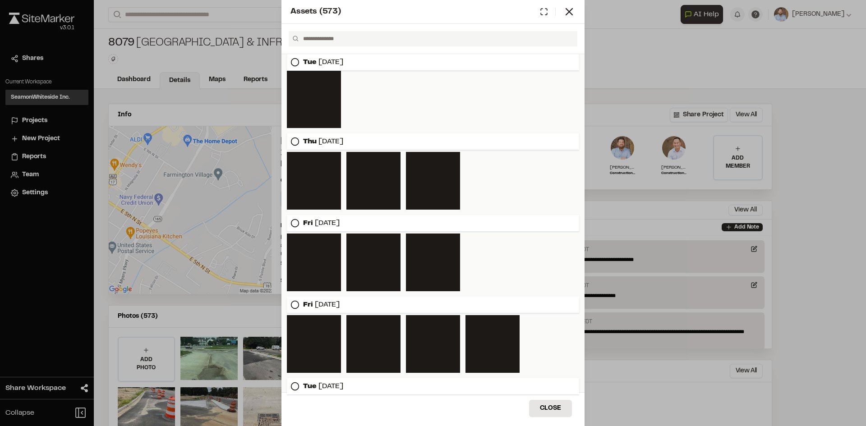
scroll to position [1136, 0]
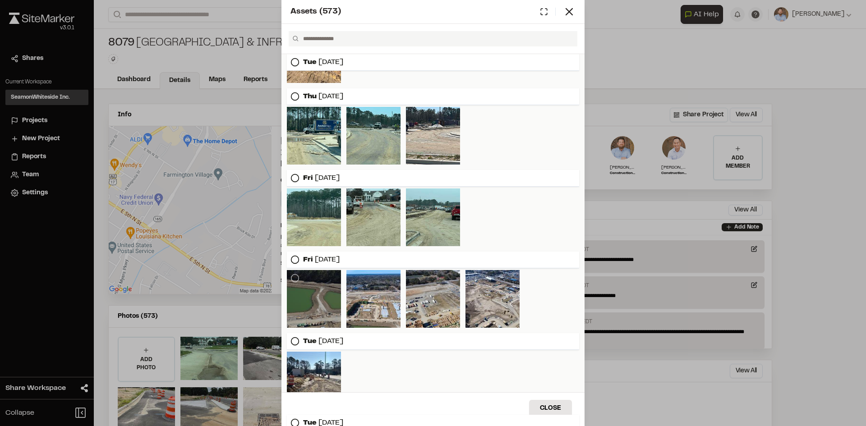
click at [325, 314] on div at bounding box center [314, 299] width 54 height 58
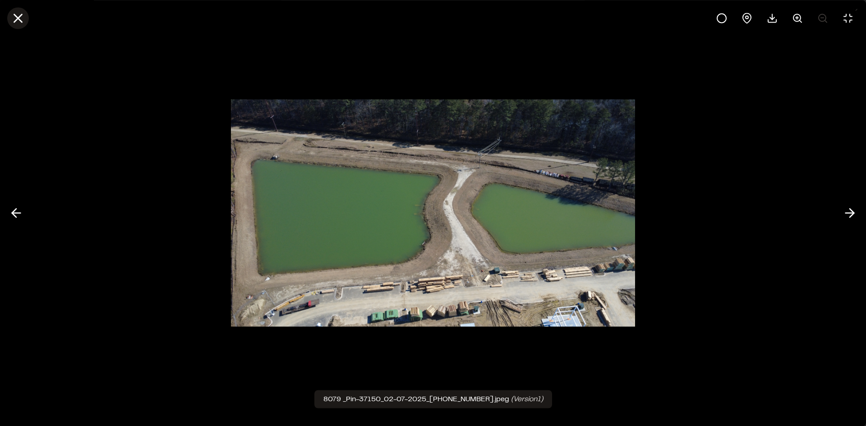
click at [19, 19] on line at bounding box center [18, 18] width 8 height 8
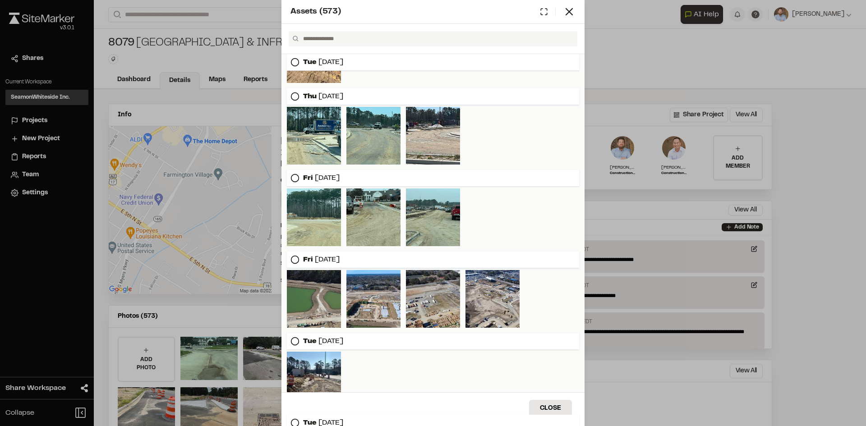
scroll to position [1181, 0]
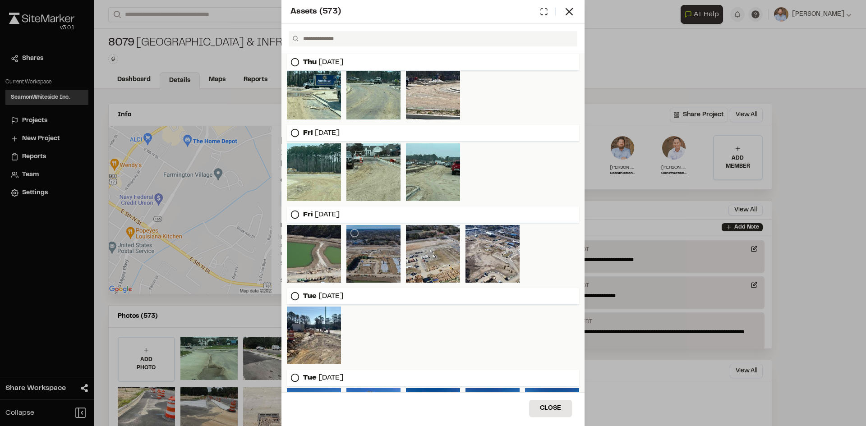
click at [376, 261] on div at bounding box center [373, 254] width 54 height 58
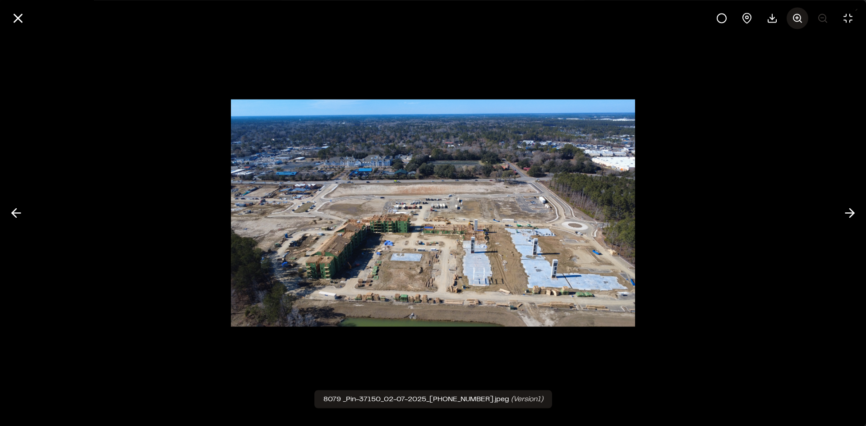
click at [795, 18] on line at bounding box center [796, 18] width 3 height 0
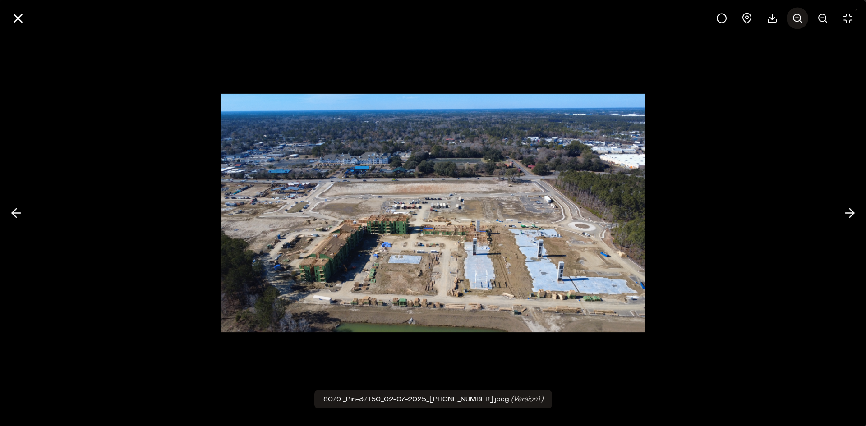
click at [795, 18] on line at bounding box center [796, 18] width 3 height 0
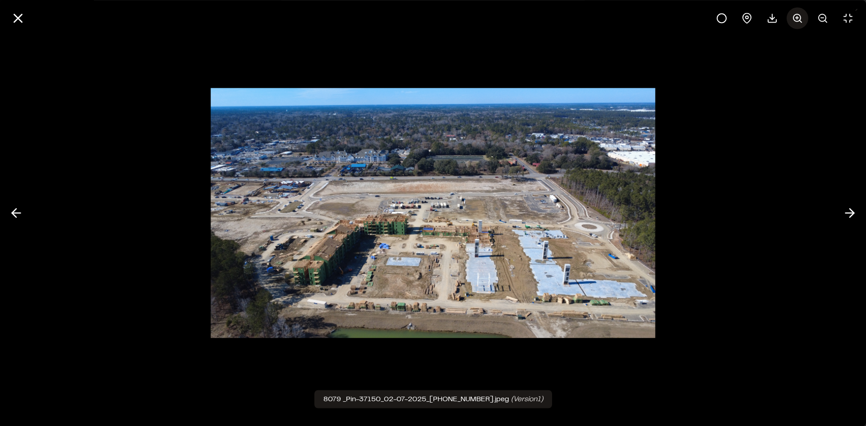
click at [795, 18] on line at bounding box center [796, 18] width 3 height 0
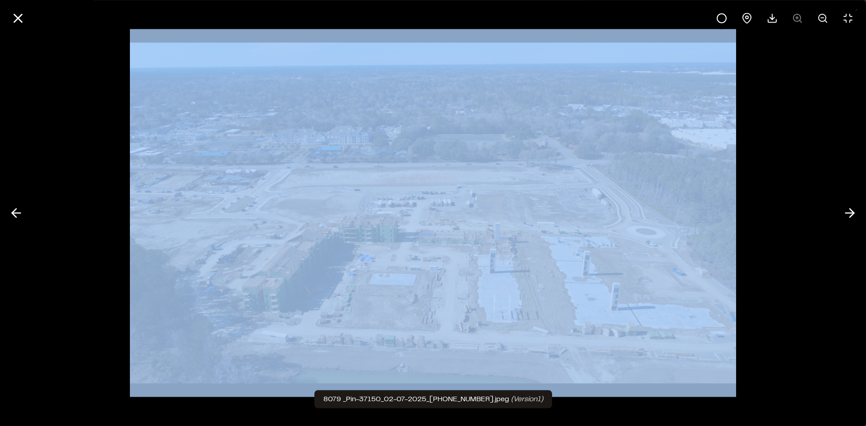
click at [796, 18] on div at bounding box center [785, 18] width 148 height 22
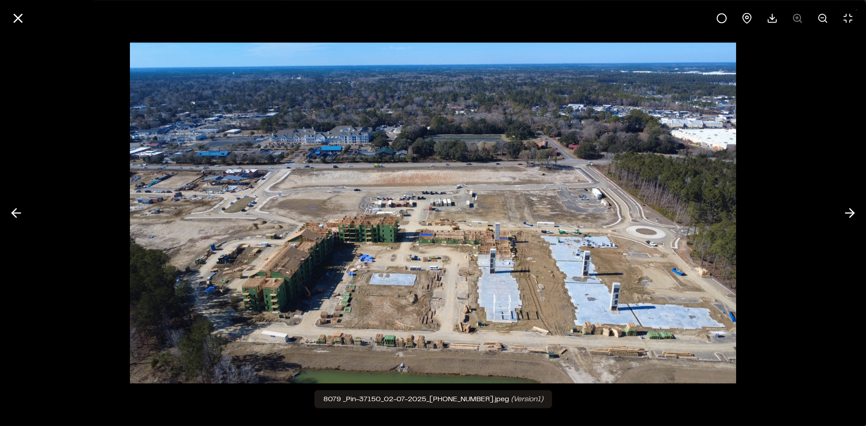
click at [796, 19] on div at bounding box center [785, 18] width 148 height 22
click at [806, 145] on div at bounding box center [433, 213] width 866 height 426
click at [18, 20] on icon at bounding box center [17, 17] width 15 height 15
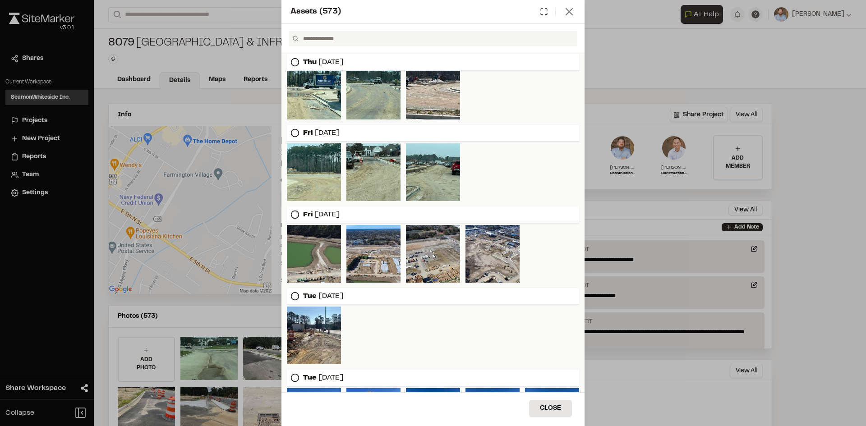
click at [569, 14] on icon at bounding box center [569, 11] width 13 height 13
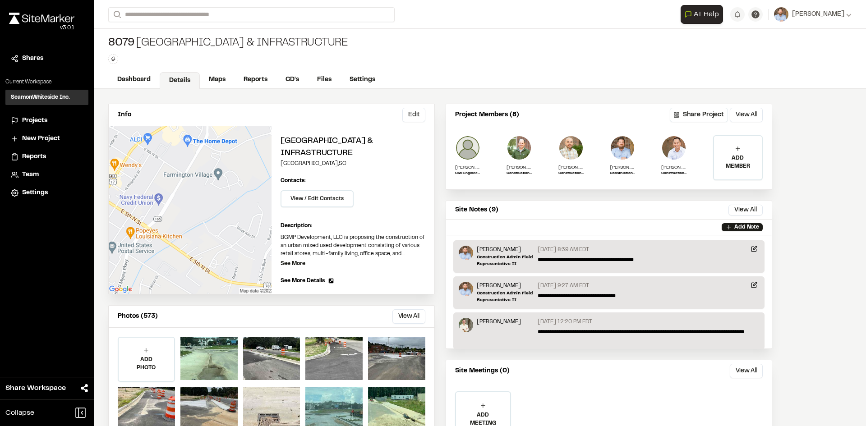
drag, startPoint x: 689, startPoint y: 80, endPoint x: 683, endPoint y: 62, distance: 19.1
click at [684, 64] on div "8079 Sawmill Centre Roadway & Infrastructure Type Enter or comma to add tag. Da…" at bounding box center [480, 59] width 772 height 60
